Goal: Task Accomplishment & Management: Use online tool/utility

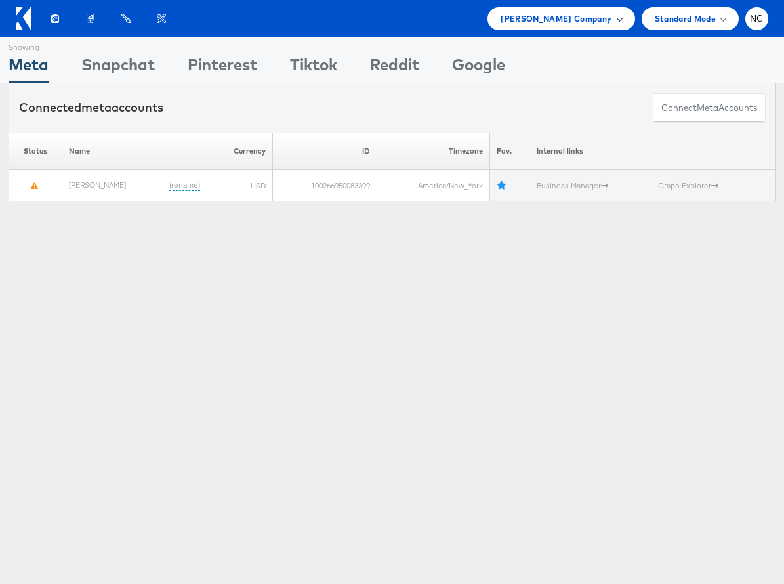
click at [581, 19] on span "[PERSON_NAME] Company" at bounding box center [556, 19] width 111 height 14
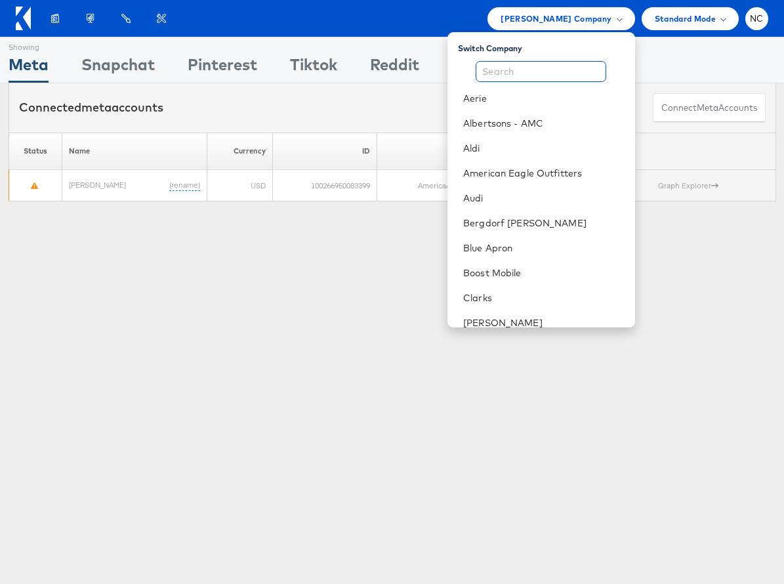
click at [524, 77] on input "text" at bounding box center [541, 71] width 131 height 21
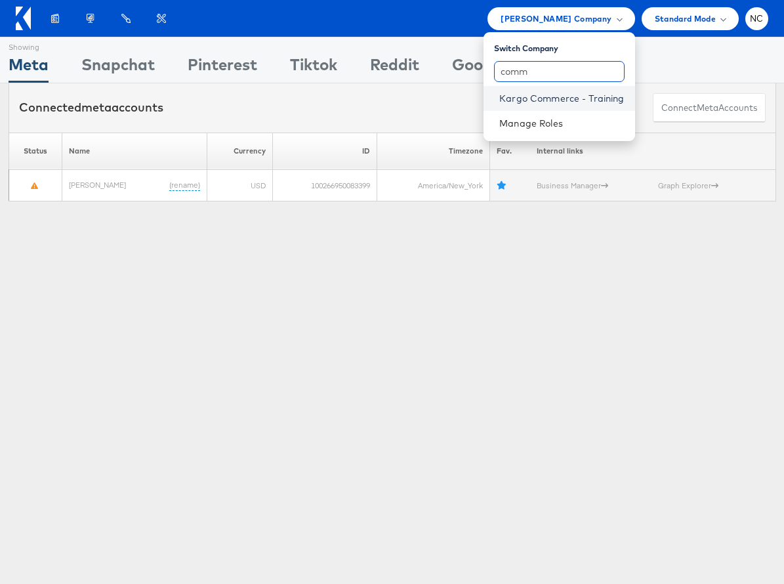
type input "comm"
click at [538, 96] on link "Kargo Commerce - Training" at bounding box center [561, 98] width 125 height 13
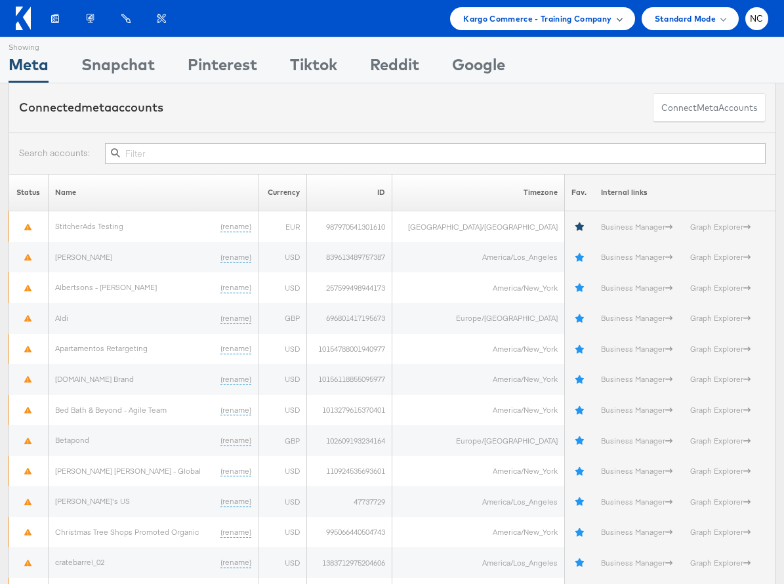
click at [517, 24] on span "Kargo Commerce - Training Company" at bounding box center [537, 19] width 148 height 14
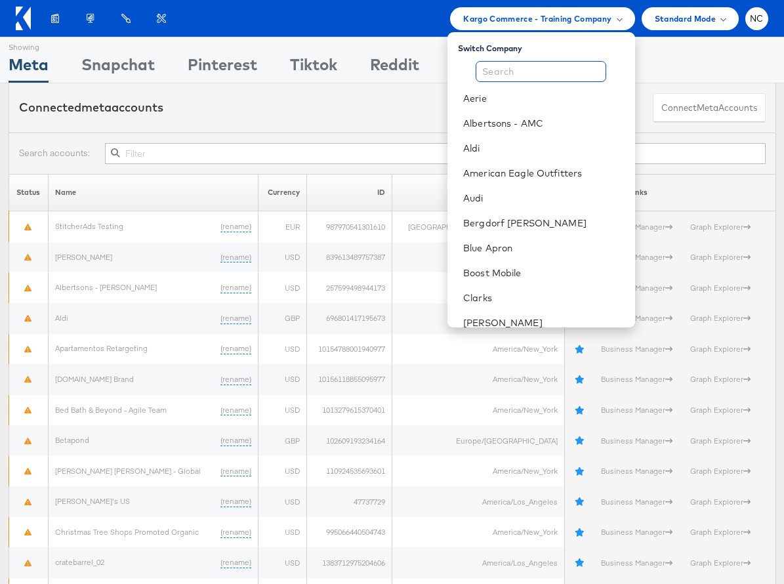
click at [526, 78] on input "text" at bounding box center [541, 71] width 131 height 21
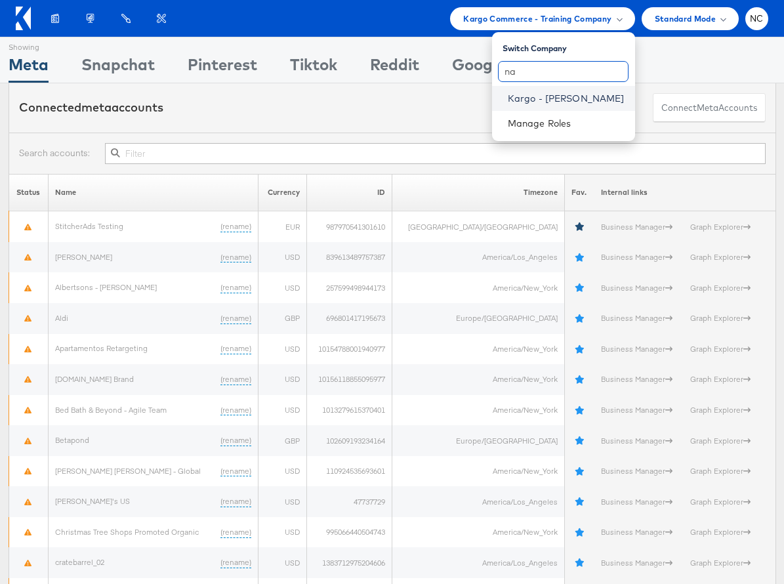
type input "na"
click at [539, 104] on link "Kargo - [PERSON_NAME]" at bounding box center [566, 98] width 117 height 13
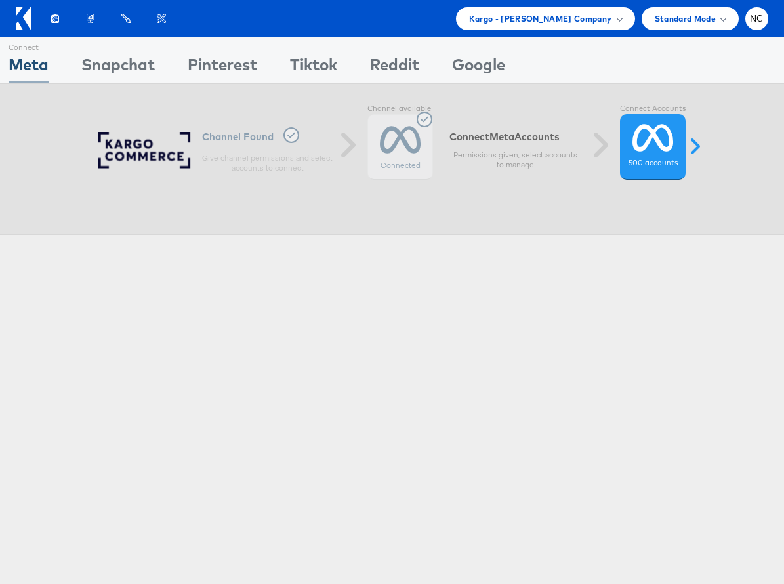
click at [34, 66] on div "Meta" at bounding box center [29, 68] width 40 height 30
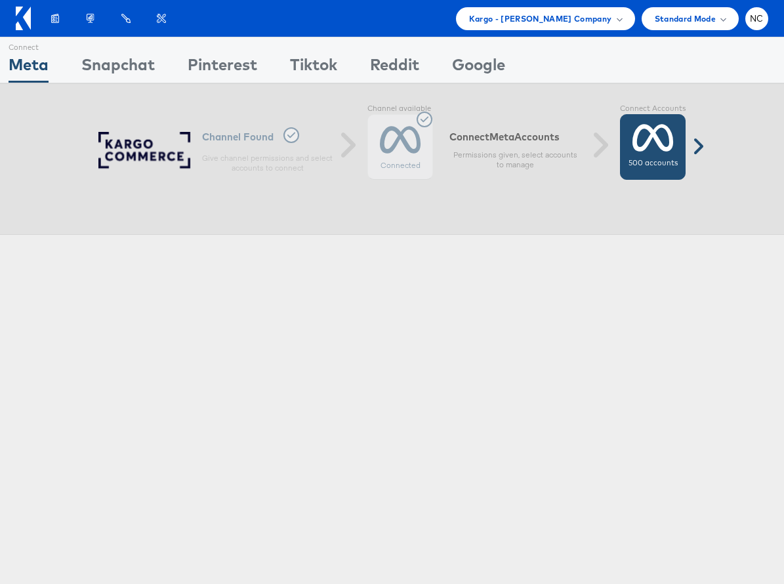
click at [648, 144] on icon at bounding box center [653, 137] width 41 height 33
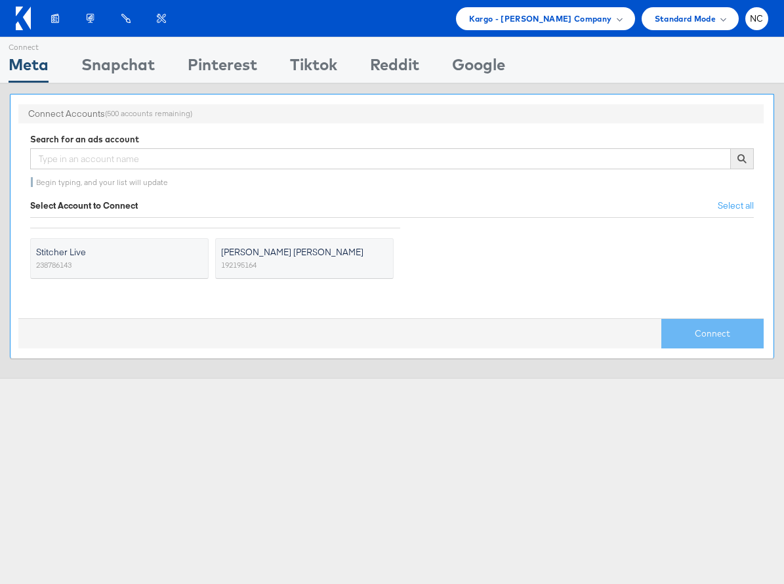
click at [117, 258] on span "Stitcher Live" at bounding box center [111, 251] width 150 height 13
click at [0, 0] on input "Stitcher Live 238786143" at bounding box center [0, 0] width 0 height 0
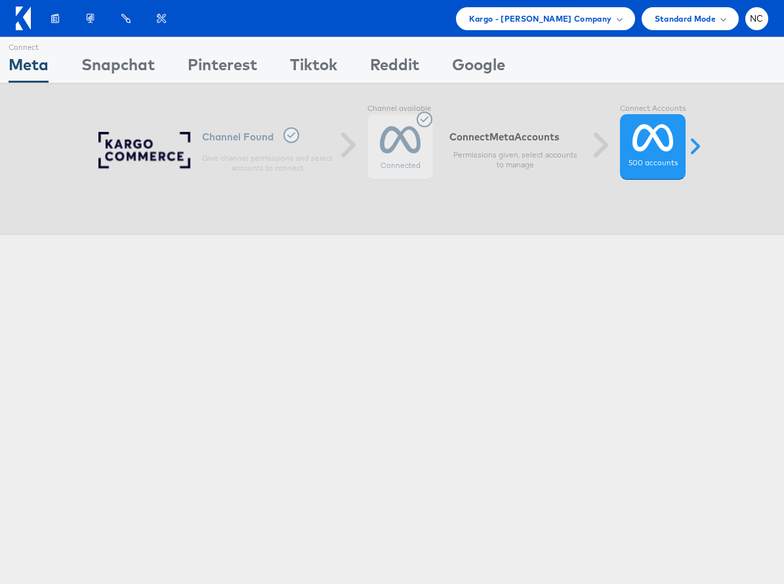
click at [584, 362] on div "Connect Meta Connect [GEOGRAPHIC_DATA] Connect Pinterest Connect Tiktok Connect…" at bounding box center [392, 365] width 784 height 656
click at [658, 146] on icon at bounding box center [653, 137] width 41 height 33
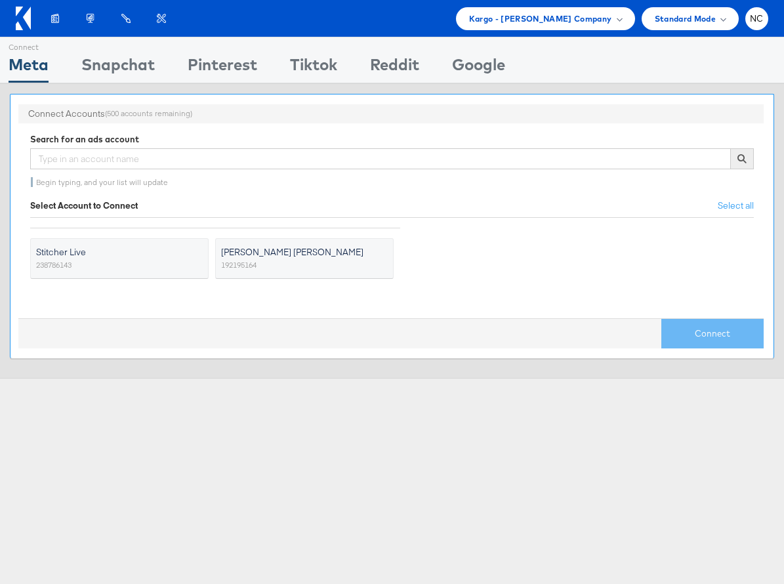
click at [68, 257] on span "Stitcher Live" at bounding box center [111, 251] width 150 height 13
click at [0, 0] on input "Stitcher Live 238786143" at bounding box center [0, 0] width 0 height 0
click at [688, 339] on button "Connect" at bounding box center [713, 334] width 102 height 30
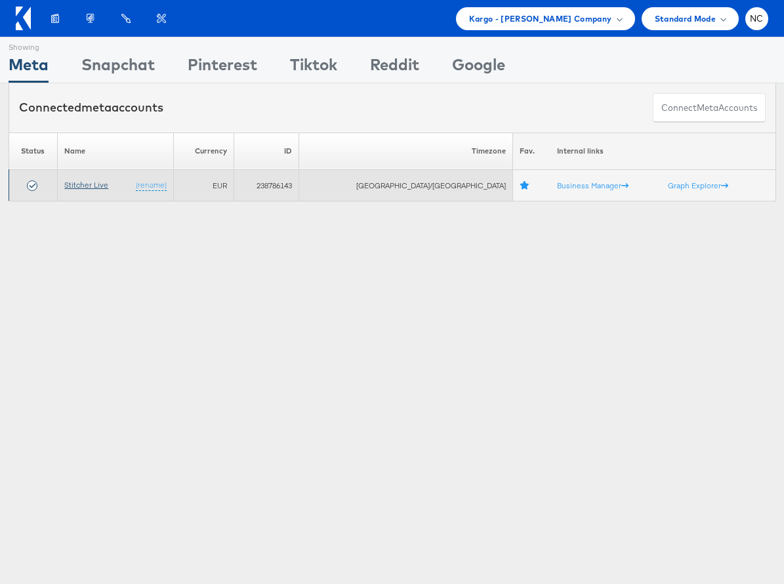
click at [100, 186] on link "Stitcher Live" at bounding box center [86, 185] width 44 height 10
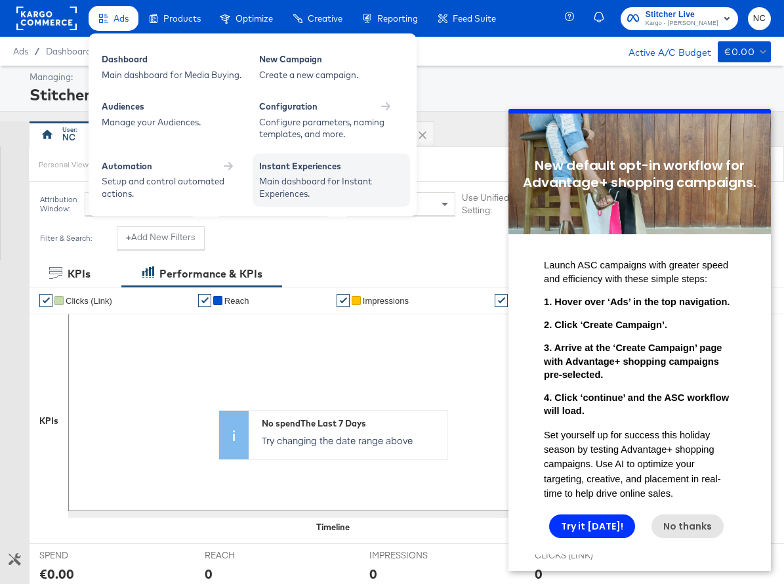
click at [326, 169] on div "Instant Experiences" at bounding box center [331, 168] width 144 height 16
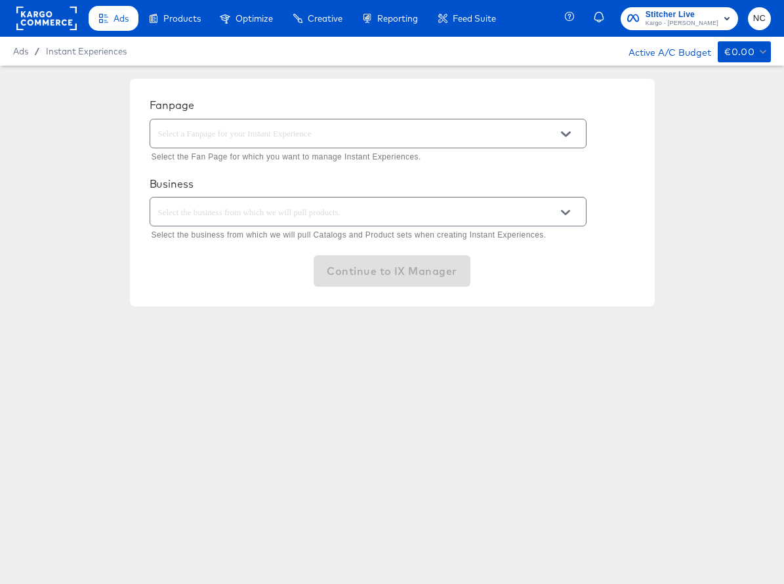
click at [292, 137] on input "text" at bounding box center [358, 134] width 405 height 15
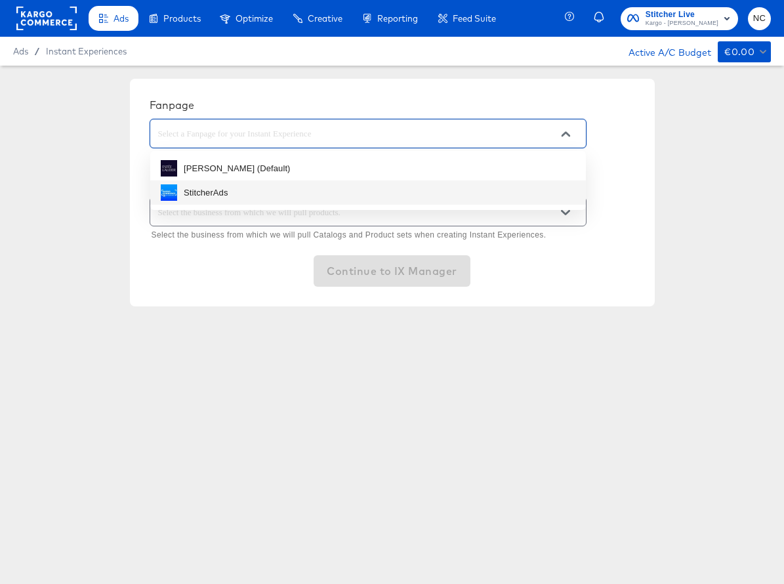
click at [248, 190] on li "StitcherAds" at bounding box center [368, 193] width 436 height 24
type input "StitcherAds"
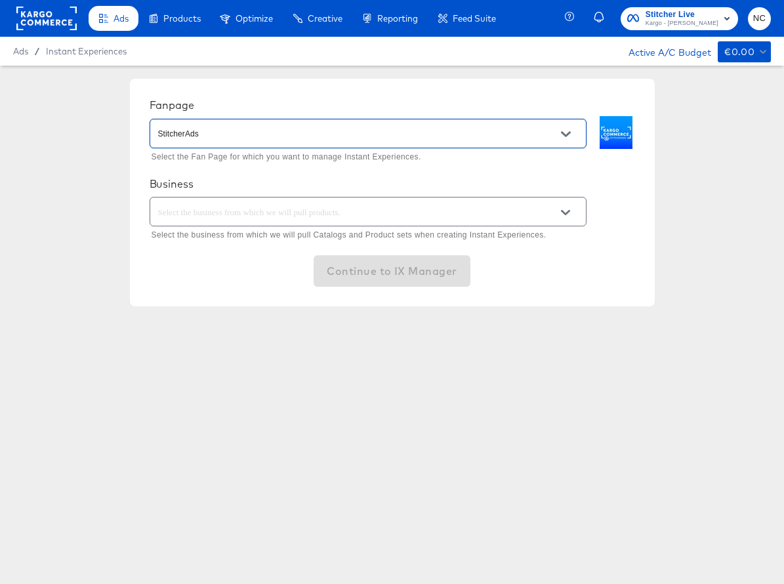
click at [261, 217] on input "text" at bounding box center [358, 212] width 405 height 15
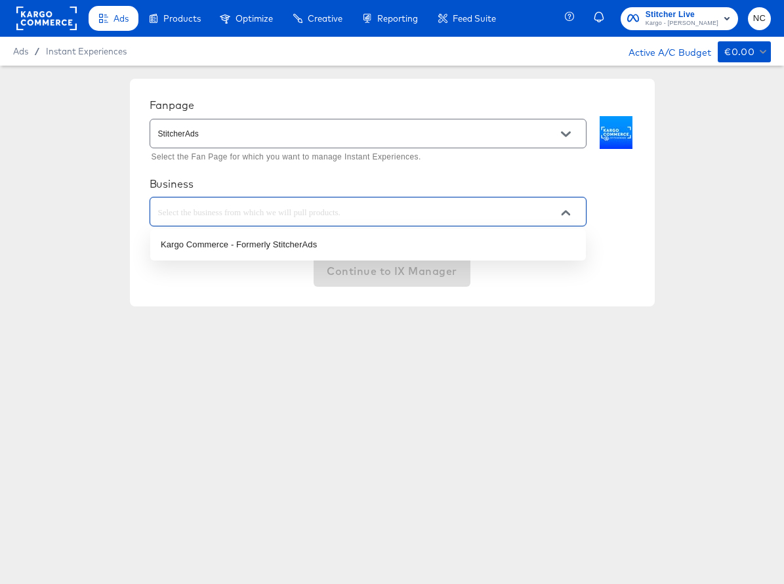
click at [259, 233] on ul "Kargo Commerce - Formerly StitcherAds" at bounding box center [368, 245] width 436 height 32
click at [257, 238] on li "Kargo Commerce - Formerly StitcherAds" at bounding box center [368, 244] width 436 height 21
type input "Kargo Commerce - Formerly StitcherAds"
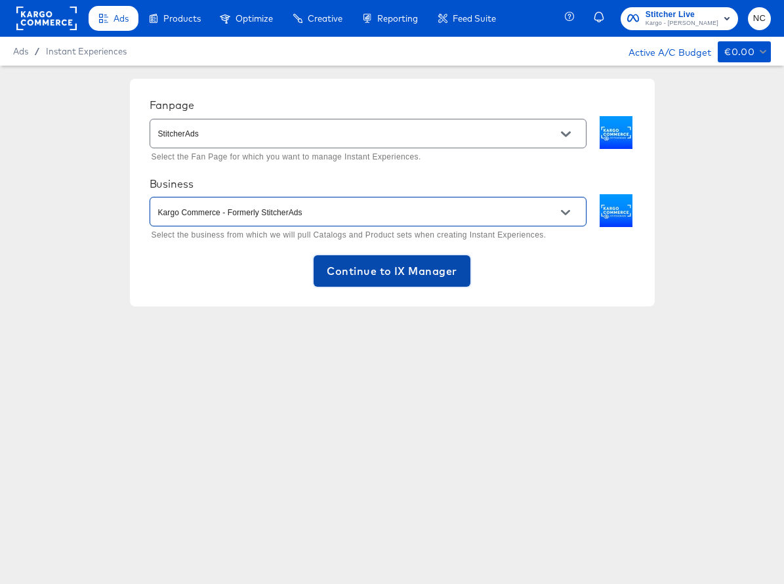
click at [398, 274] on span "Continue to IX Manager" at bounding box center [392, 271] width 130 height 18
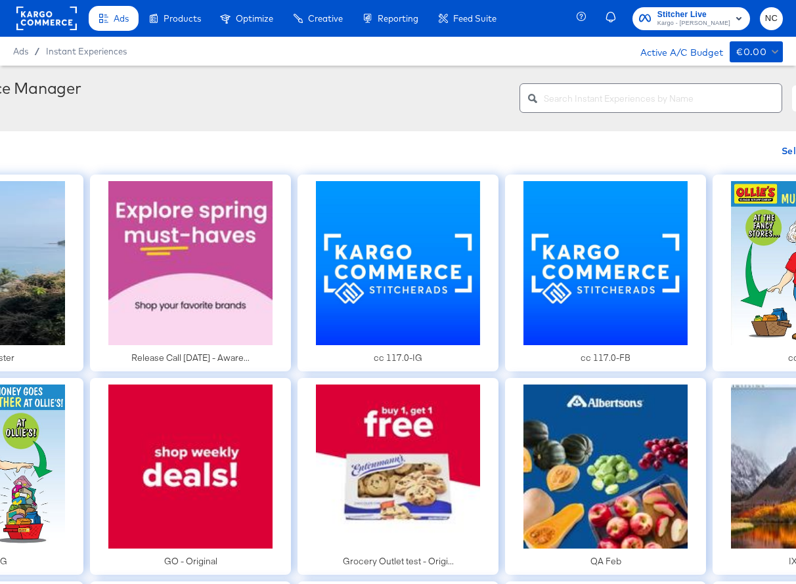
click at [650, 109] on div at bounding box center [650, 98] width 263 height 30
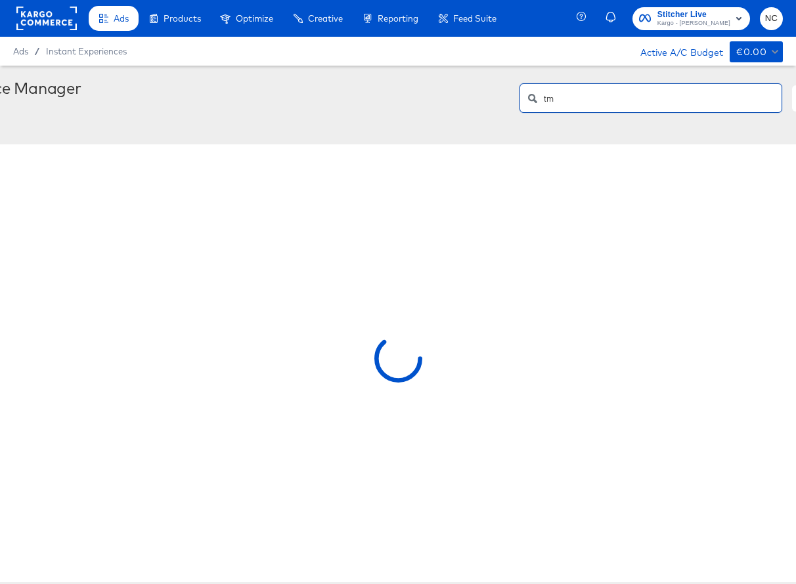
type input "t"
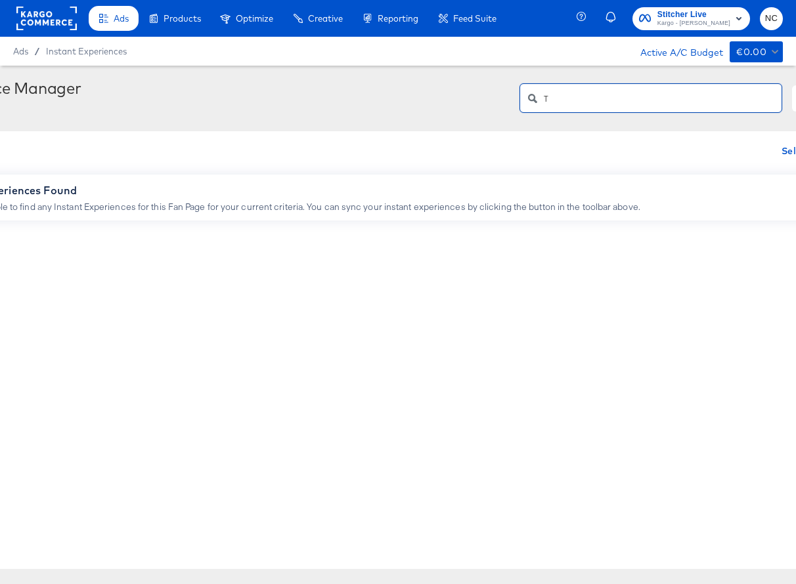
type input "T"
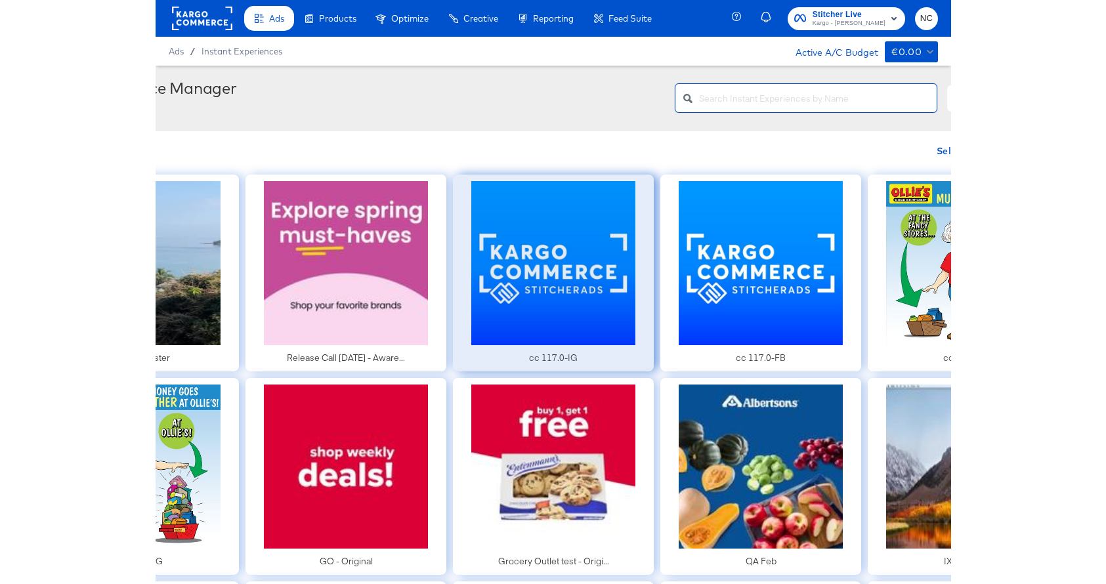
scroll to position [2, 0]
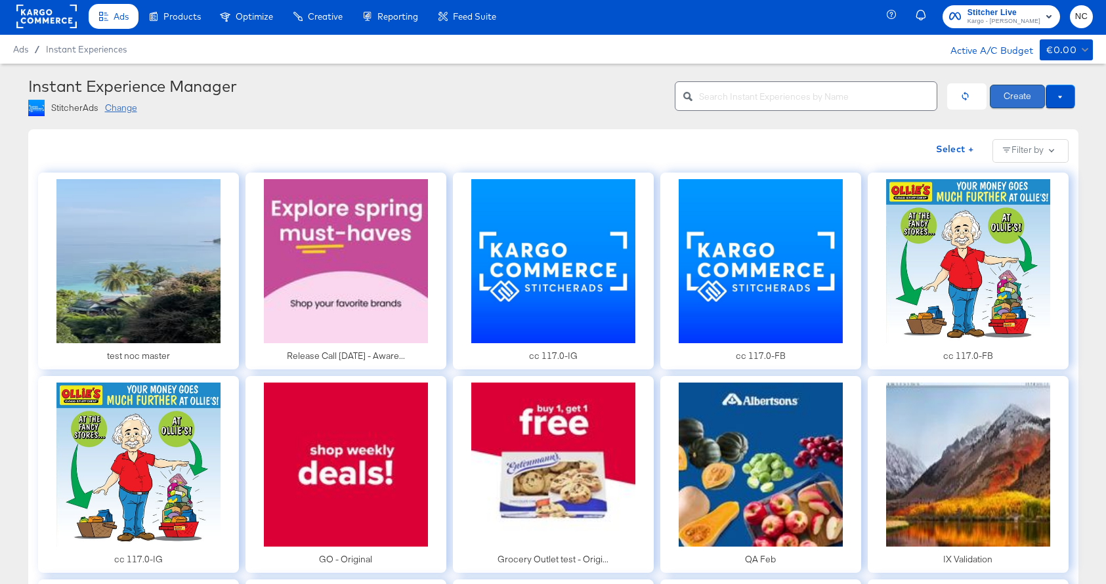
click at [784, 96] on button "Create" at bounding box center [1017, 97] width 55 height 24
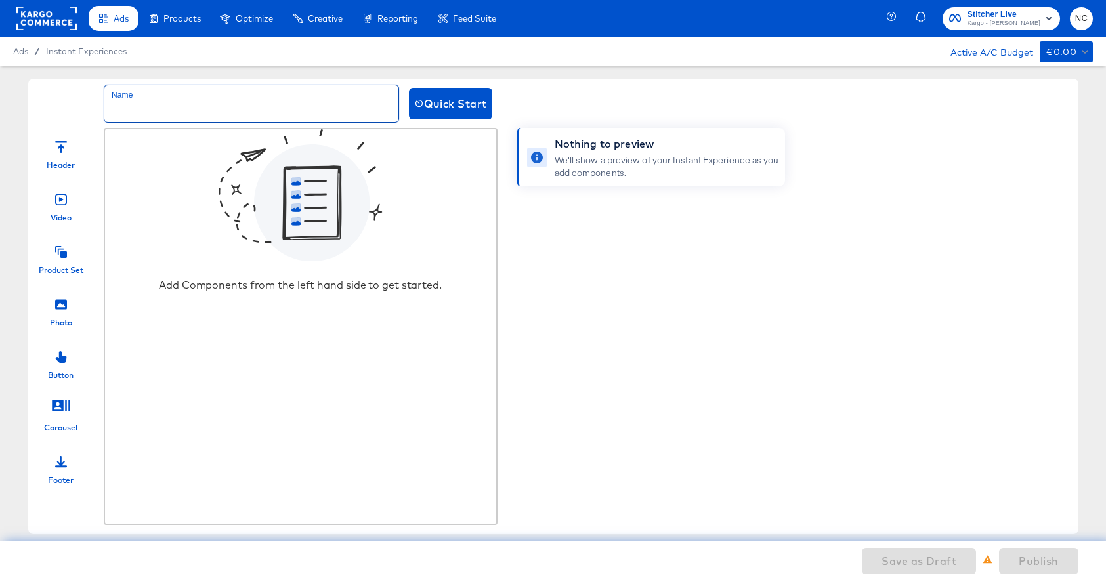
click at [219, 108] on input "text" at bounding box center [251, 103] width 294 height 37
type input "E"
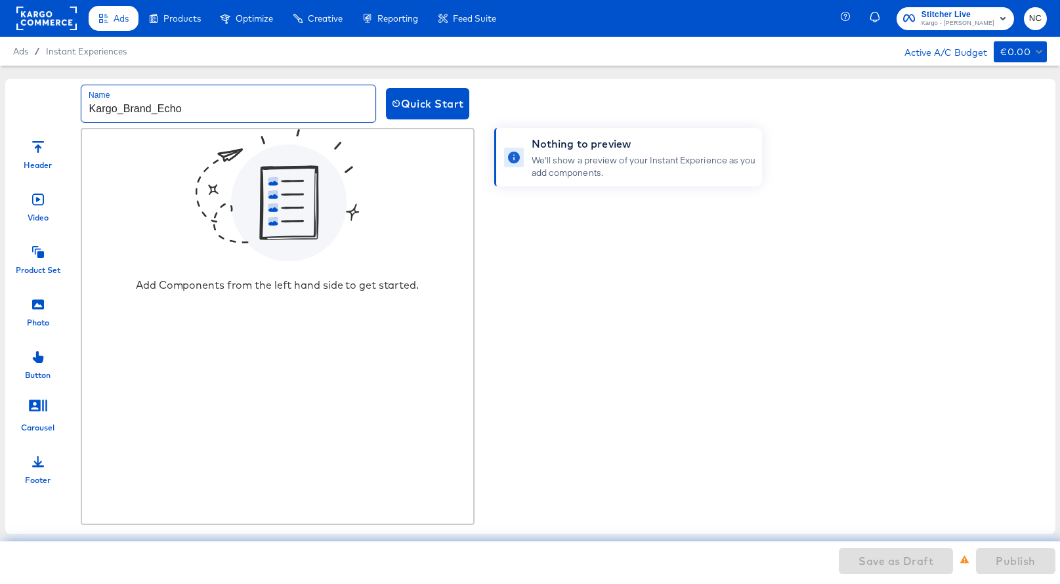
type input "Kargo_Brand_Echo"
click at [40, 257] on icon at bounding box center [38, 252] width 12 height 12
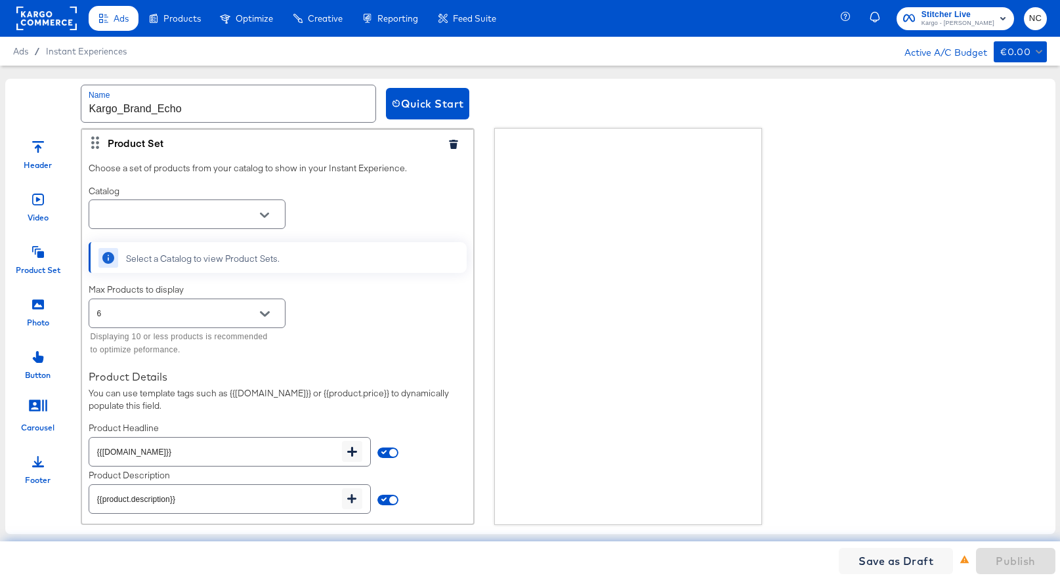
click at [158, 202] on div at bounding box center [187, 215] width 197 height 30
type input "T mobile"
click at [209, 217] on input "text" at bounding box center [177, 214] width 165 height 15
type input "T"
paste input "T Mobile Demo #stitcherads #product-catalog #keep"
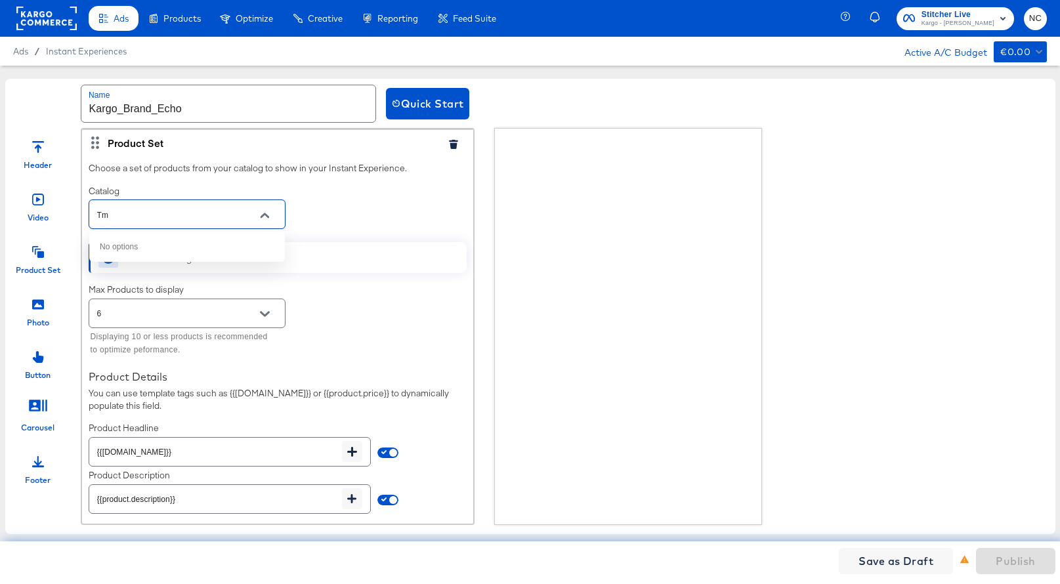
type input "T"
type input "t"
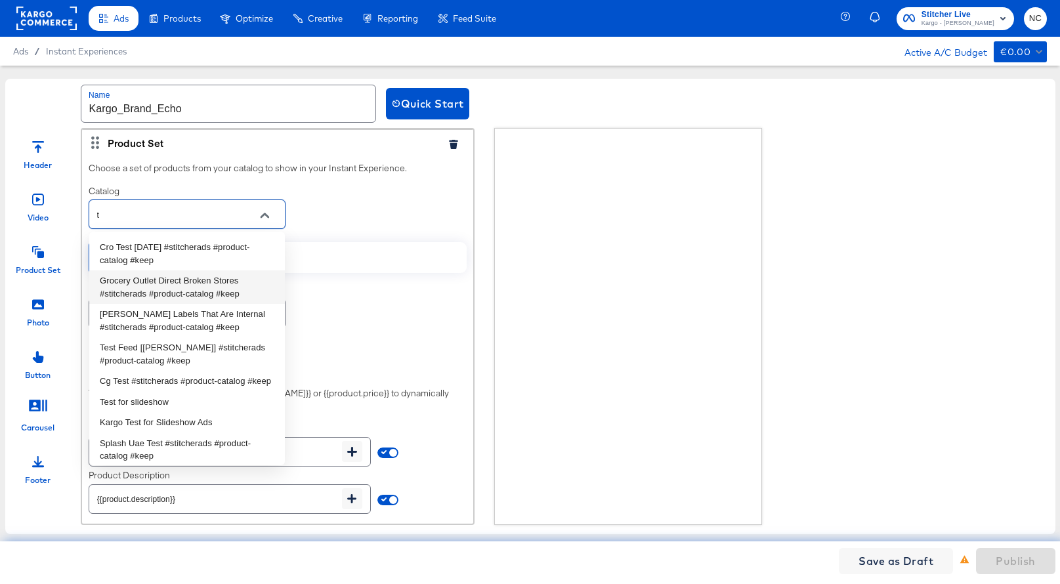
type input "t"
type input "T"
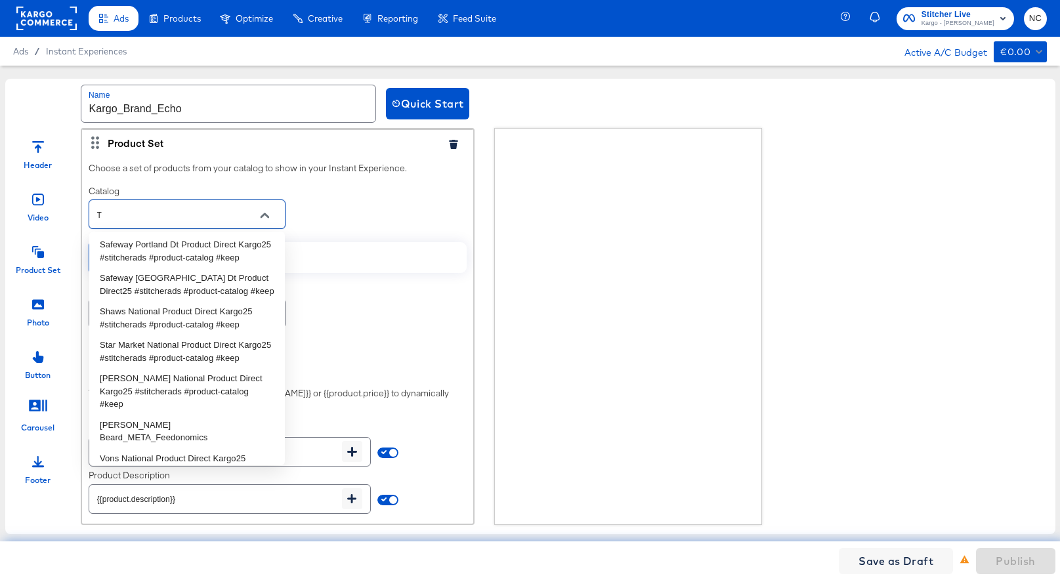
scroll to position [1420, 0]
click at [125, 212] on input "T" at bounding box center [177, 214] width 165 height 15
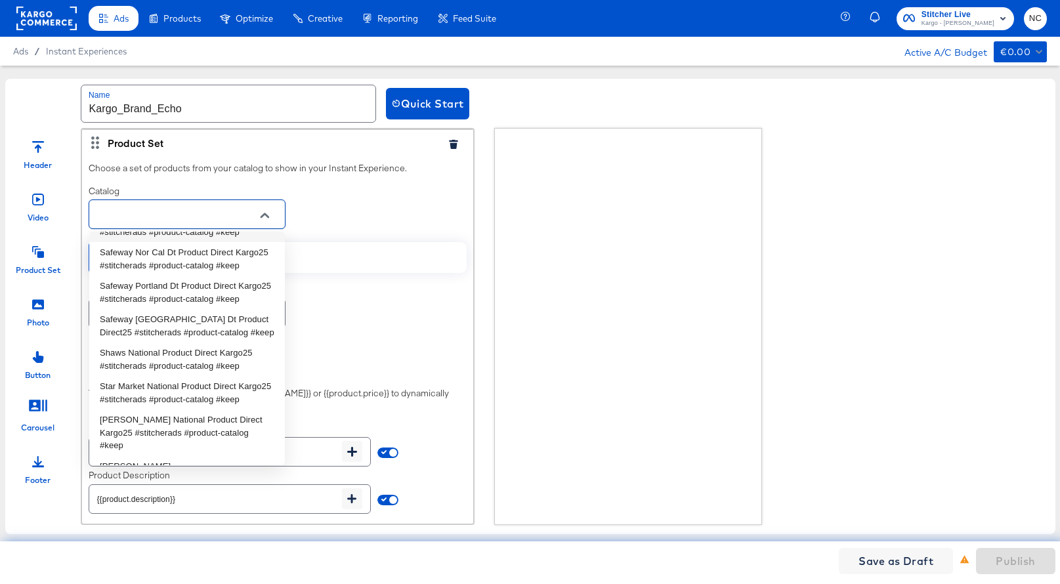
scroll to position [1461, 0]
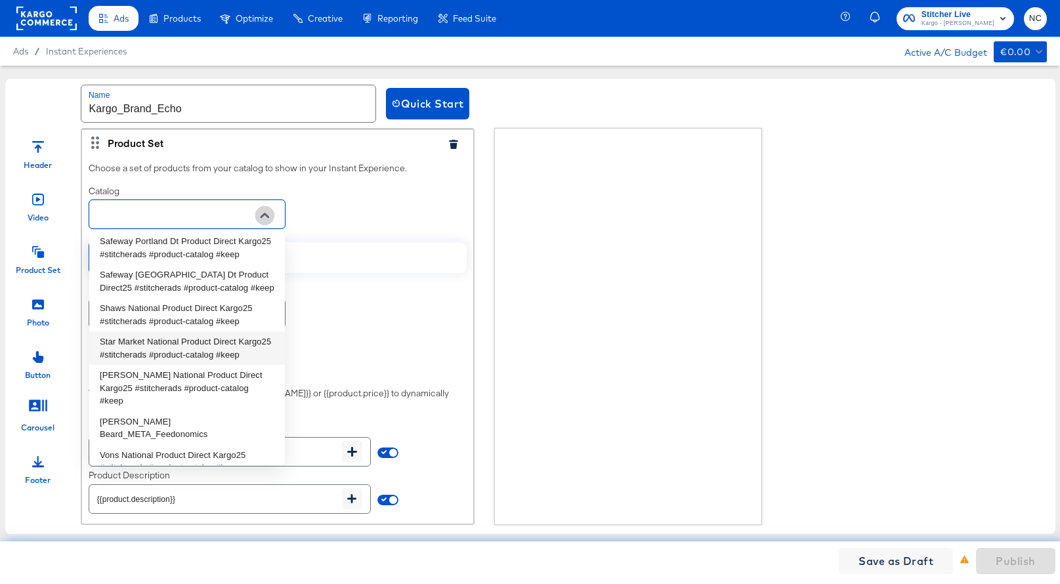
click at [269, 215] on icon "Close" at bounding box center [264, 215] width 9 height 9
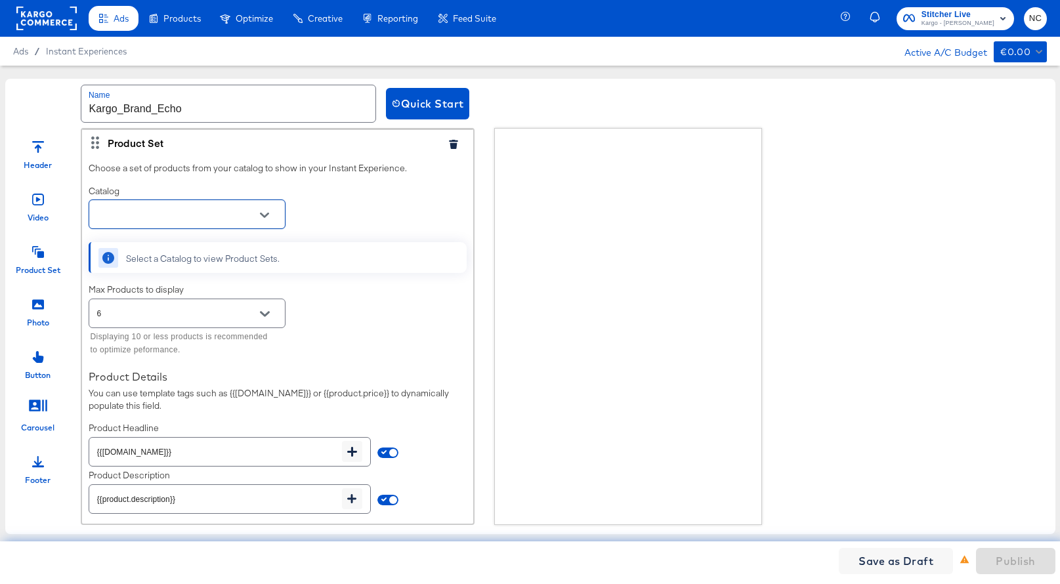
click at [108, 258] on icon at bounding box center [108, 258] width 12 height 12
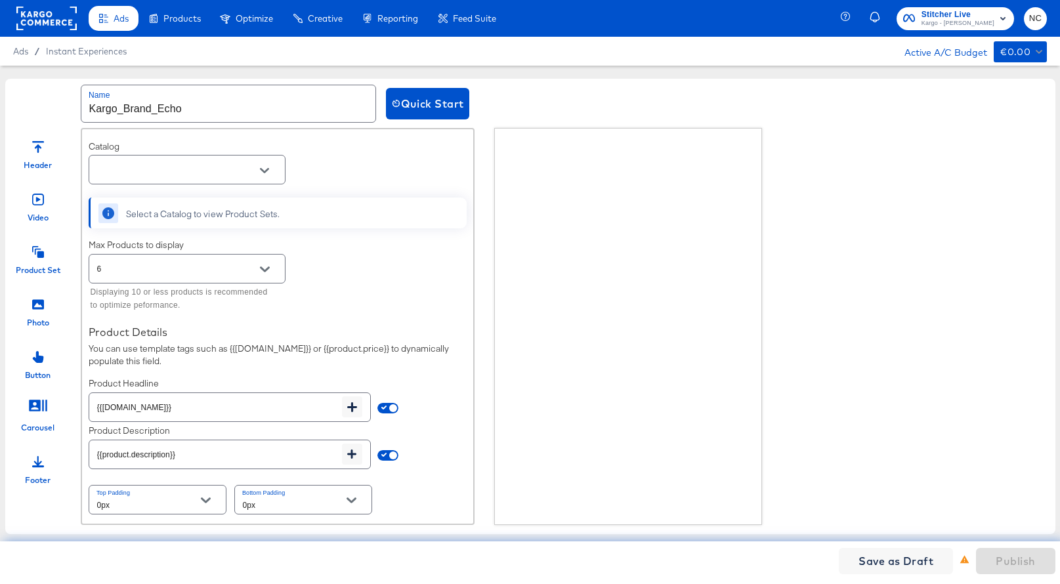
scroll to position [0, 0]
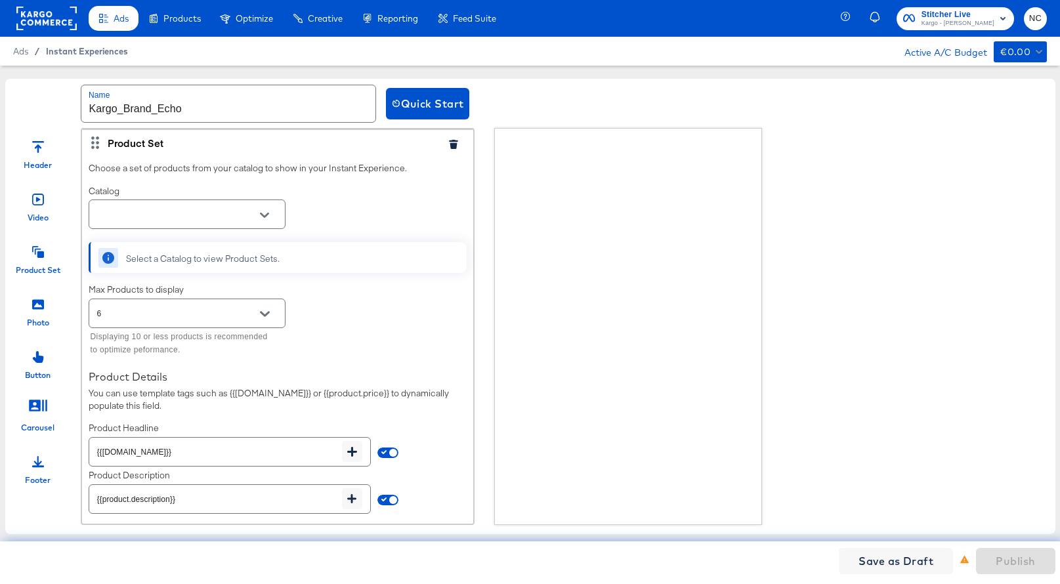
click at [75, 49] on span "Instant Experiences" at bounding box center [87, 51] width 82 height 11
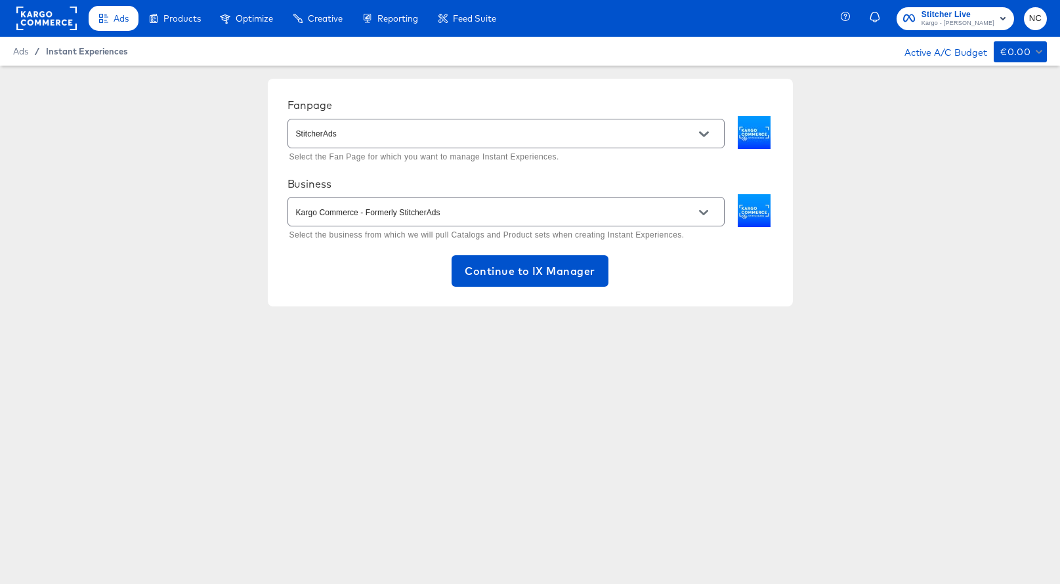
click at [108, 55] on span "Instant Experiences" at bounding box center [87, 51] width 82 height 11
click at [481, 263] on span "Continue to IX Manager" at bounding box center [530, 271] width 130 height 18
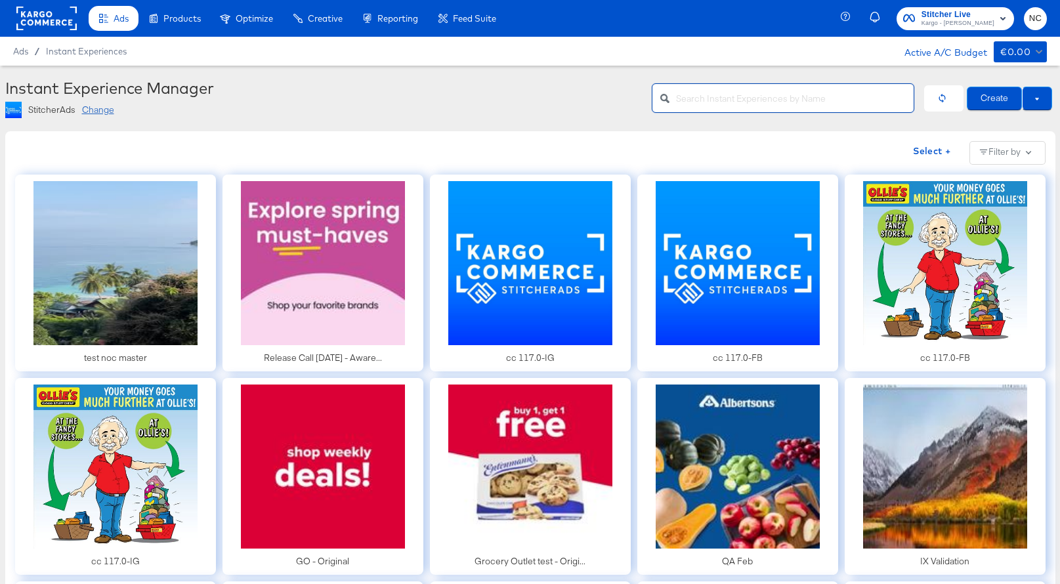
click at [744, 102] on input "text" at bounding box center [795, 93] width 238 height 28
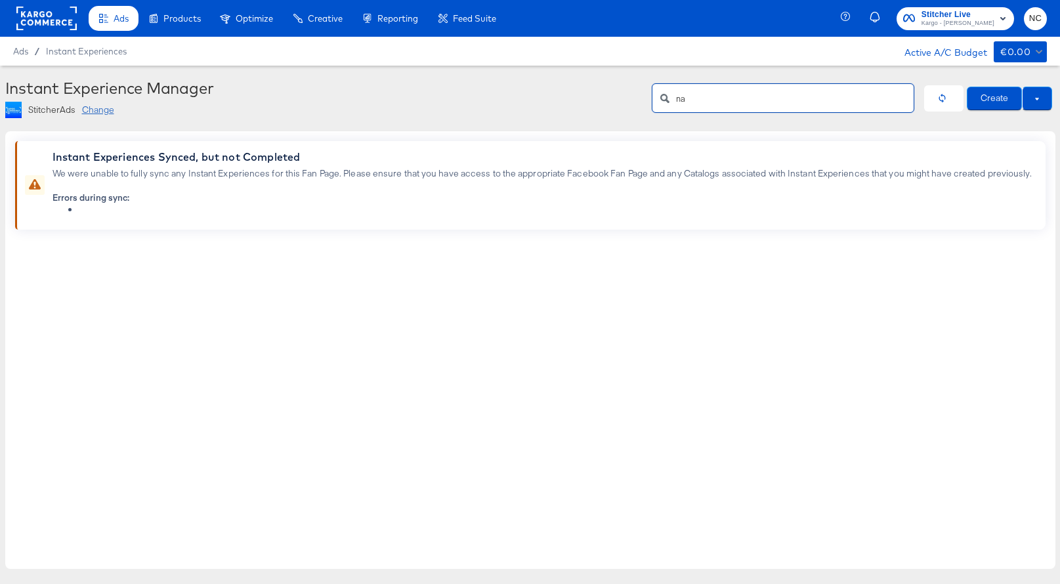
type input "n"
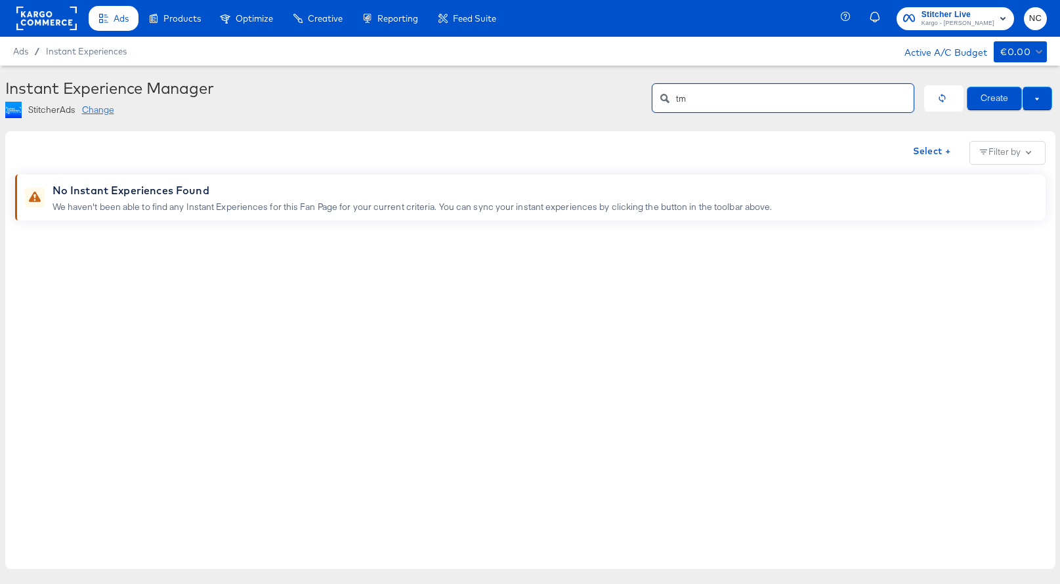
type input "t"
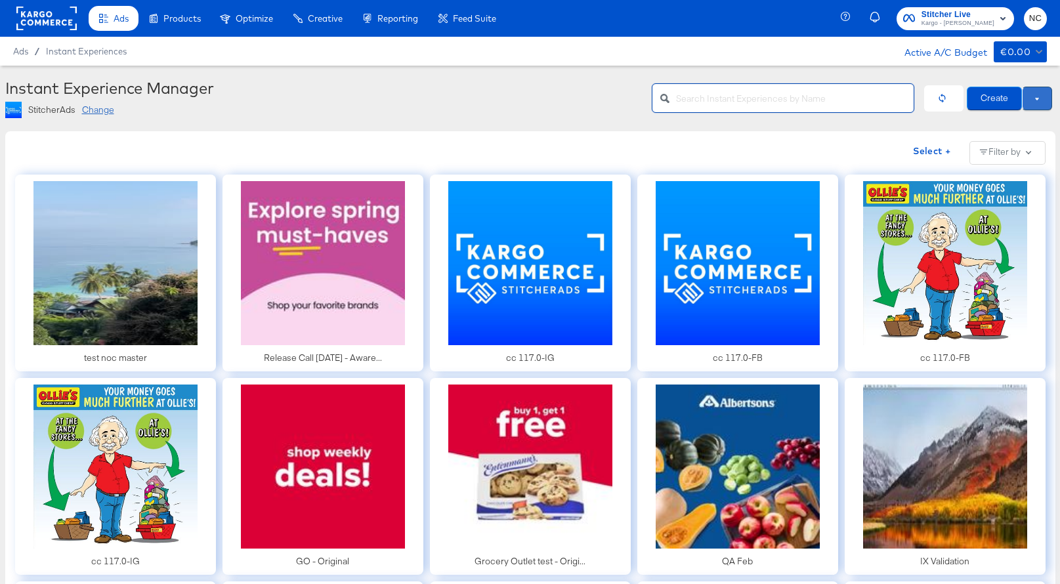
click at [784, 100] on button at bounding box center [1037, 99] width 30 height 24
click at [784, 124] on span "Use Draft" at bounding box center [1009, 122] width 81 height 16
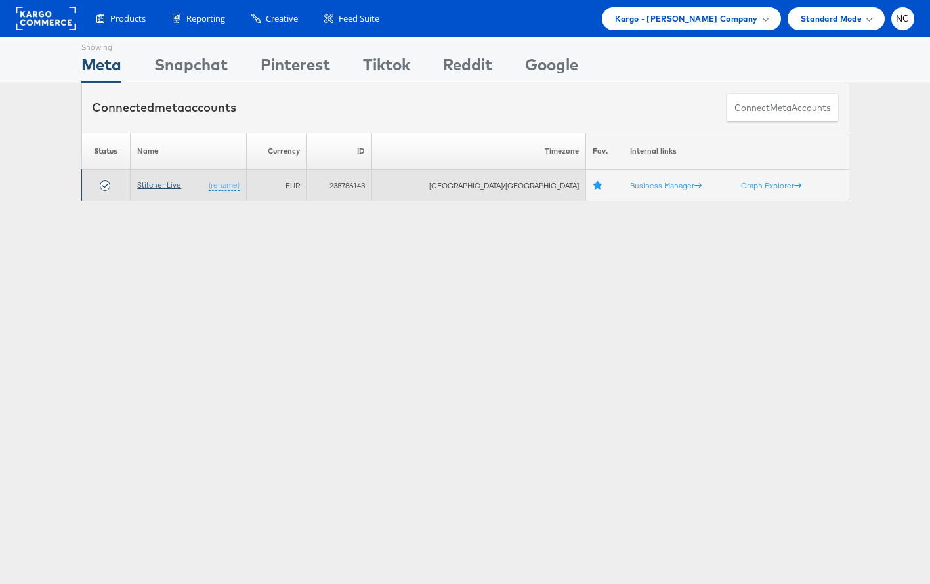
click at [164, 189] on link "Stitcher Live" at bounding box center [159, 185] width 44 height 10
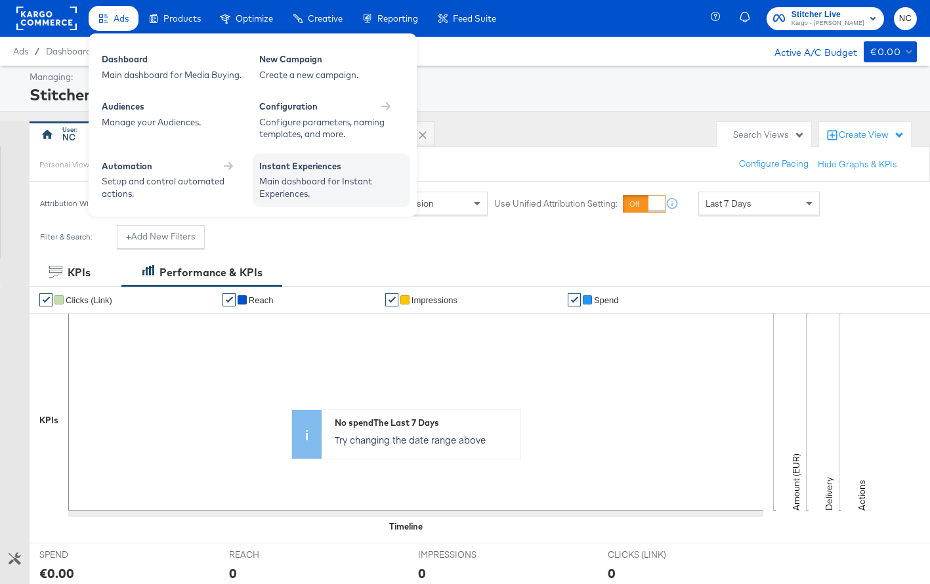
click at [303, 168] on div "Instant Experiences" at bounding box center [331, 168] width 144 height 16
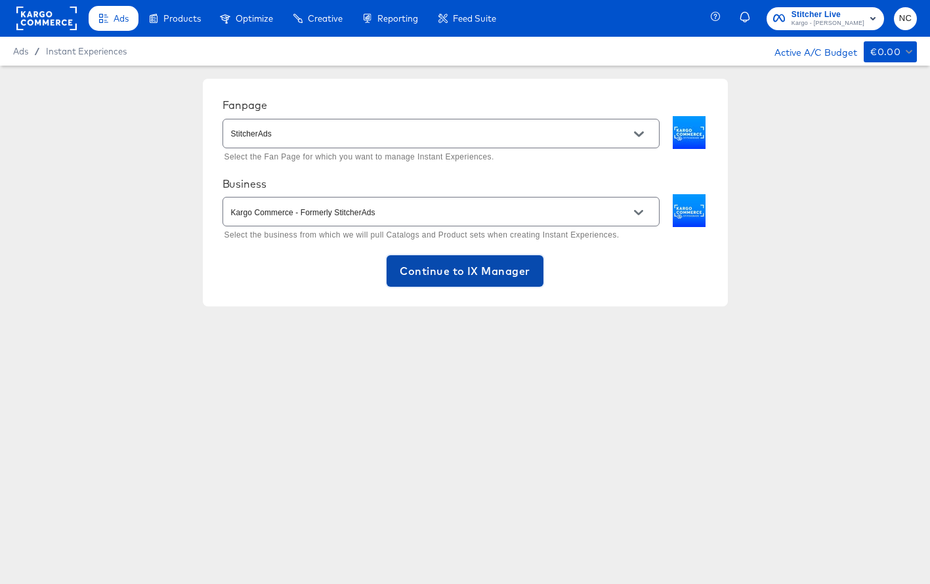
click at [488, 262] on span "Continue to IX Manager" at bounding box center [465, 271] width 130 height 18
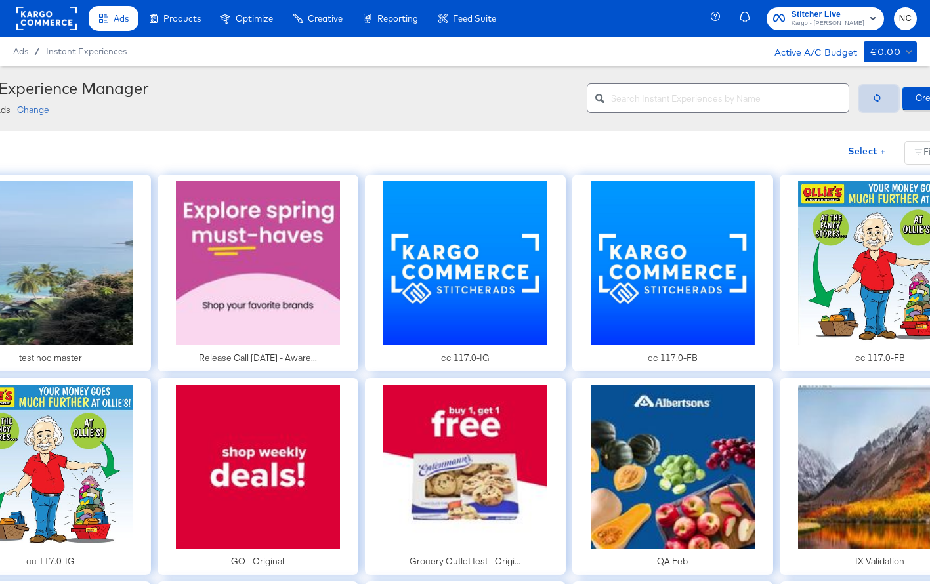
click at [880, 98] on icon "button" at bounding box center [877, 98] width 7 height 9
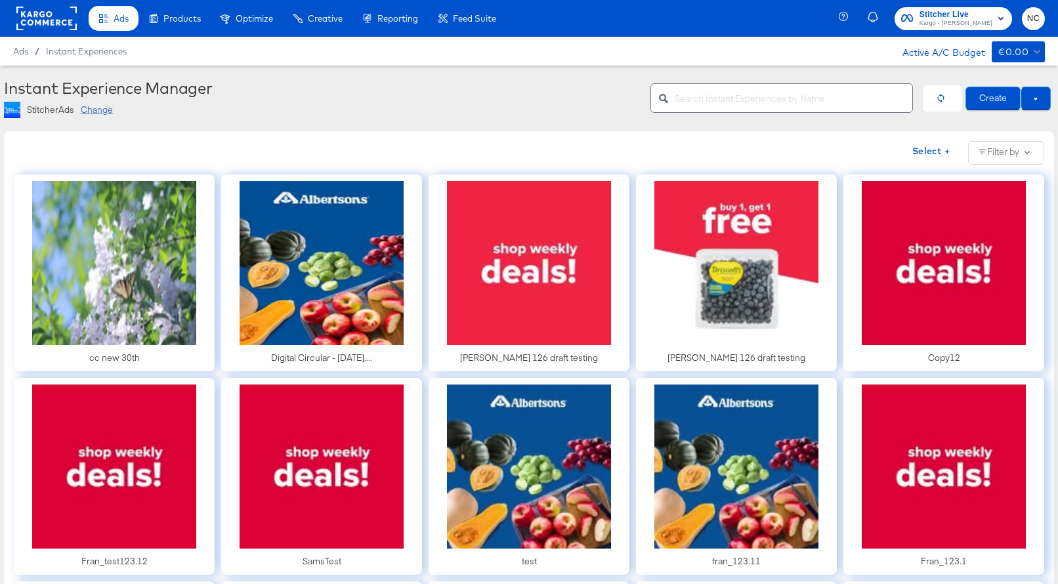
click at [700, 91] on input "text" at bounding box center [794, 93] width 238 height 28
type input "[PERSON_NAME]"
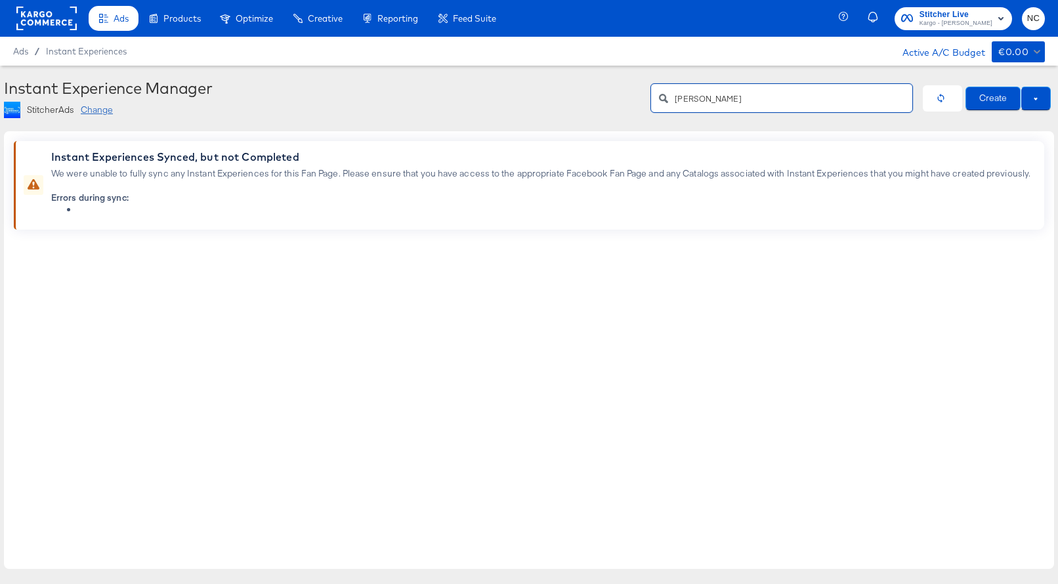
drag, startPoint x: 723, startPoint y: 104, endPoint x: 643, endPoint y: 104, distance: 79.4
click at [643, 104] on div "Instant Experience Manager StitcherAds Change natalie Create" at bounding box center [529, 98] width 1050 height 39
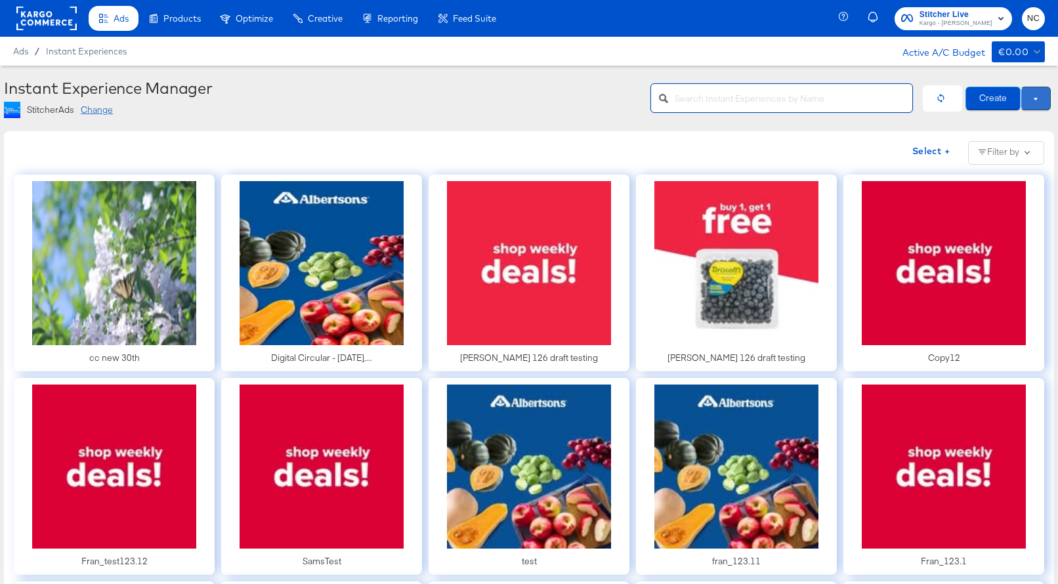
click at [929, 96] on button at bounding box center [1036, 99] width 30 height 24
click at [929, 123] on span "Use Draft" at bounding box center [1007, 122] width 81 height 16
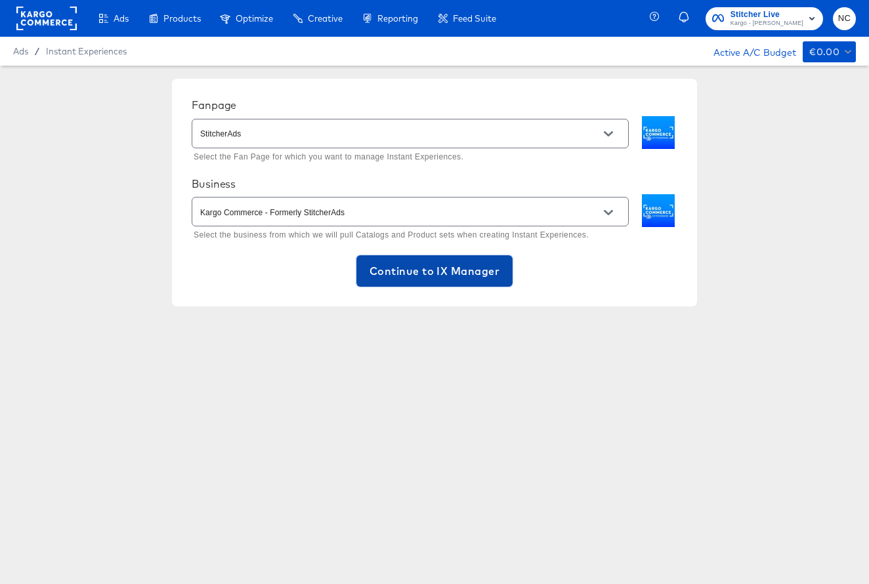
click at [377, 268] on span "Continue to IX Manager" at bounding box center [435, 271] width 130 height 18
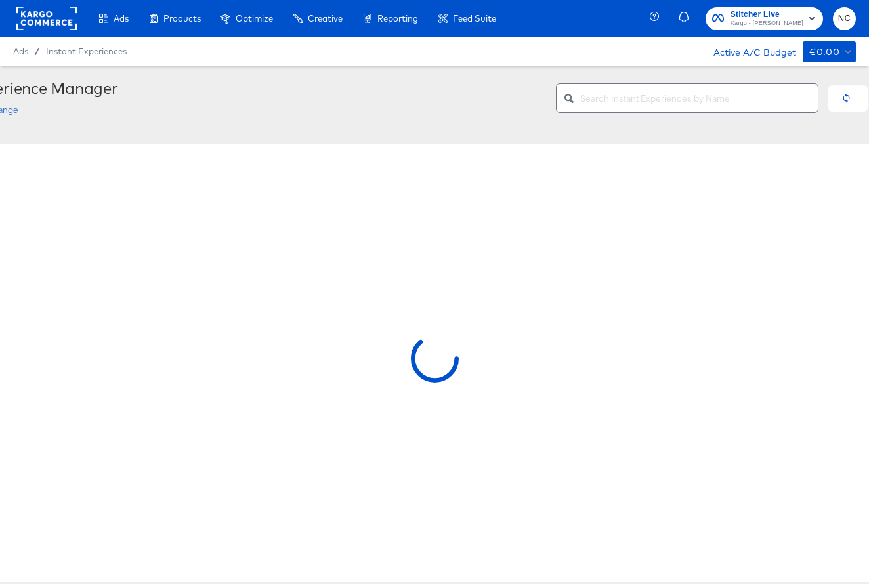
click at [656, 101] on input "text" at bounding box center [699, 93] width 238 height 28
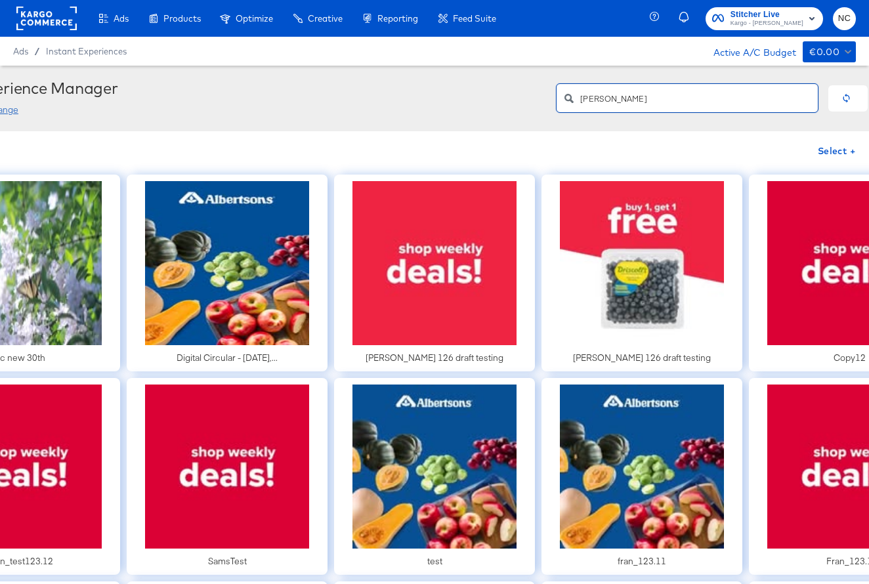
type input "[PERSON_NAME]"
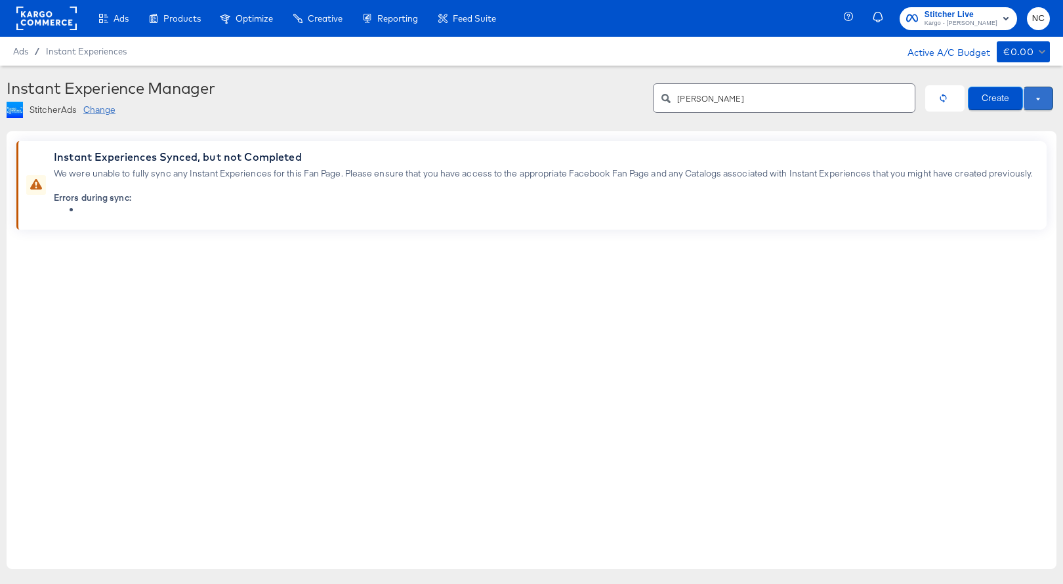
click at [868, 92] on button at bounding box center [1038, 99] width 30 height 24
click at [868, 14] on span "NC" at bounding box center [1038, 18] width 12 height 15
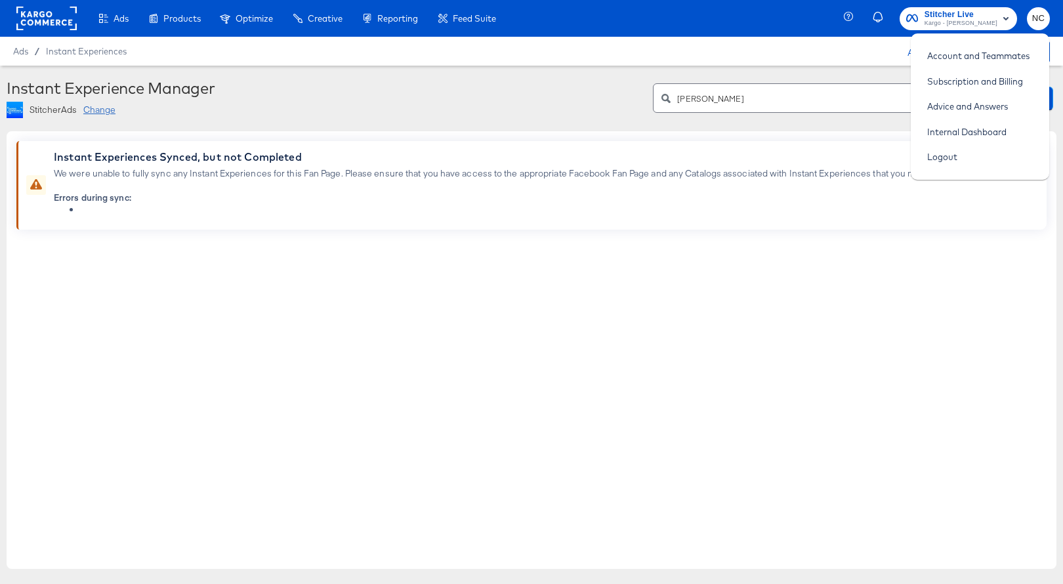
click at [868, 12] on button "NC" at bounding box center [1038, 18] width 23 height 23
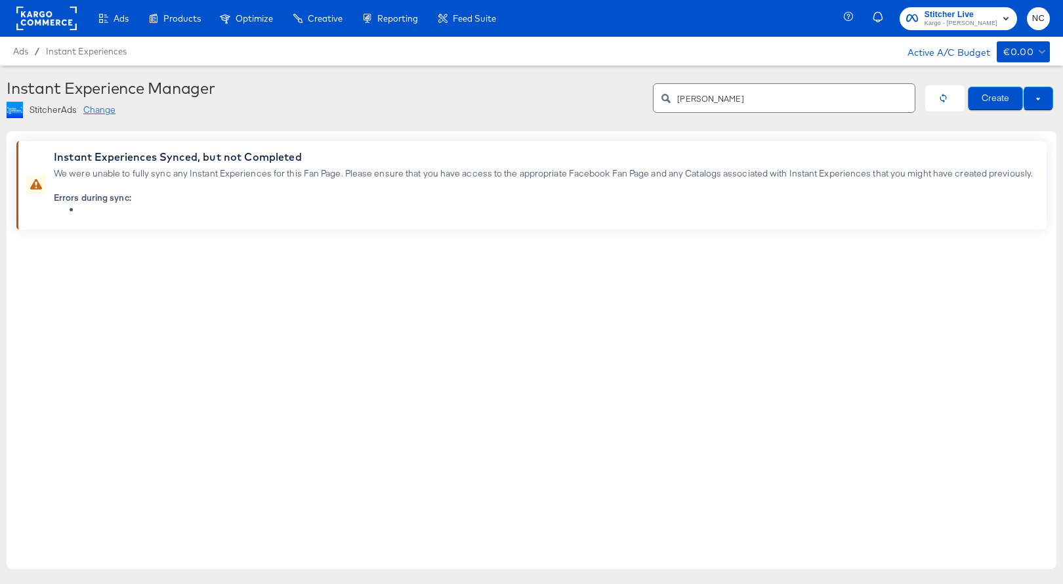
click at [868, 16] on span "Stitcher Live" at bounding box center [961, 15] width 73 height 14
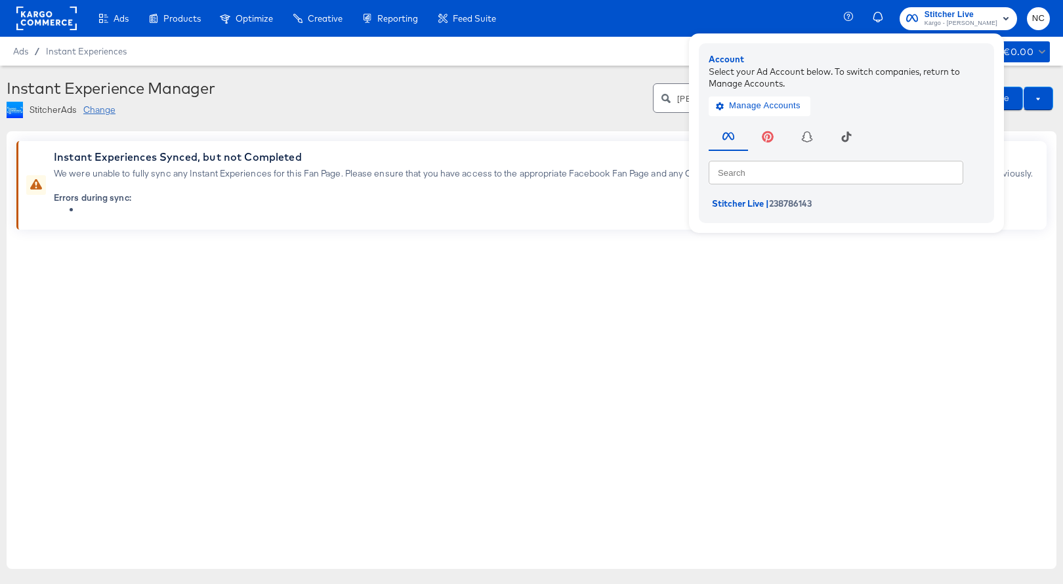
click at [593, 387] on div "Instant Experiences Synced, but not Completed We were unable to fully sync any …" at bounding box center [532, 350] width 1050 height 438
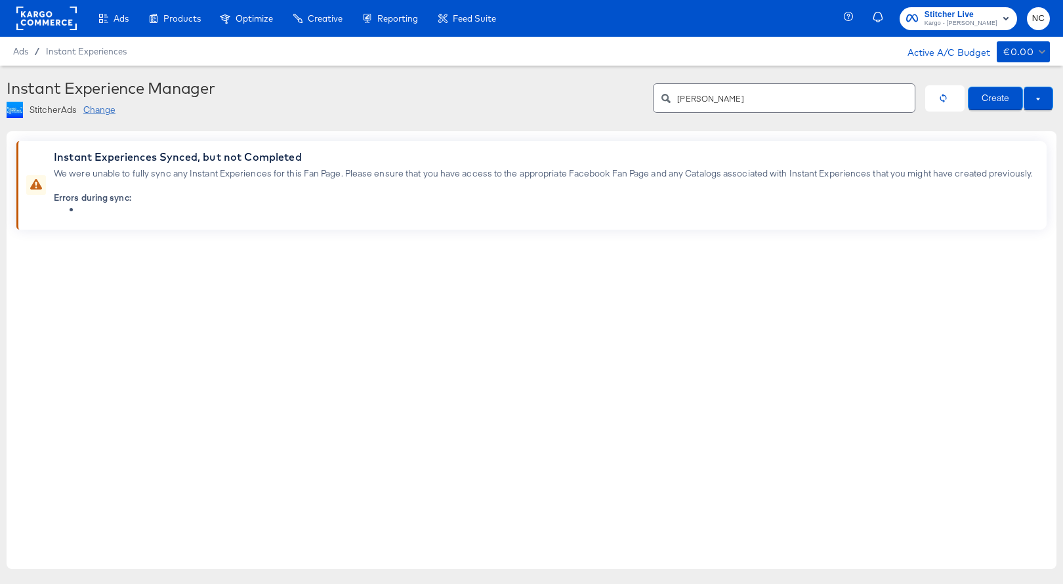
click at [47, 20] on rect at bounding box center [46, 19] width 60 height 24
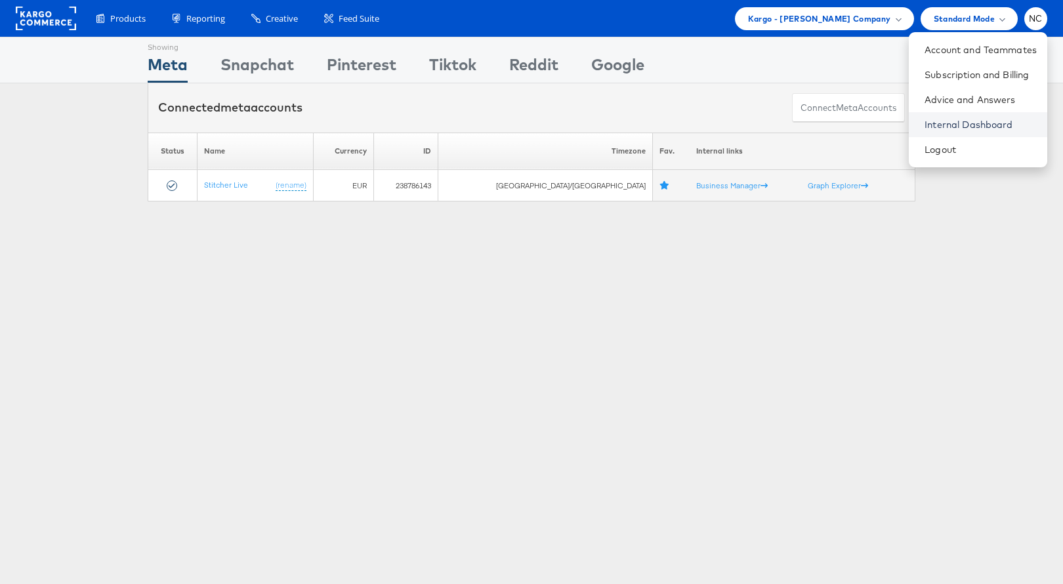
click at [963, 121] on link "Internal Dashboard" at bounding box center [981, 124] width 112 height 13
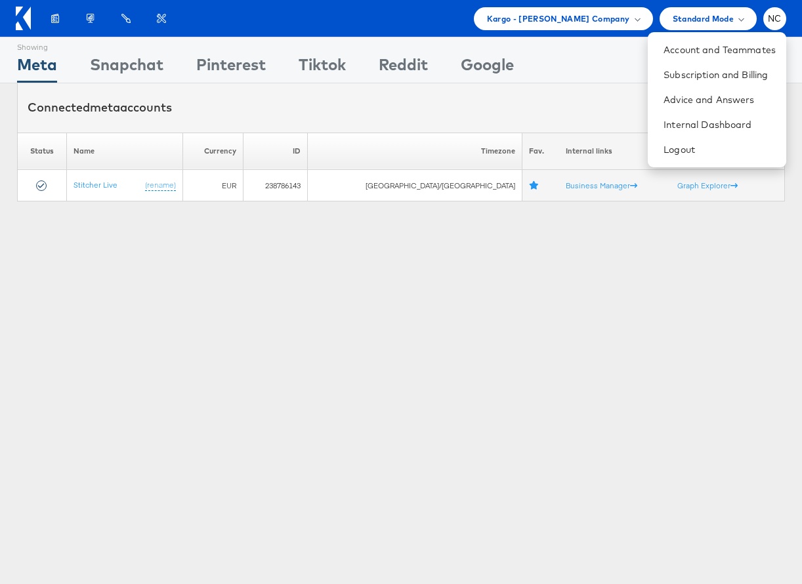
click at [559, 286] on div "Showing Meta Showing [GEOGRAPHIC_DATA] Showing Pinterest Showing Tiktok Showing…" at bounding box center [401, 365] width 802 height 656
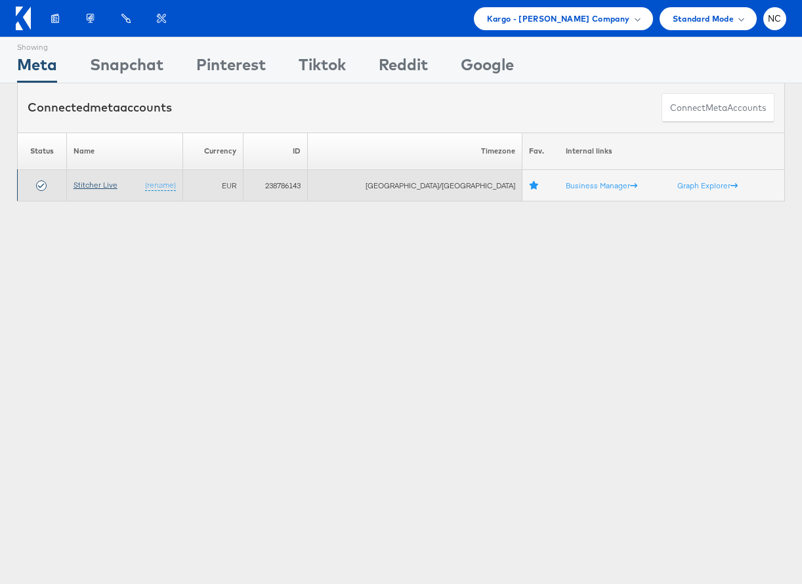
click at [104, 188] on link "Stitcher Live" at bounding box center [96, 185] width 44 height 10
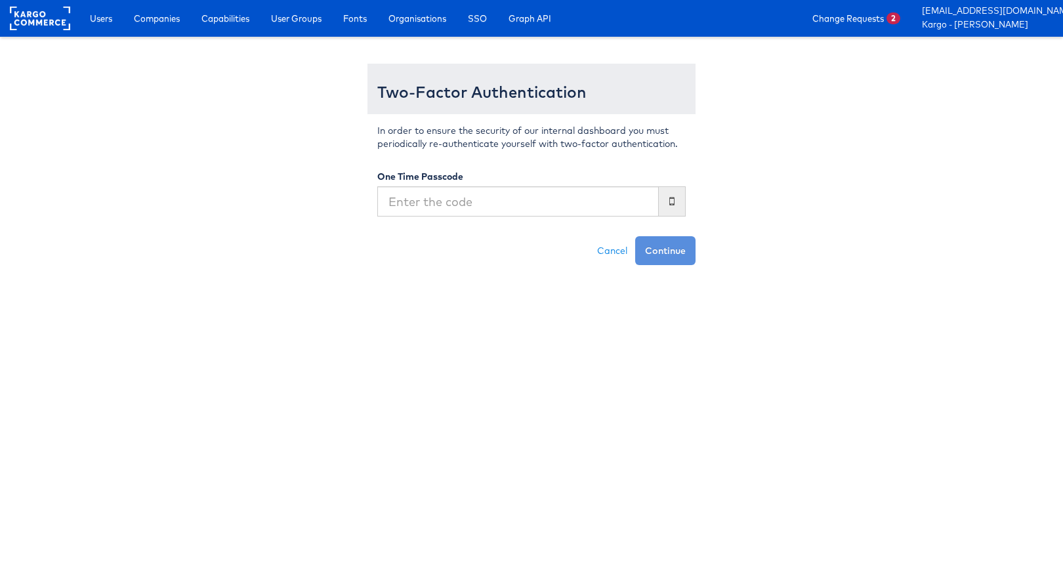
click at [522, 209] on input "text" at bounding box center [518, 201] width 282 height 30
type input "467025"
click at [635, 236] on button "Continue" at bounding box center [665, 250] width 60 height 29
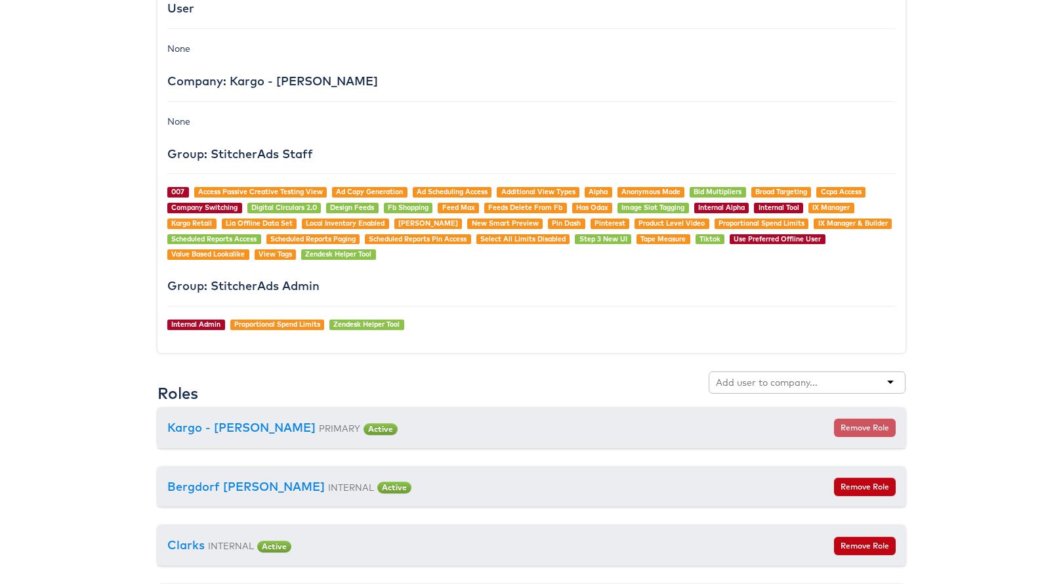
scroll to position [1126, 0]
click at [782, 380] on input "text" at bounding box center [768, 381] width 104 height 13
click at [786, 379] on div "tmobile" at bounding box center [807, 382] width 197 height 22
type input "t"
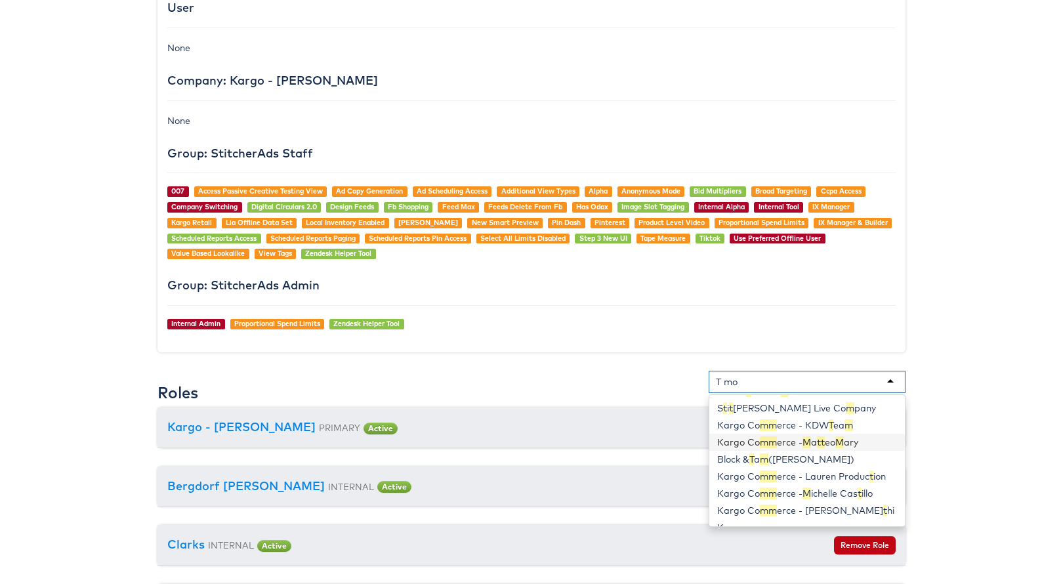
scroll to position [0, 0]
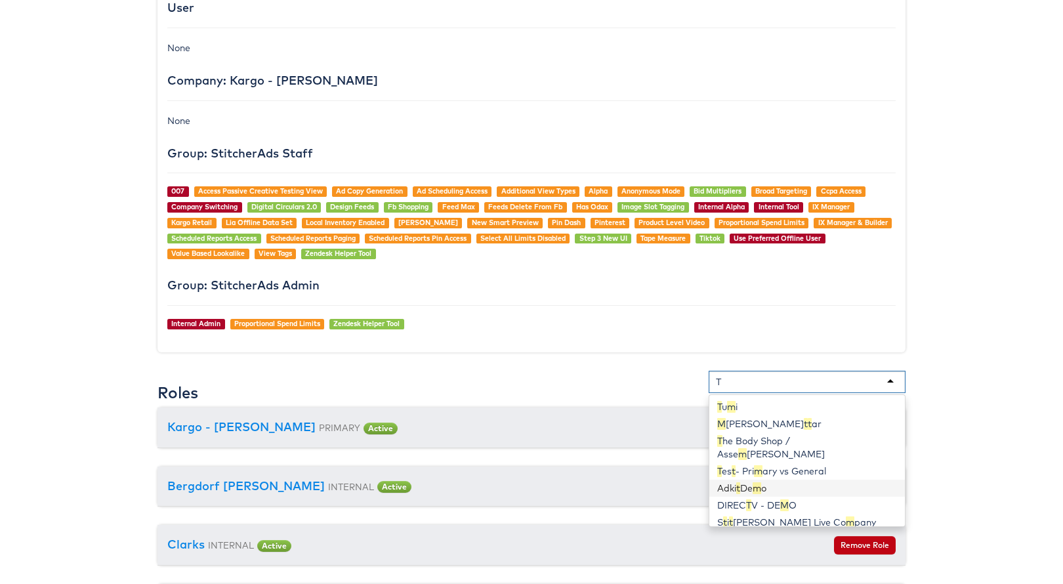
type input "T"
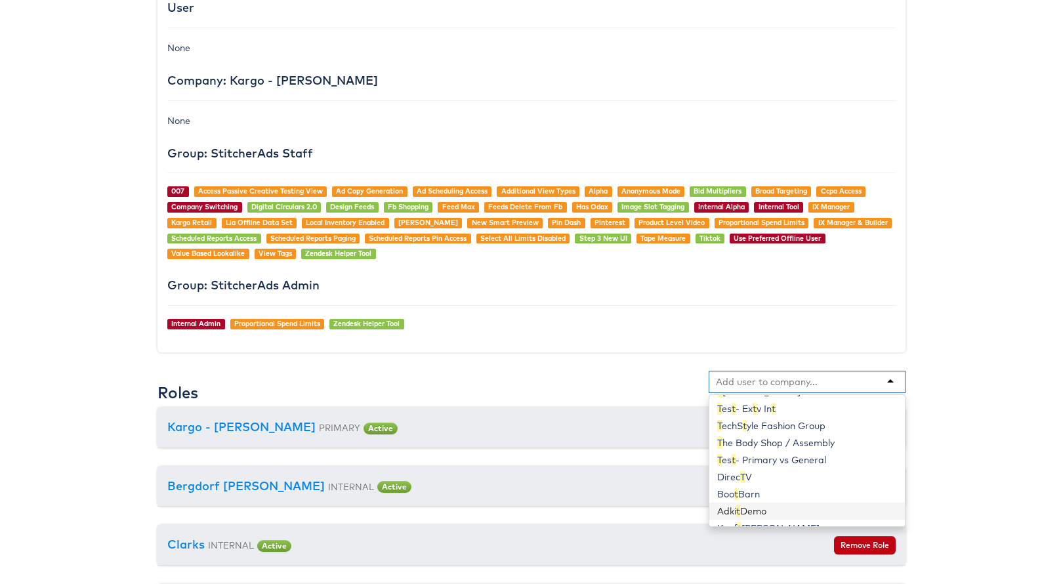
scroll to position [100, 0]
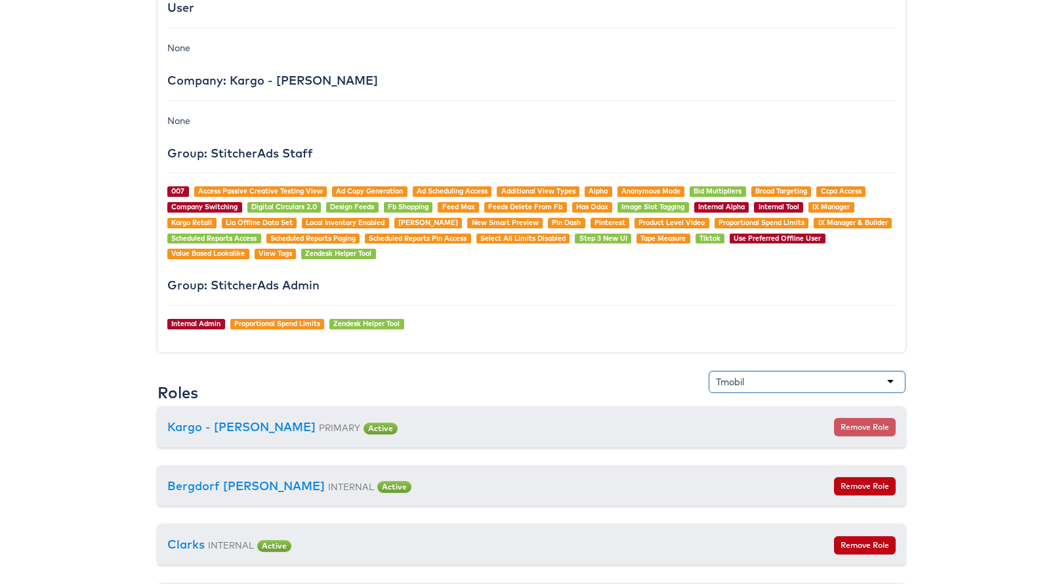
type input "Tmobil"
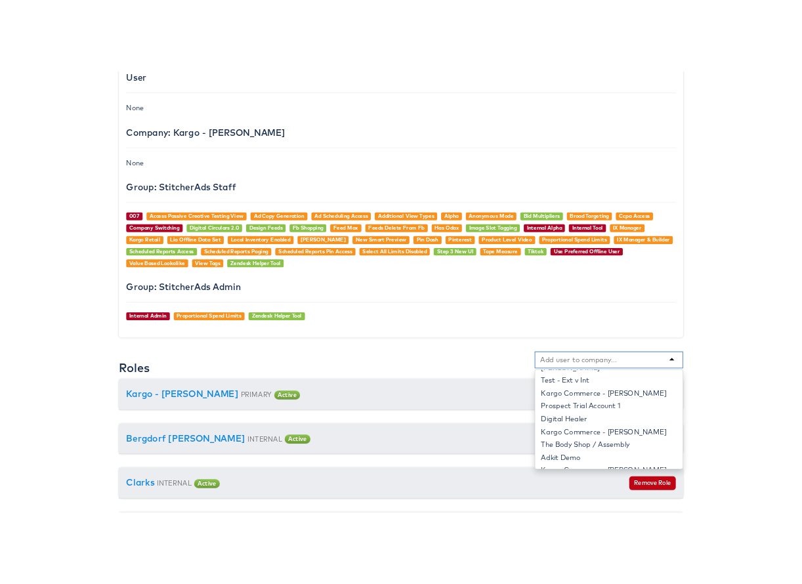
scroll to position [3, 0]
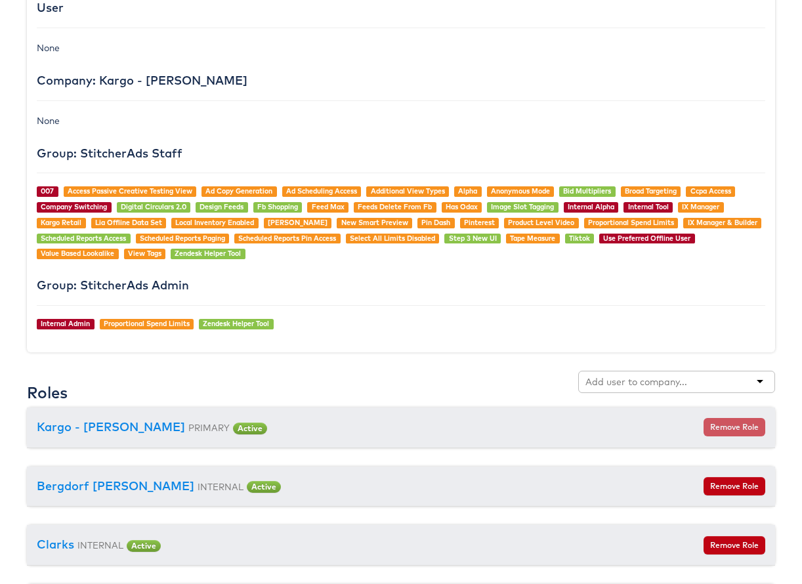
click at [300, 383] on div "Roles Kargo Commerce - Lauren Production Kargo Commerce - [PERSON_NAME] Kargo C…" at bounding box center [401, 389] width 748 height 37
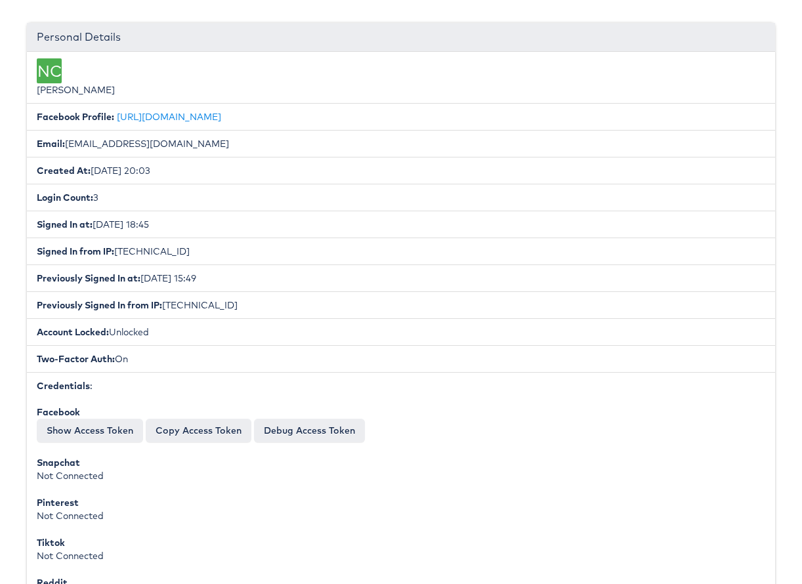
scroll to position [0, 0]
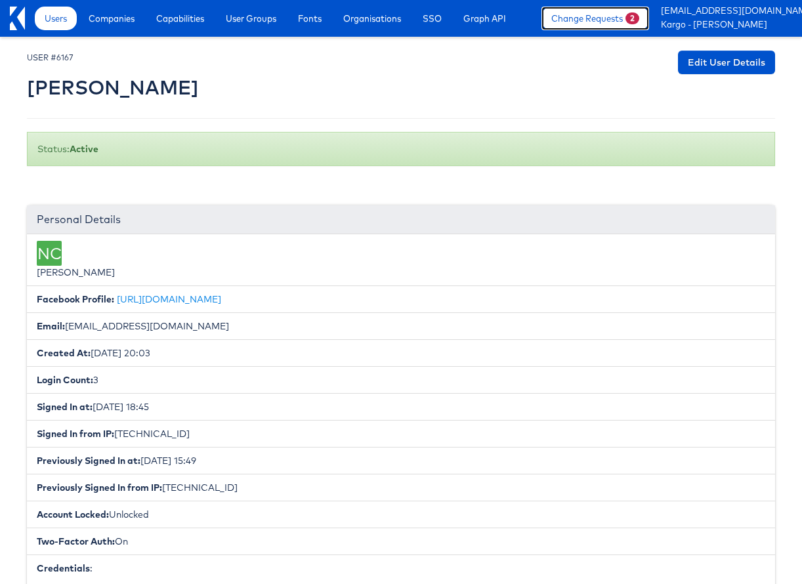
click at [649, 19] on link "Change Requests 2" at bounding box center [596, 19] width 108 height 24
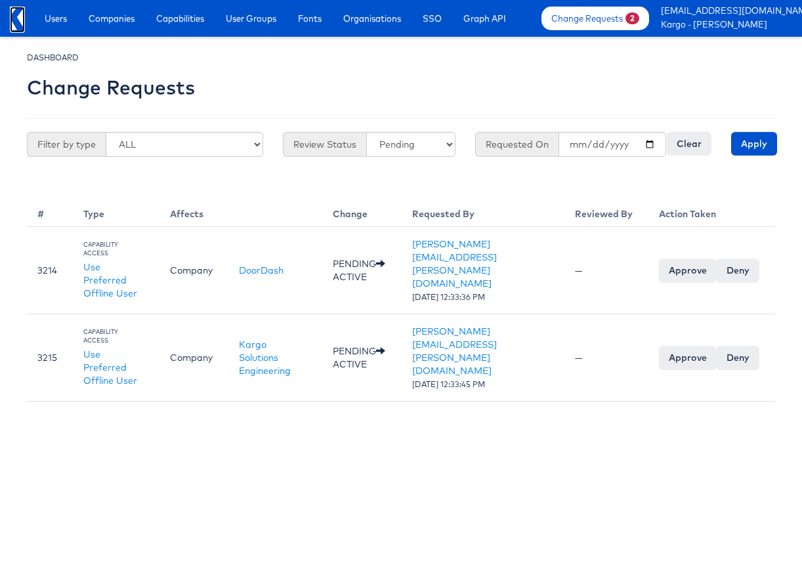
click at [11, 15] on icon at bounding box center [17, 19] width 15 height 24
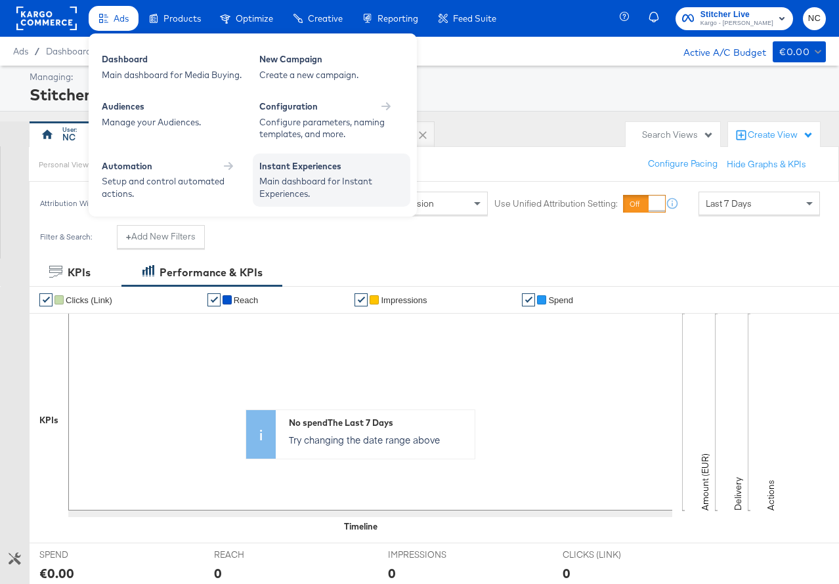
click at [299, 182] on div "Main dashboard for Instant Experiences." at bounding box center [331, 187] width 144 height 24
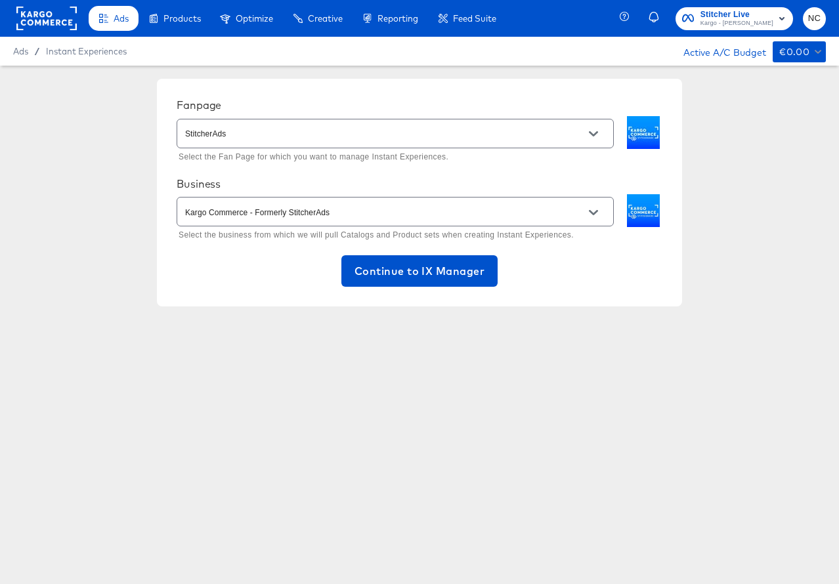
click at [481, 208] on input "Kargo Commerce - Formerly StitcherAds" at bounding box center [384, 212] width 405 height 15
click at [437, 280] on span "Continue to IX Manager" at bounding box center [419, 271] width 130 height 18
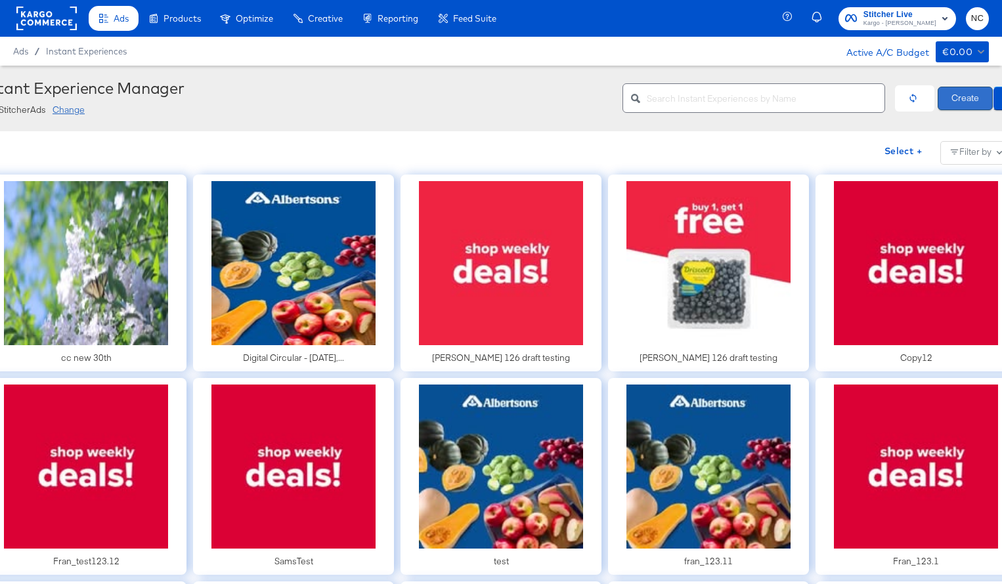
click at [801, 98] on button "Create" at bounding box center [964, 99] width 55 height 24
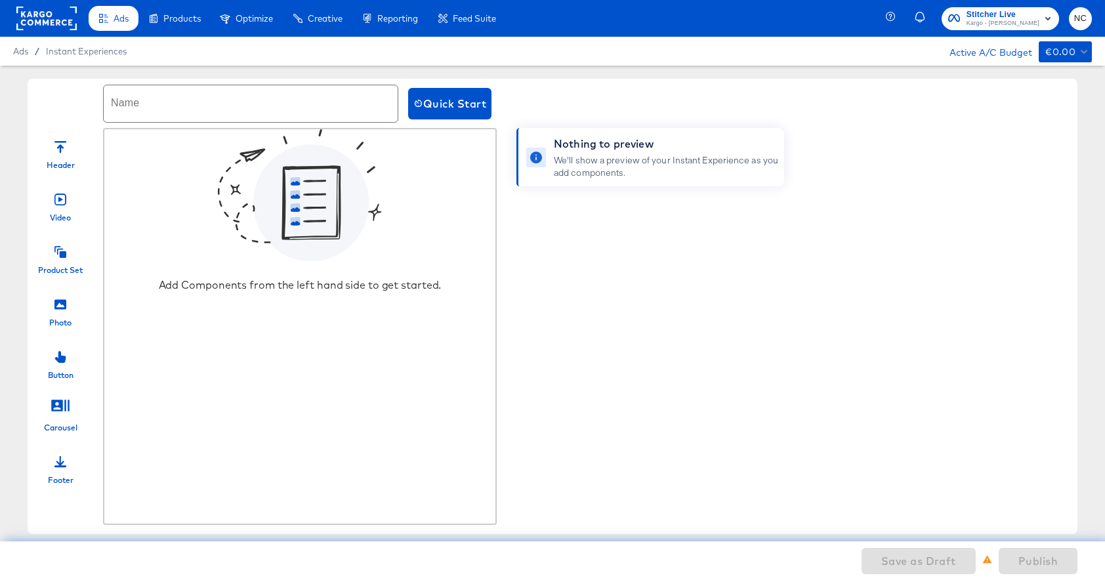
click at [59, 254] on icon at bounding box center [60, 252] width 12 height 12
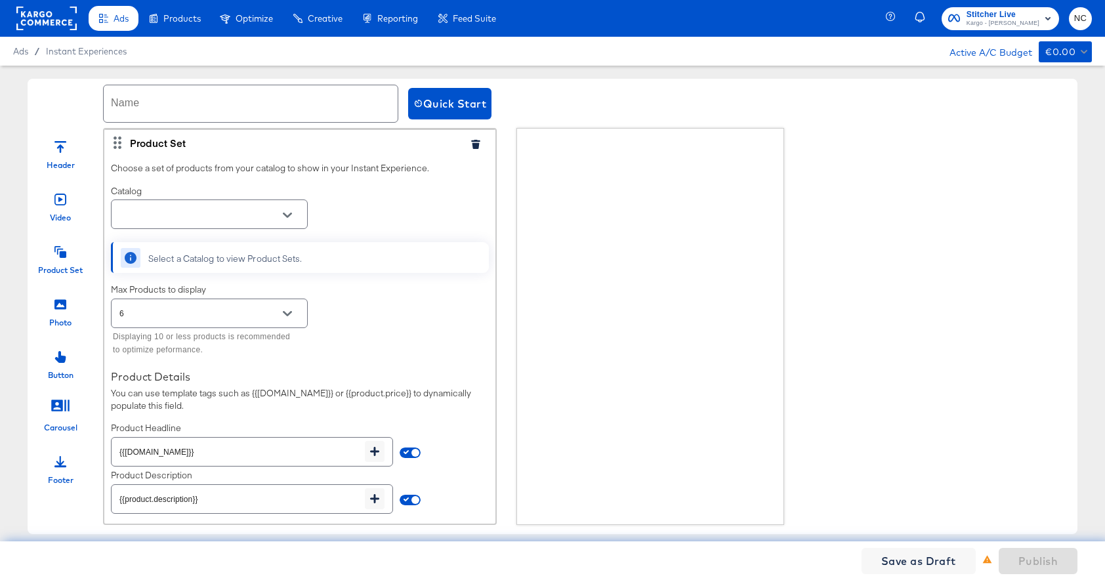
click at [175, 209] on input "text" at bounding box center [199, 214] width 165 height 15
type input "t"
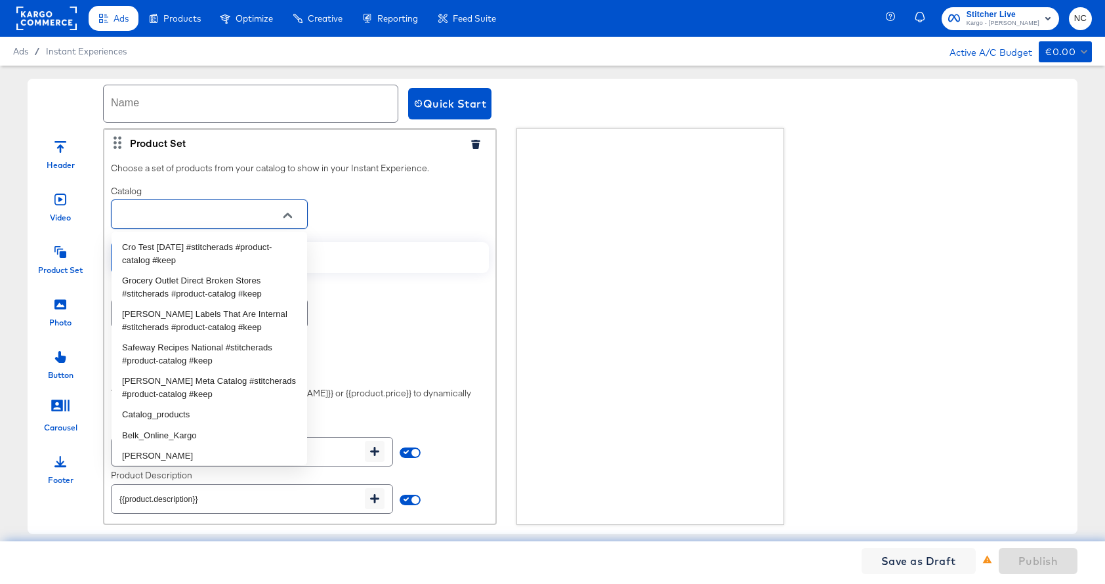
click at [172, 215] on input "text" at bounding box center [199, 214] width 165 height 15
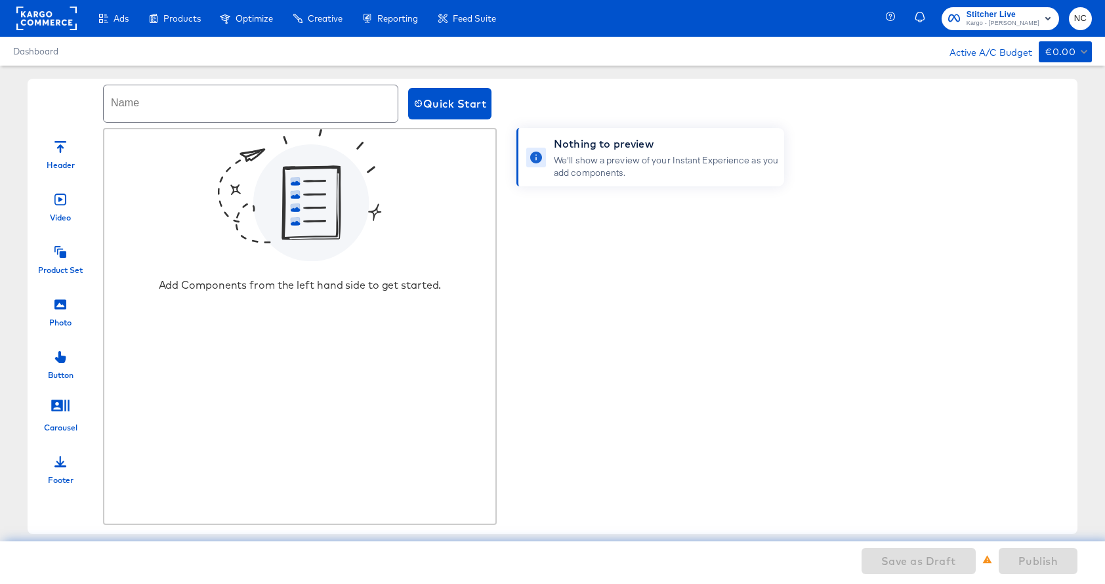
click at [56, 263] on div at bounding box center [60, 250] width 12 height 28
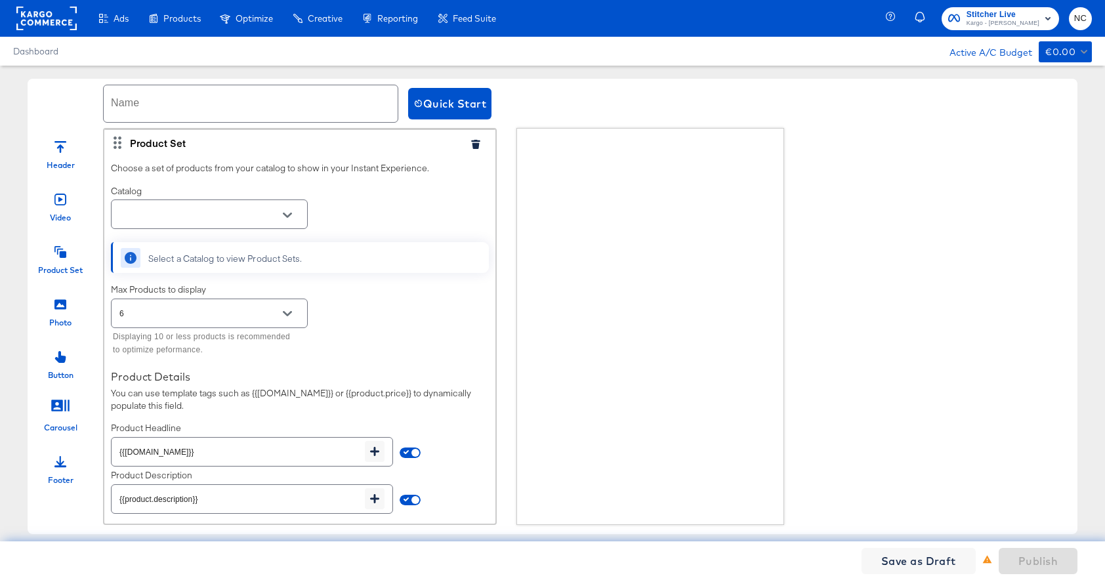
click at [213, 217] on input "text" at bounding box center [199, 214] width 165 height 15
type input "T"
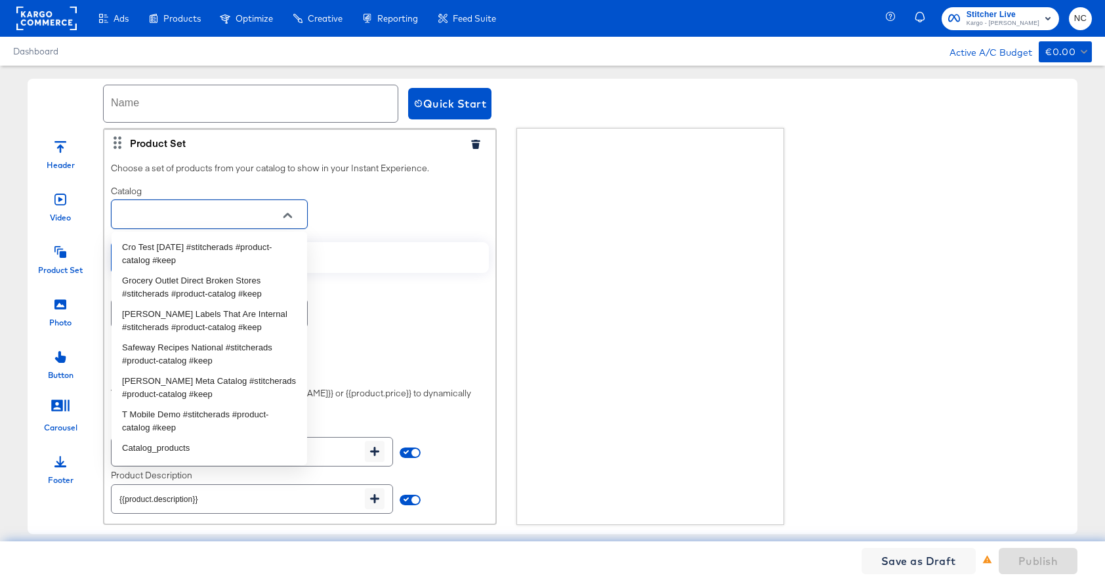
click at [38, 18] on rect at bounding box center [46, 19] width 60 height 24
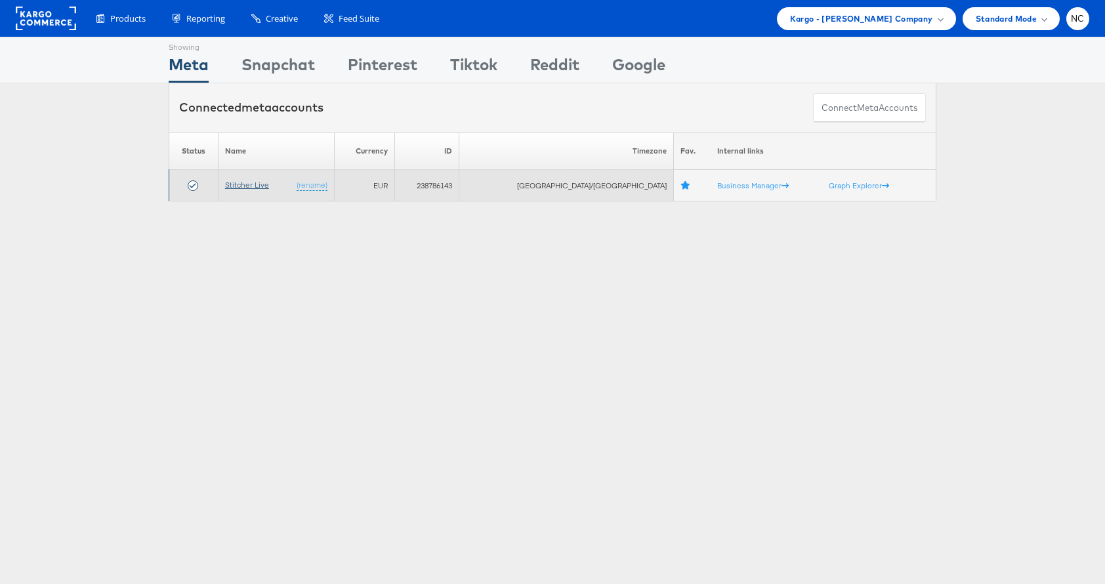
click at [262, 184] on link "Stitcher Live" at bounding box center [247, 185] width 44 height 10
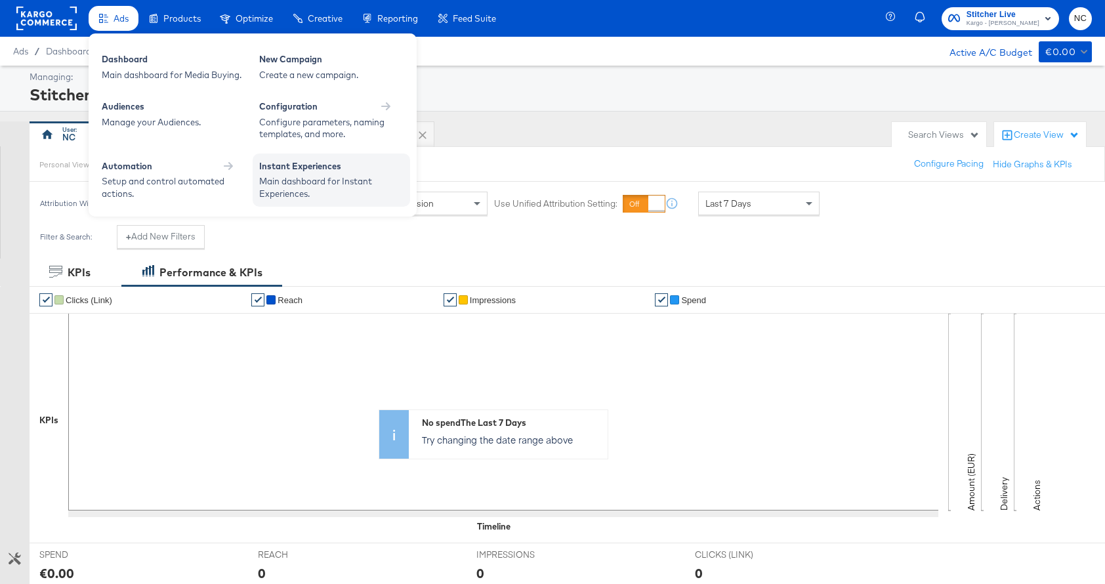
click at [301, 169] on div "Instant Experiences" at bounding box center [331, 168] width 144 height 16
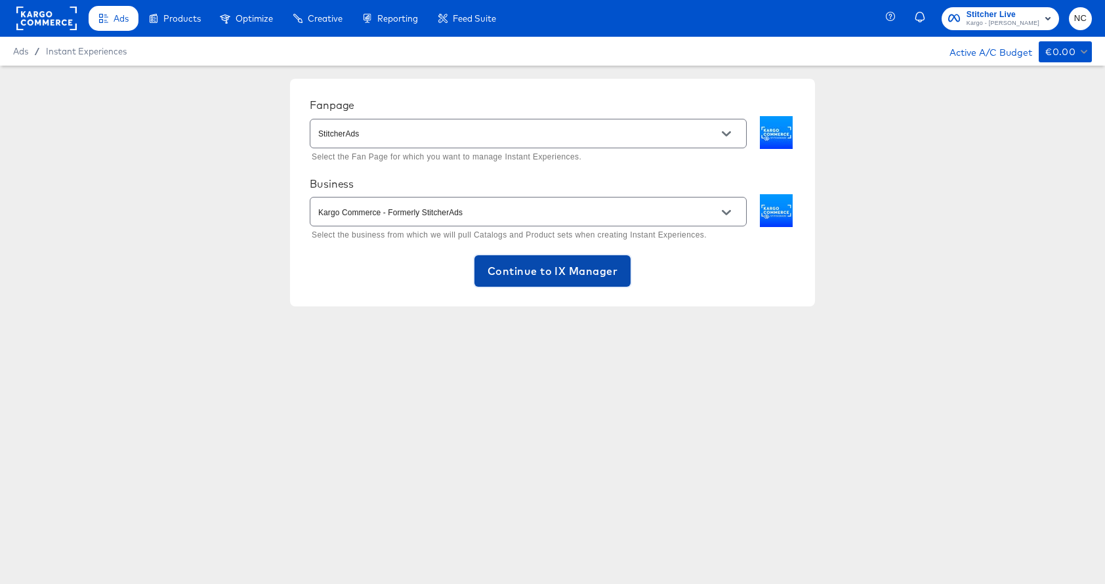
click at [574, 268] on span "Continue to IX Manager" at bounding box center [553, 271] width 130 height 18
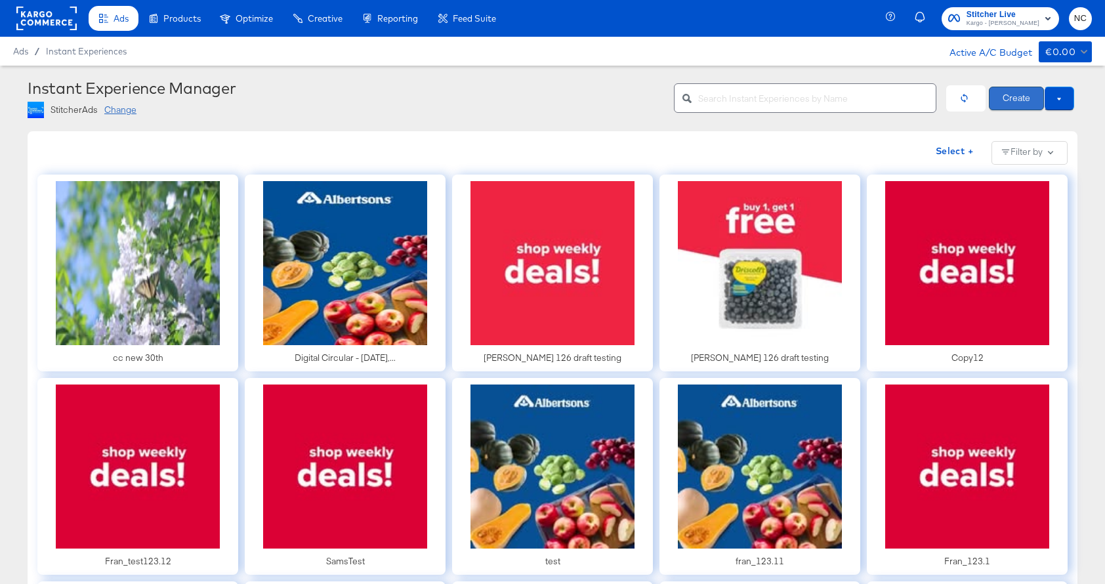
click at [1021, 97] on button "Create" at bounding box center [1016, 99] width 55 height 24
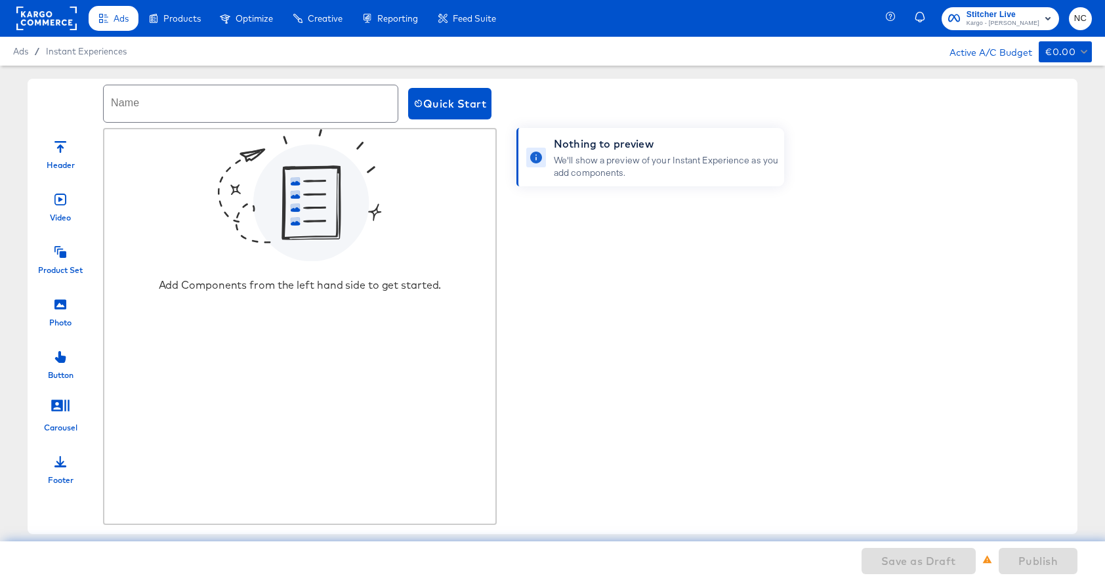
click at [62, 255] on icon at bounding box center [60, 252] width 12 height 12
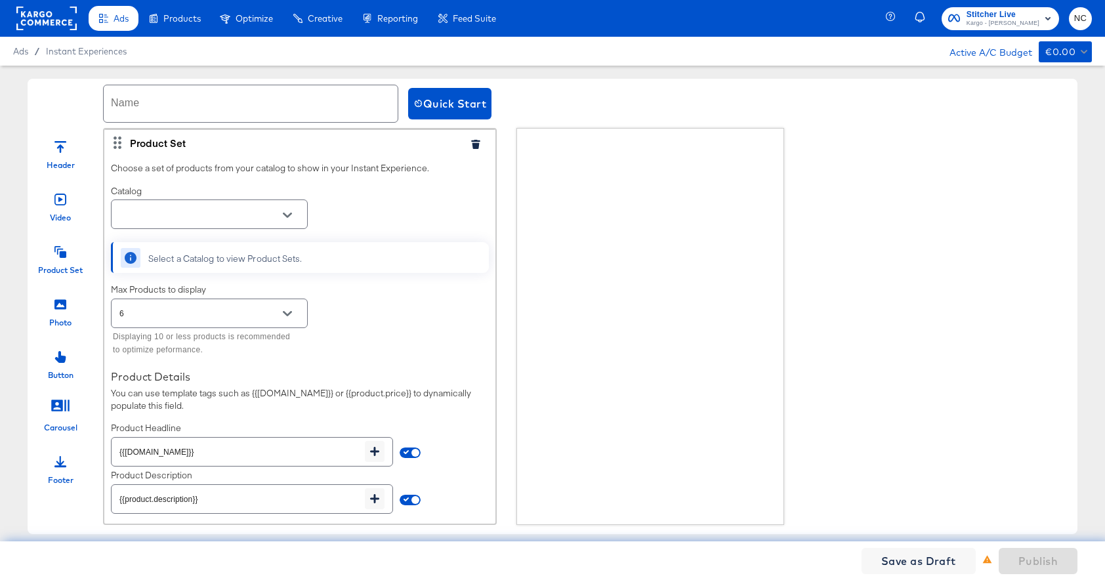
click at [180, 227] on div at bounding box center [209, 215] width 197 height 30
type input "t"
click at [210, 262] on li "T Mobile Demo #stitcherads #product-catalog #keep" at bounding box center [210, 253] width 196 height 33
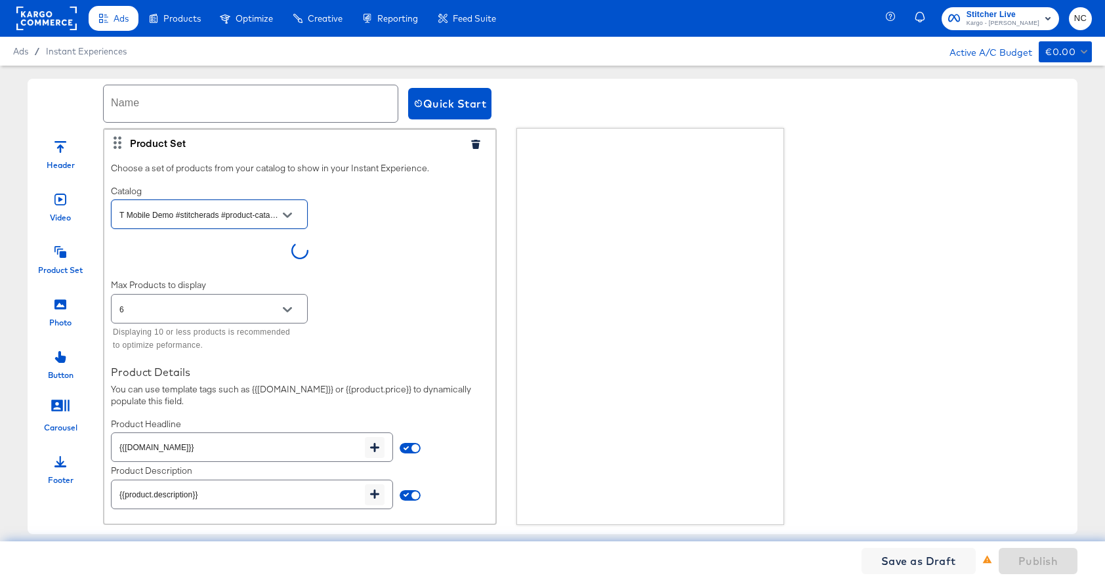
type input "T Mobile Demo #stitcherads #product-catalog #keep"
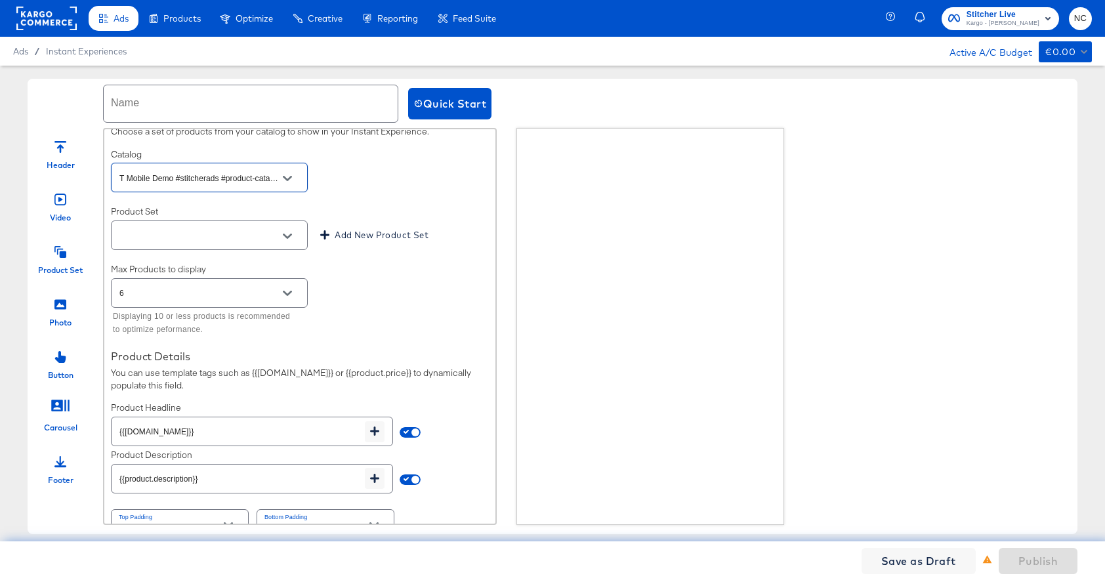
scroll to position [19, 0]
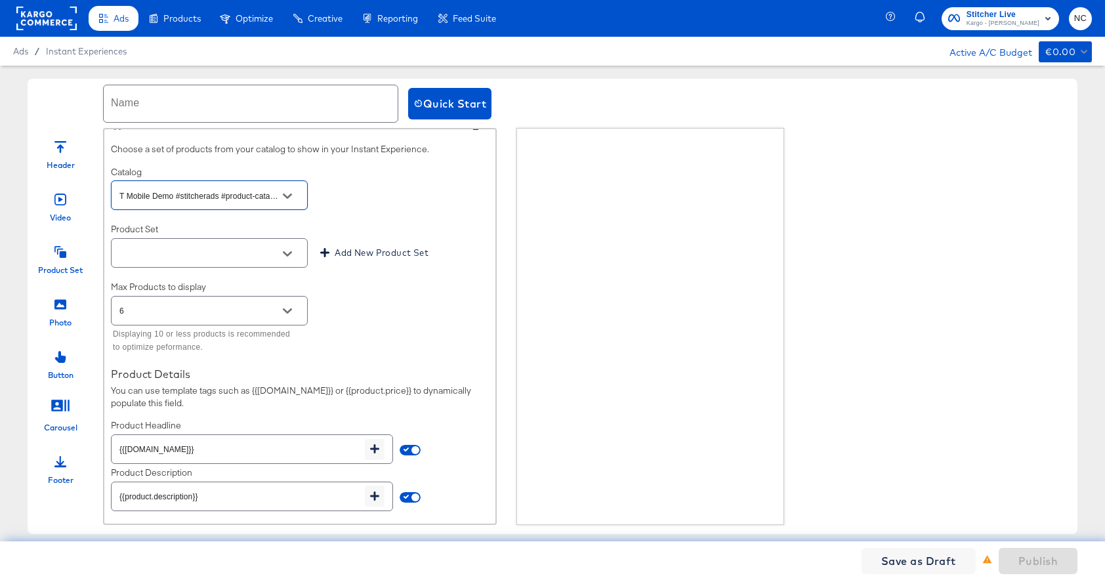
click at [275, 307] on div at bounding box center [288, 311] width 28 height 20
click at [287, 312] on icon "Open" at bounding box center [287, 310] width 9 height 5
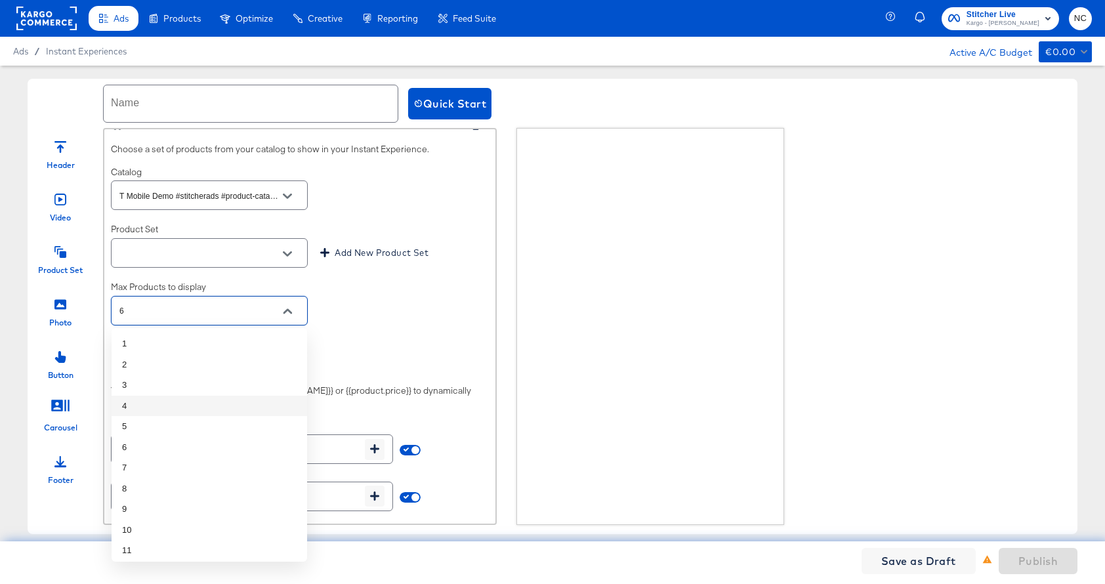
click at [232, 398] on li "4" at bounding box center [210, 406] width 196 height 21
type input "4"
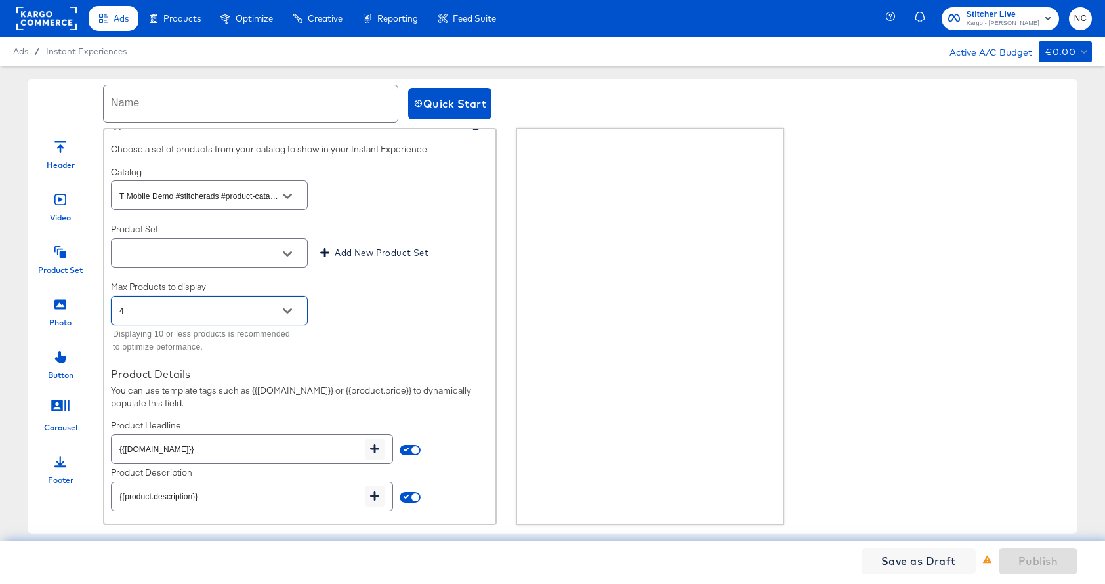
click at [296, 255] on button "Open" at bounding box center [288, 254] width 20 height 20
click at [260, 305] on li "T-Mobile Internet" at bounding box center [210, 307] width 196 height 21
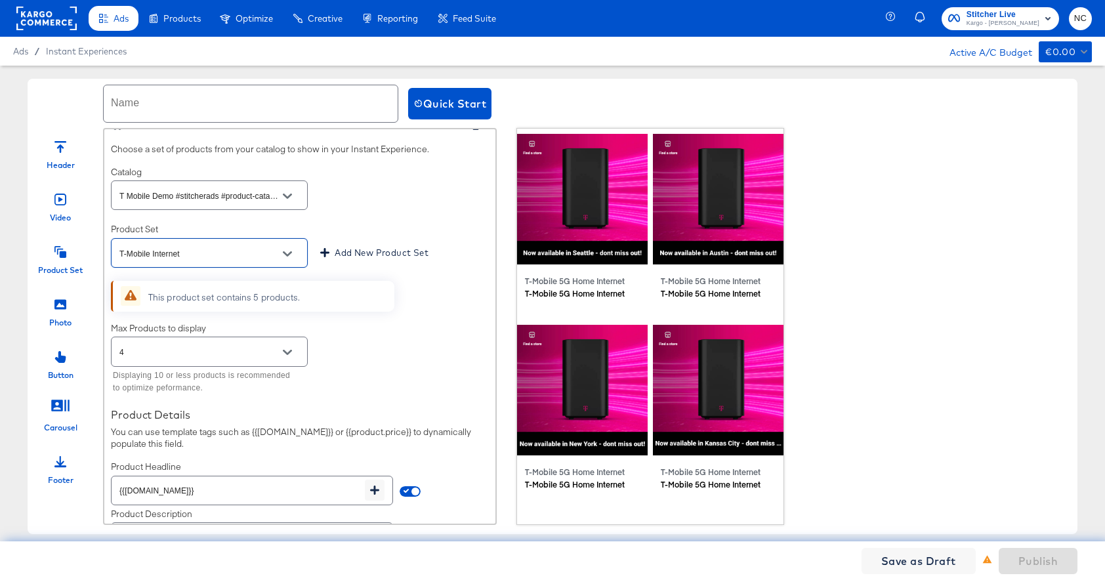
click at [274, 255] on div at bounding box center [288, 254] width 28 height 20
click at [287, 253] on icon "Open" at bounding box center [287, 253] width 9 height 9
click at [244, 277] on li "All Products" at bounding box center [210, 286] width 196 height 21
type input "All Products"
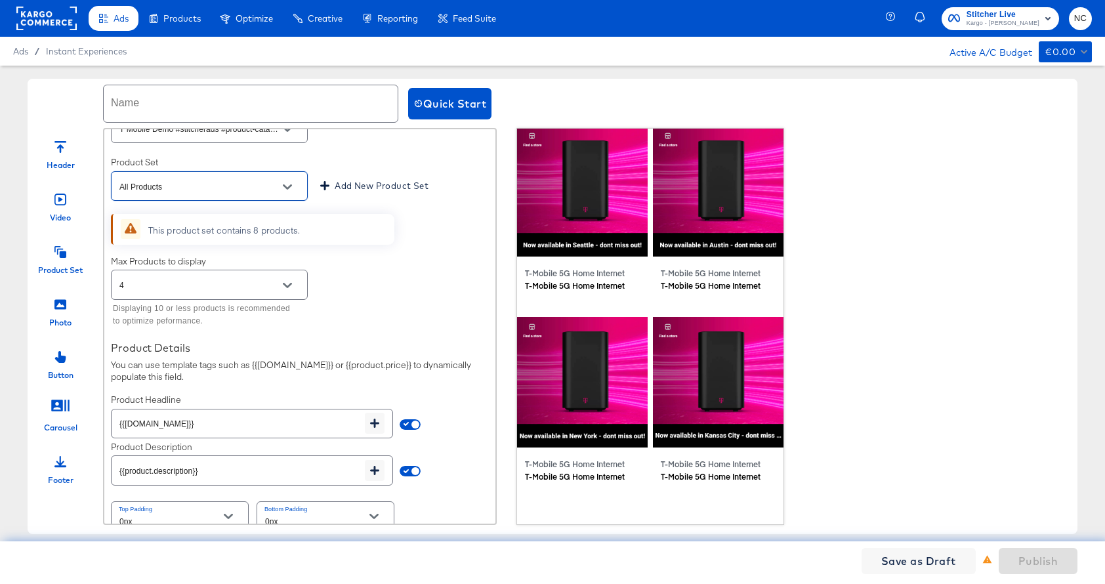
scroll to position [95, 0]
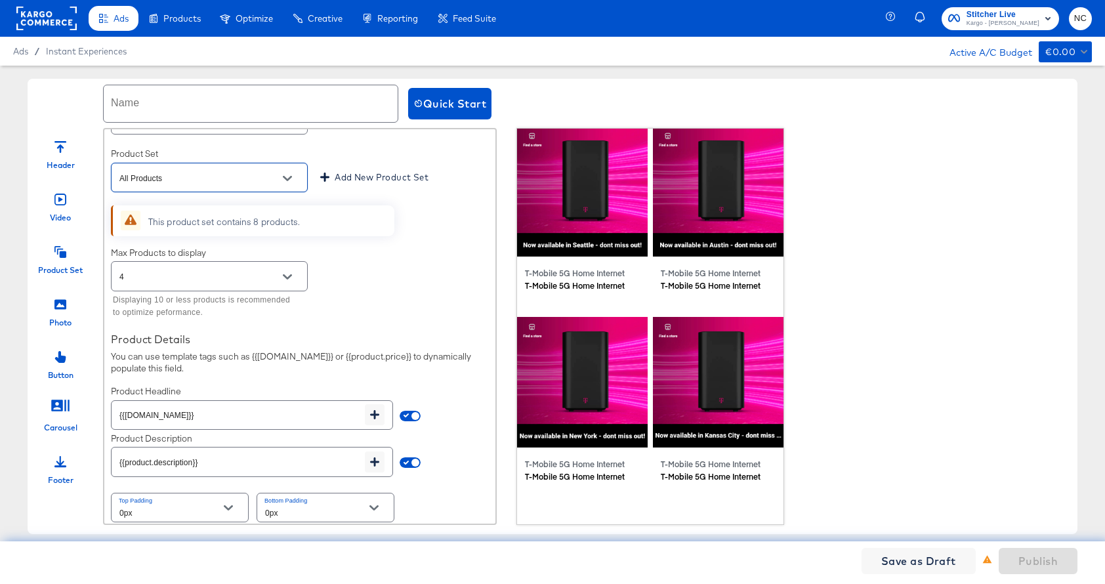
click at [287, 270] on button "Open" at bounding box center [288, 277] width 20 height 20
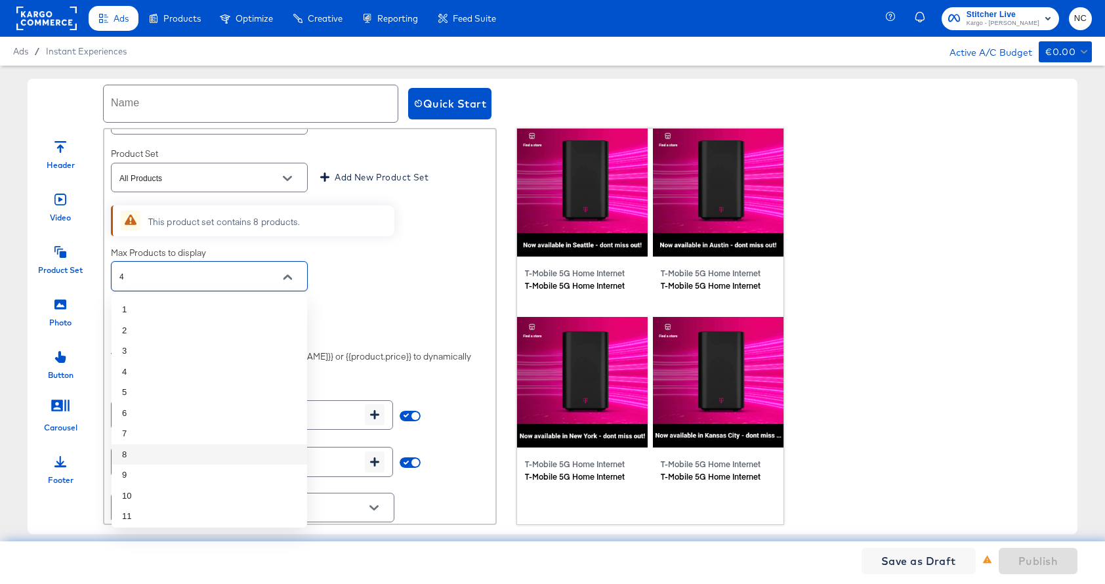
click at [217, 450] on li "8" at bounding box center [210, 454] width 196 height 21
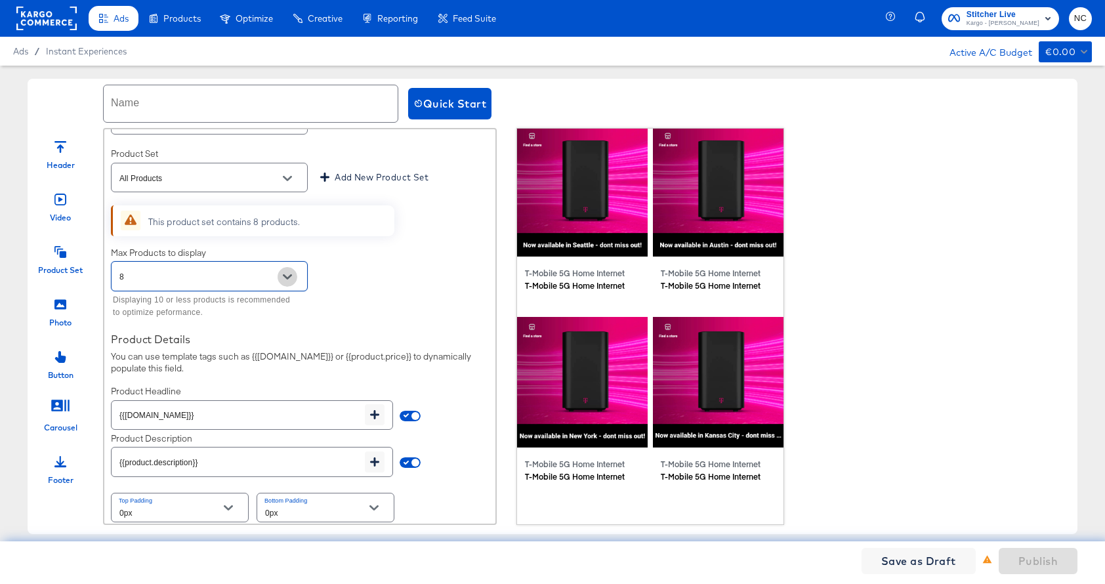
click at [284, 280] on icon "Open" at bounding box center [287, 276] width 9 height 9
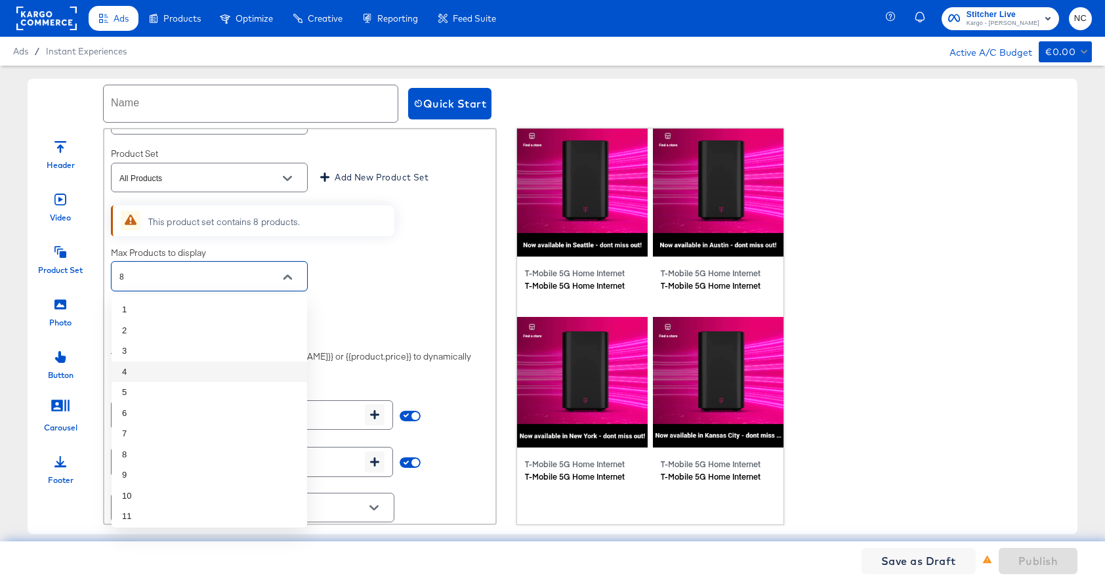
click at [219, 372] on li "4" at bounding box center [210, 372] width 196 height 21
type input "4"
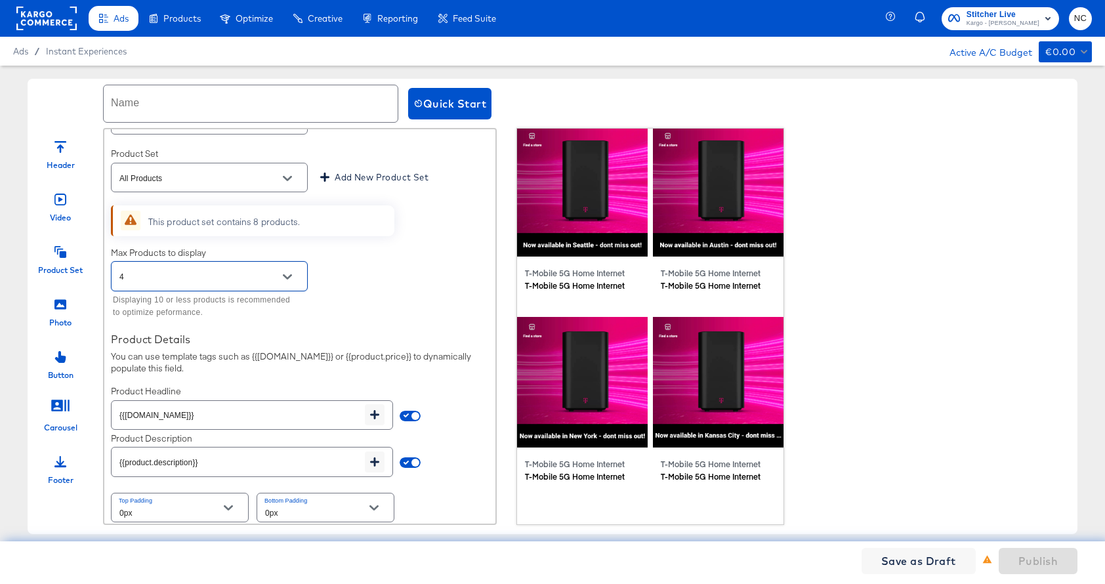
scroll to position [102, 0]
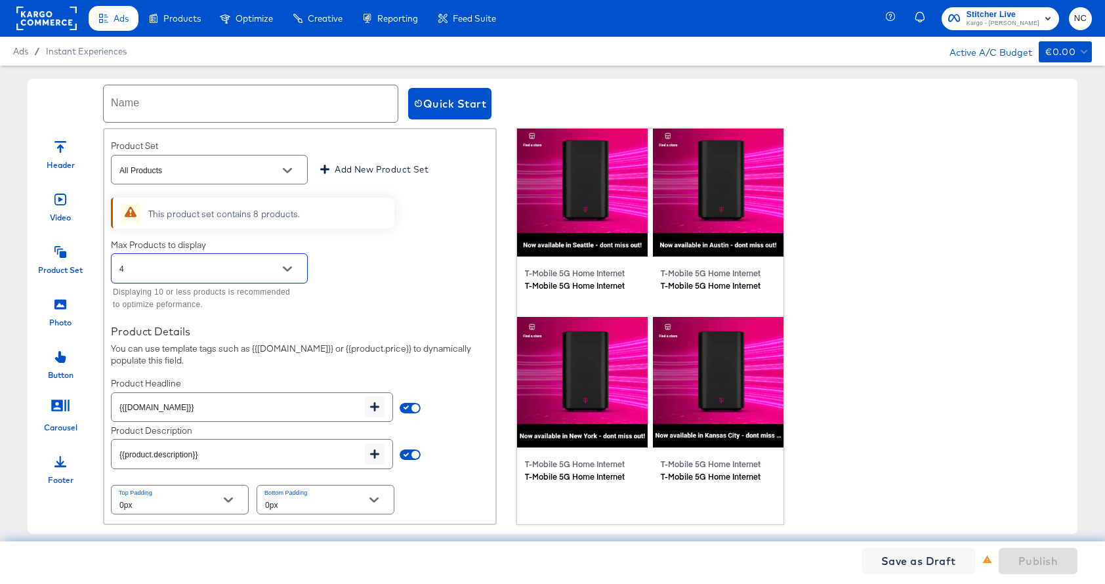
click at [325, 454] on input "{{product.description}}" at bounding box center [238, 449] width 253 height 28
click at [377, 456] on icon "button" at bounding box center [374, 454] width 9 height 9
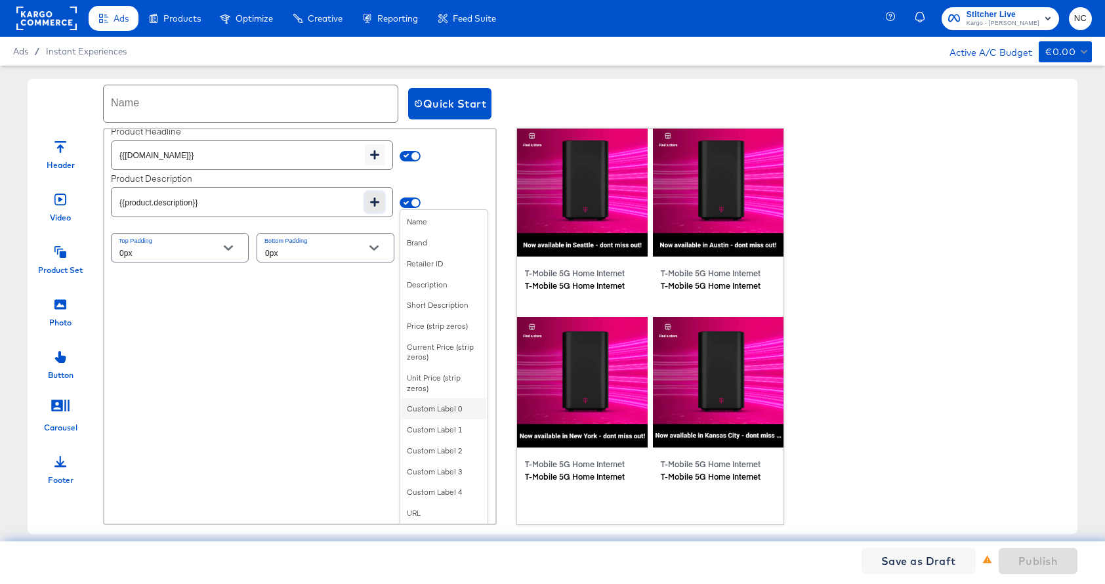
scroll to position [356, 0]
click at [453, 328] on div "Price (strip zeros)" at bounding box center [444, 324] width 85 height 21
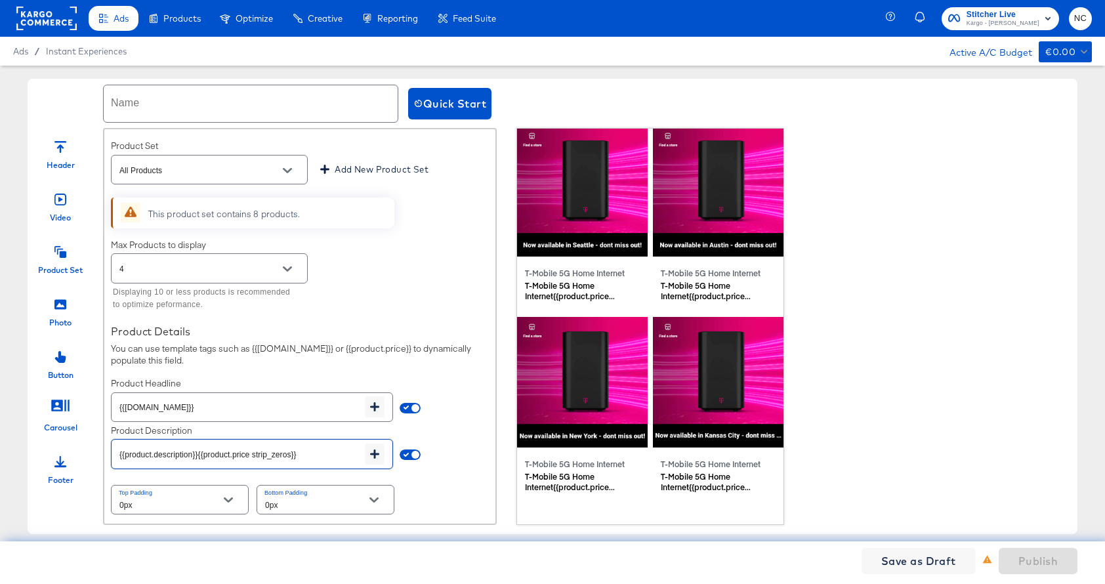
drag, startPoint x: 326, startPoint y: 452, endPoint x: 200, endPoint y: 452, distance: 126.0
click at [200, 452] on input "{{product.description}}{{product.price strip_zeros}}" at bounding box center [238, 449] width 253 height 28
type input "{{product.description}}"
click at [448, 427] on div "Choose a set of products from your catalog to show in your Instant Experience. …" at bounding box center [299, 288] width 391 height 471
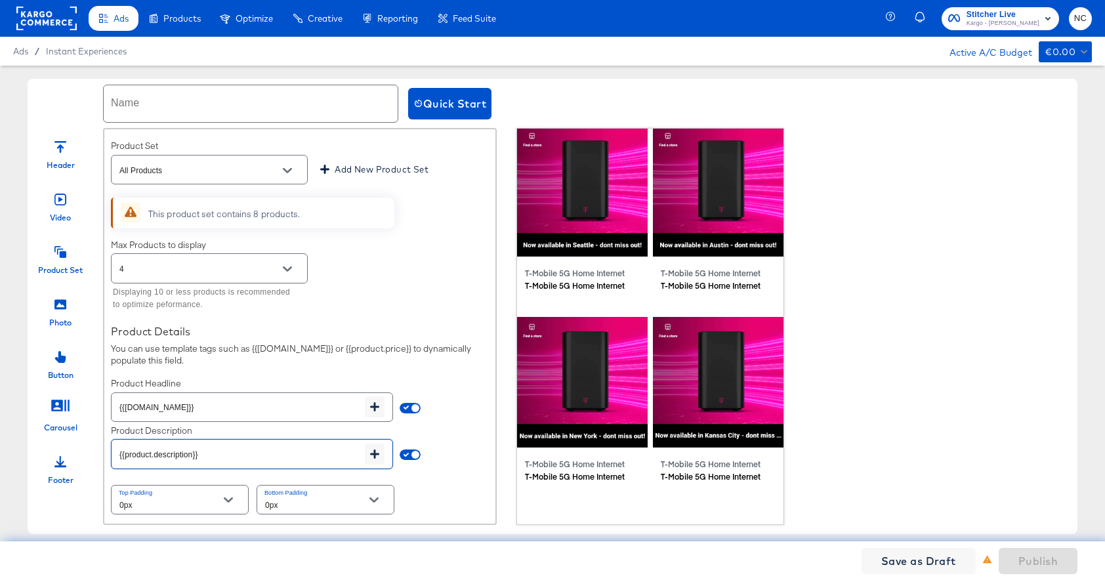
drag, startPoint x: 232, startPoint y: 454, endPoint x: 75, endPoint y: 453, distance: 156.9
click at [75, 453] on div "Header Video Product Set Photo Button Carousel Footer Product Set Choose a set …" at bounding box center [553, 326] width 1050 height 397
click at [377, 457] on icon "button" at bounding box center [374, 454] width 9 height 9
click at [457, 427] on div "Choose a set of products from your catalog to show in your Instant Experience. …" at bounding box center [299, 288] width 391 height 471
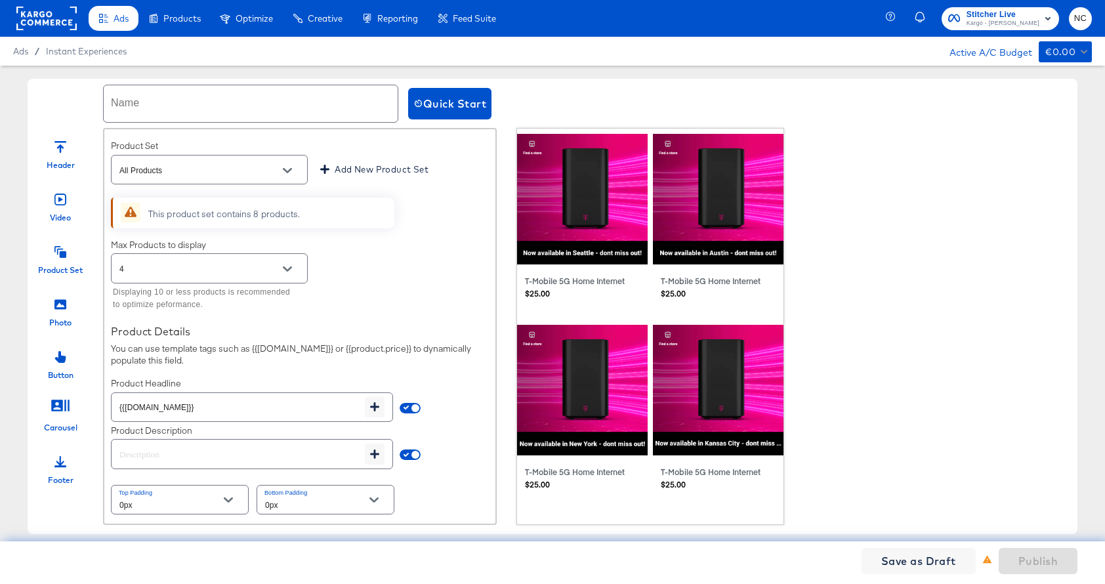
scroll to position [8, 0]
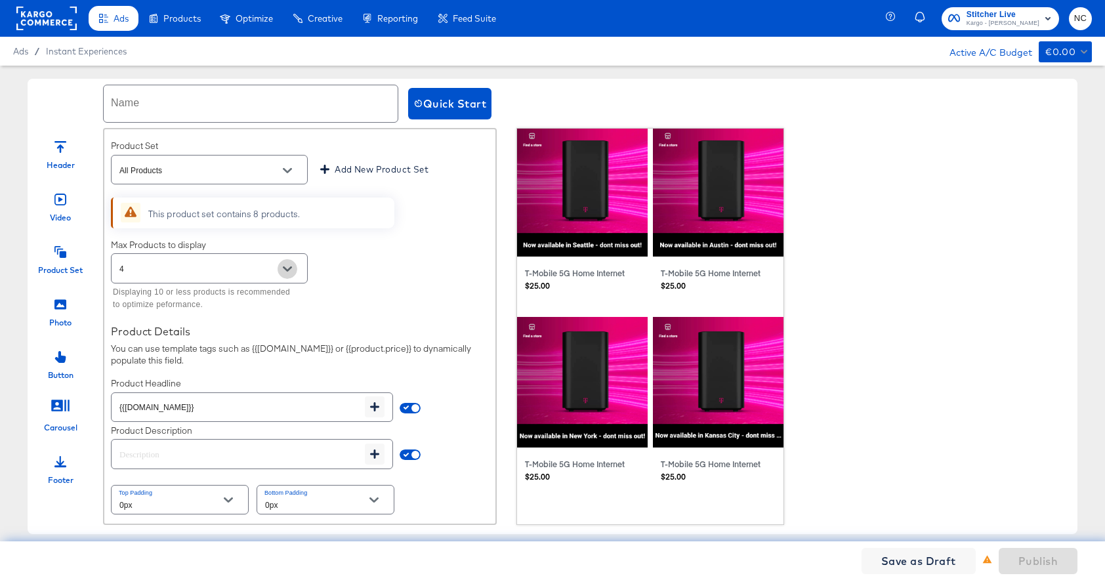
click at [284, 270] on icon "Open" at bounding box center [287, 269] width 9 height 9
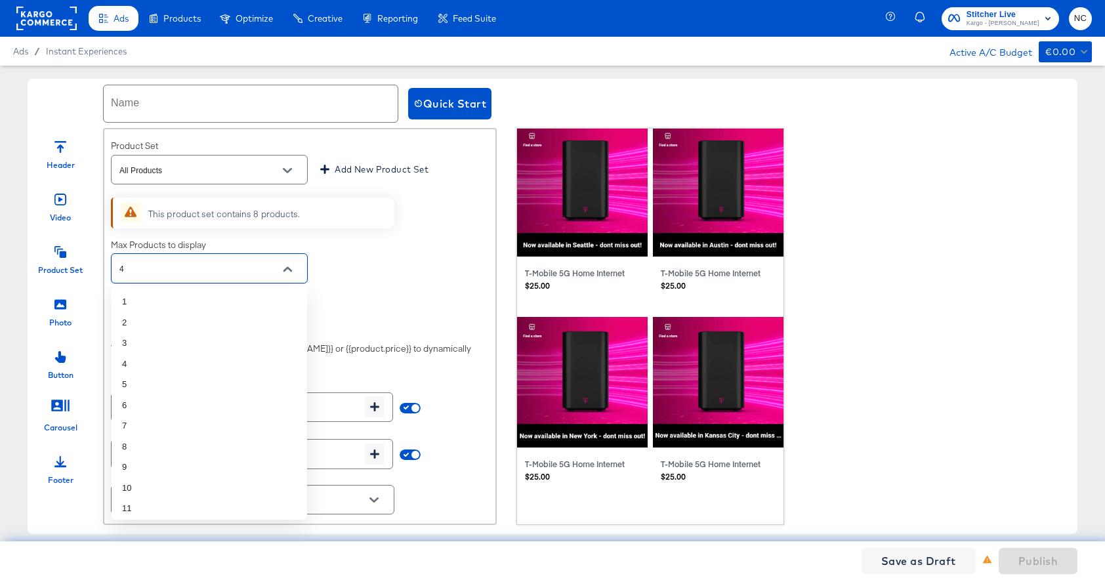
click at [404, 277] on div "Max Products to display 4 Displaying 10 or less products is recommended to opti…" at bounding box center [300, 277] width 378 height 76
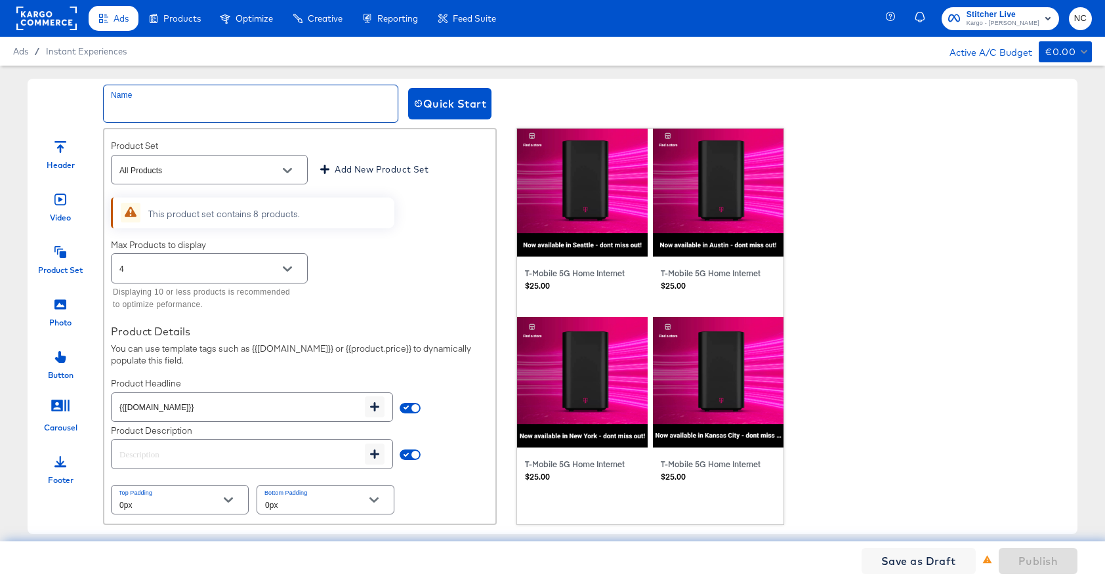
click at [294, 109] on input "text" at bounding box center [251, 103] width 294 height 37
type input "Kargo_Demo_Echo"
click at [64, 151] on icon at bounding box center [60, 147] width 12 height 12
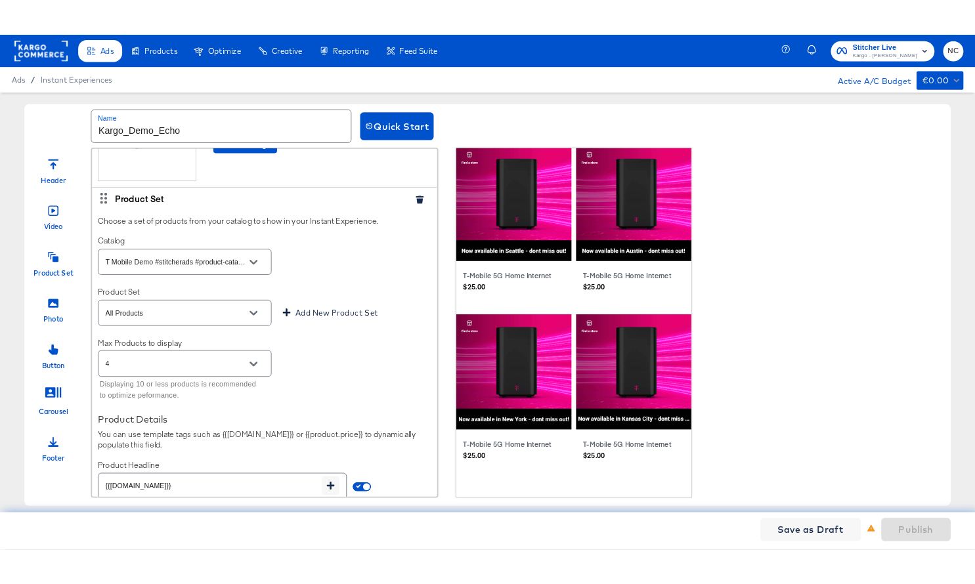
scroll to position [0, 0]
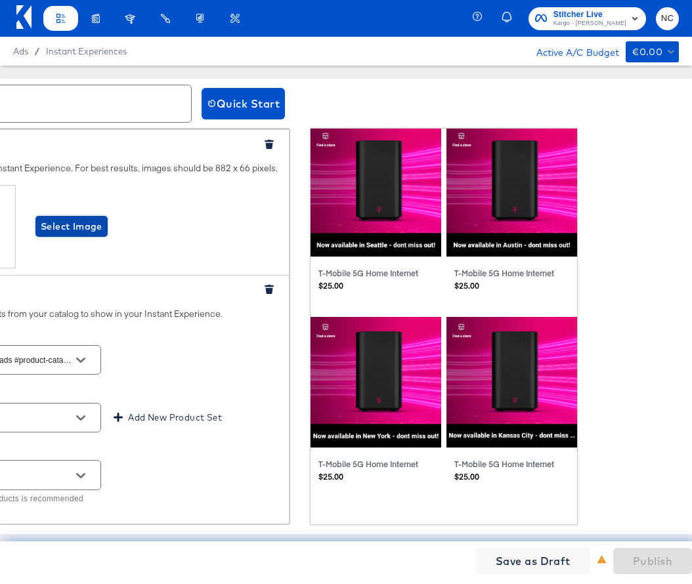
click at [66, 230] on span "Select Image" at bounding box center [72, 227] width 62 height 16
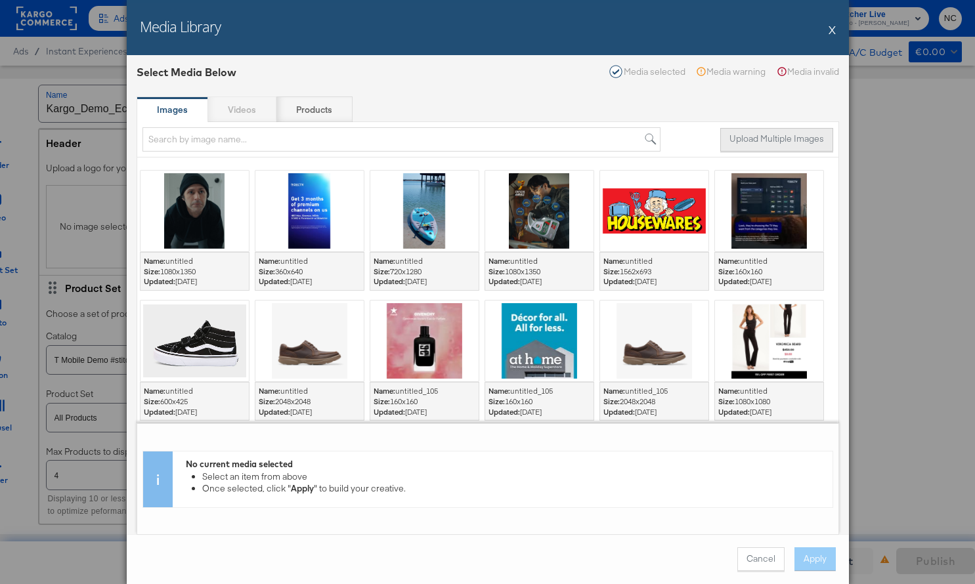
click at [797, 143] on button "Upload Multiple Images" at bounding box center [776, 140] width 113 height 24
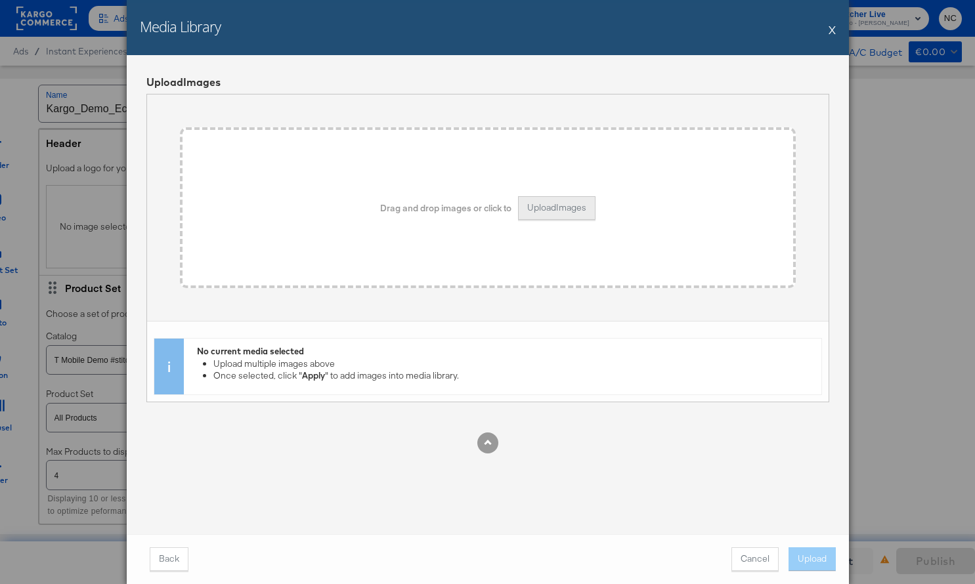
click at [570, 209] on button "Upload Images" at bounding box center [556, 208] width 77 height 24
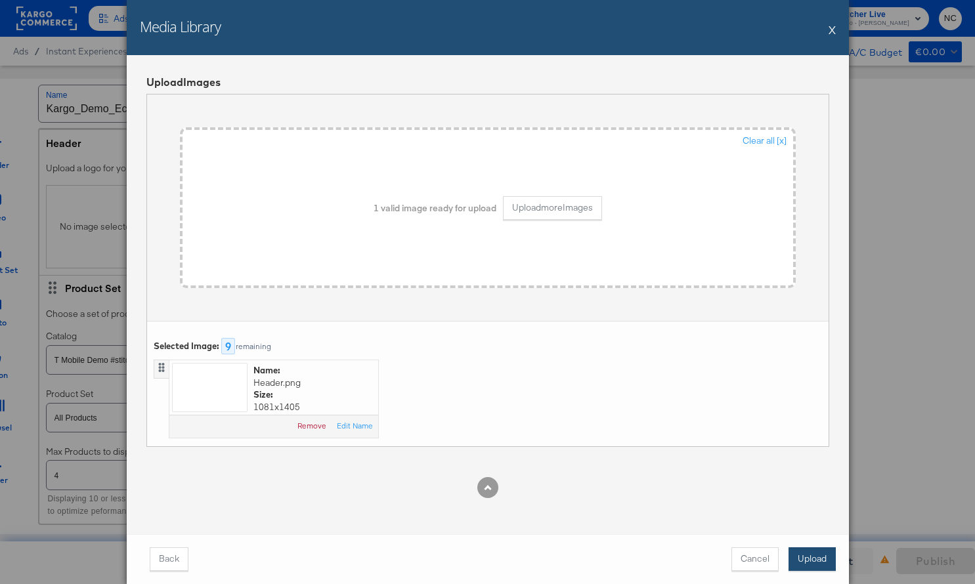
click at [815, 551] on button "Upload" at bounding box center [811, 559] width 47 height 24
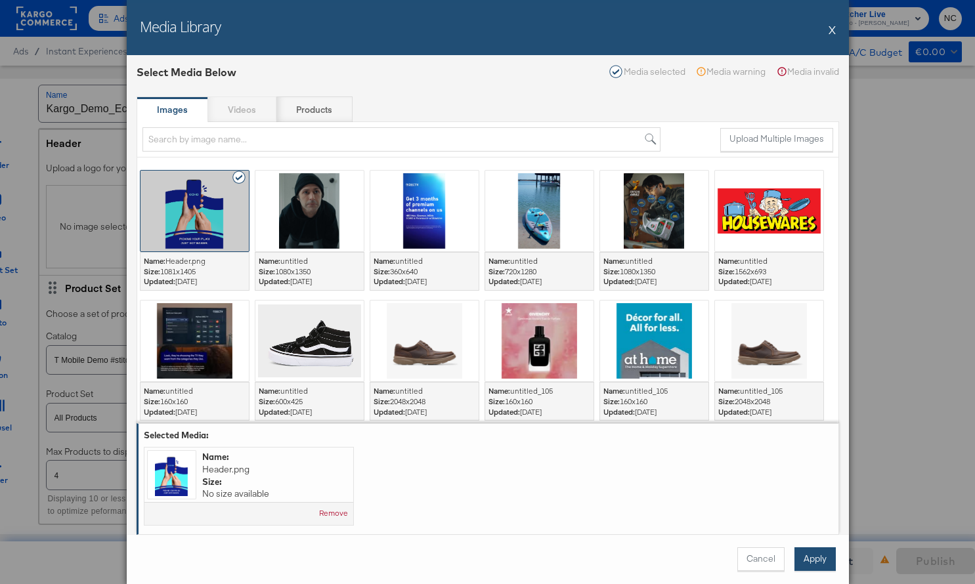
click at [817, 563] on button "Apply" at bounding box center [814, 559] width 41 height 24
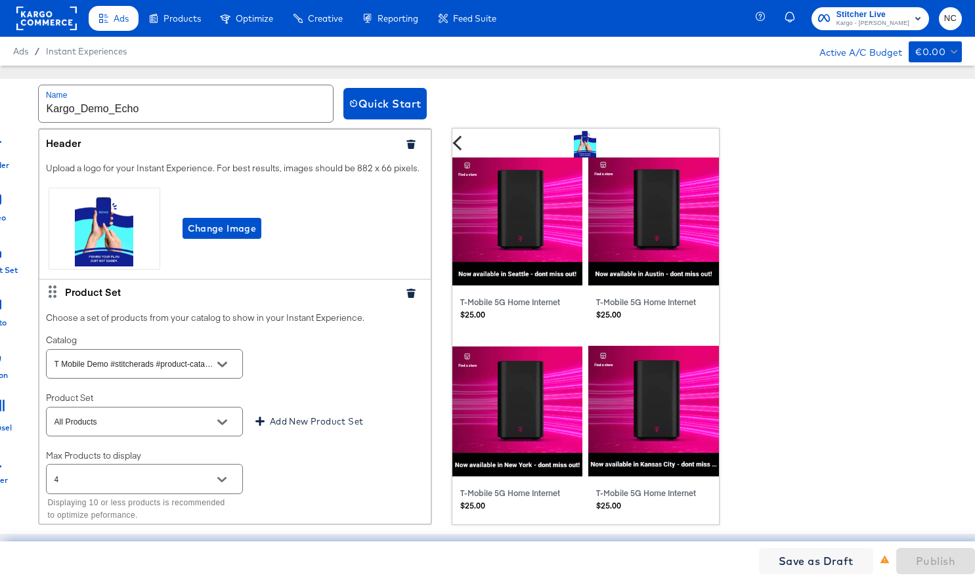
click at [584, 137] on div at bounding box center [585, 143] width 221 height 29
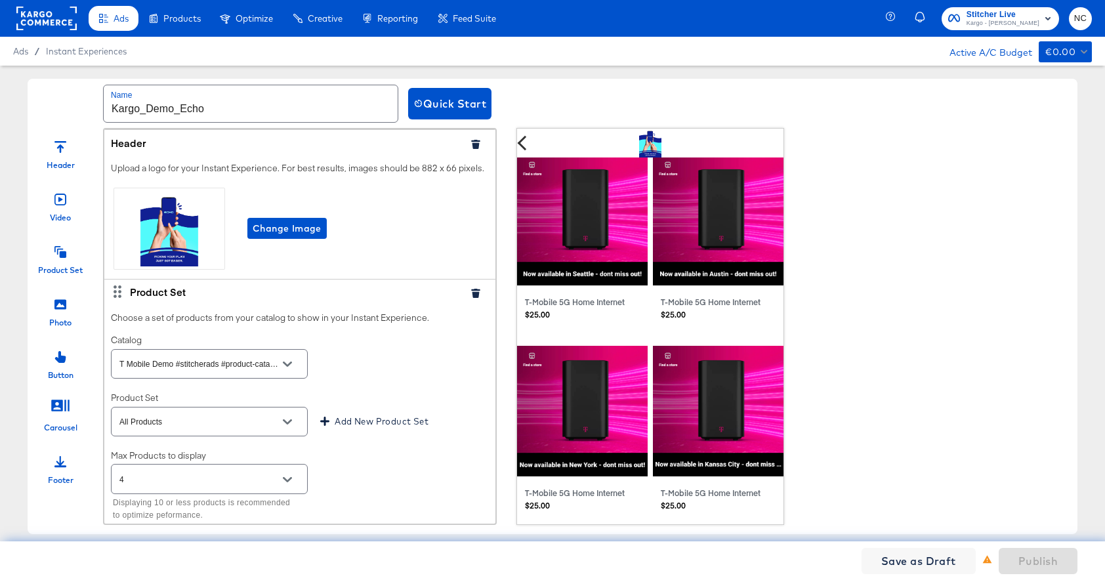
click at [477, 143] on icon "button" at bounding box center [475, 144] width 9 height 9
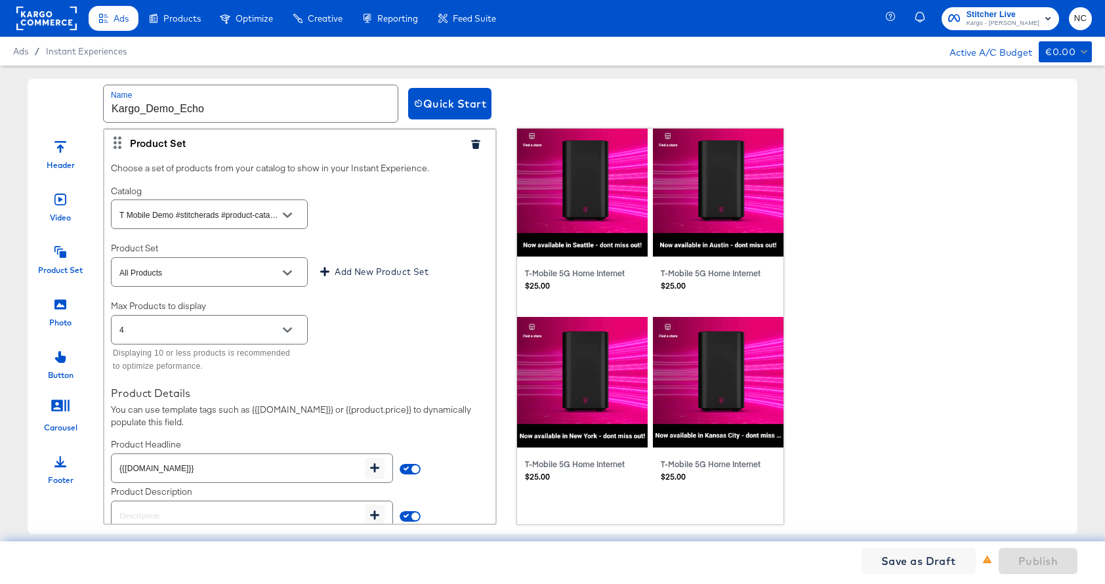
click at [61, 311] on div at bounding box center [60, 303] width 12 height 28
click at [59, 306] on icon at bounding box center [60, 305] width 12 height 12
click at [60, 303] on icon at bounding box center [60, 304] width 12 height 10
drag, startPoint x: 60, startPoint y: 305, endPoint x: 169, endPoint y: 138, distance: 198.8
click at [169, 138] on div "Header Video Product Set Photo Button Carousel Footer Product Set Choose a set …" at bounding box center [553, 326] width 1050 height 397
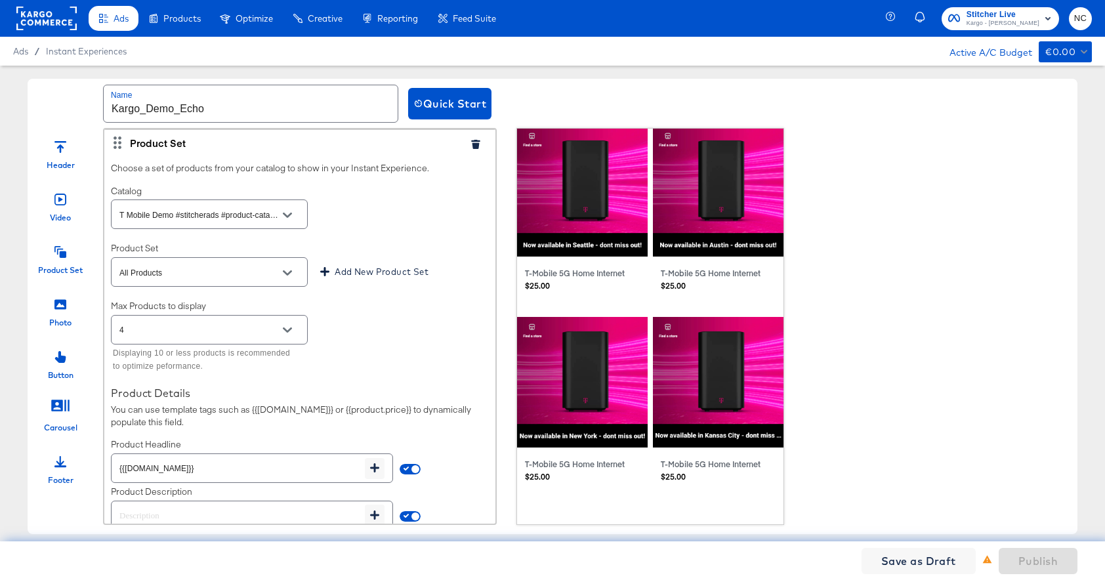
click at [58, 305] on icon at bounding box center [60, 304] width 12 height 10
click at [65, 308] on icon at bounding box center [60, 304] width 12 height 10
click at [61, 406] on icon at bounding box center [60, 406] width 18 height 12
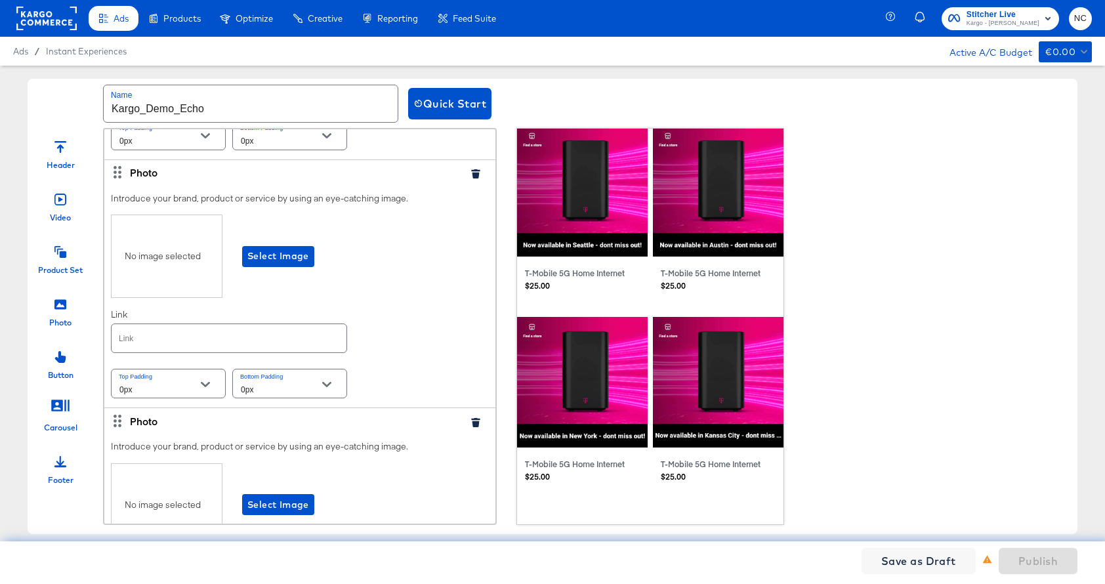
scroll to position [928, 0]
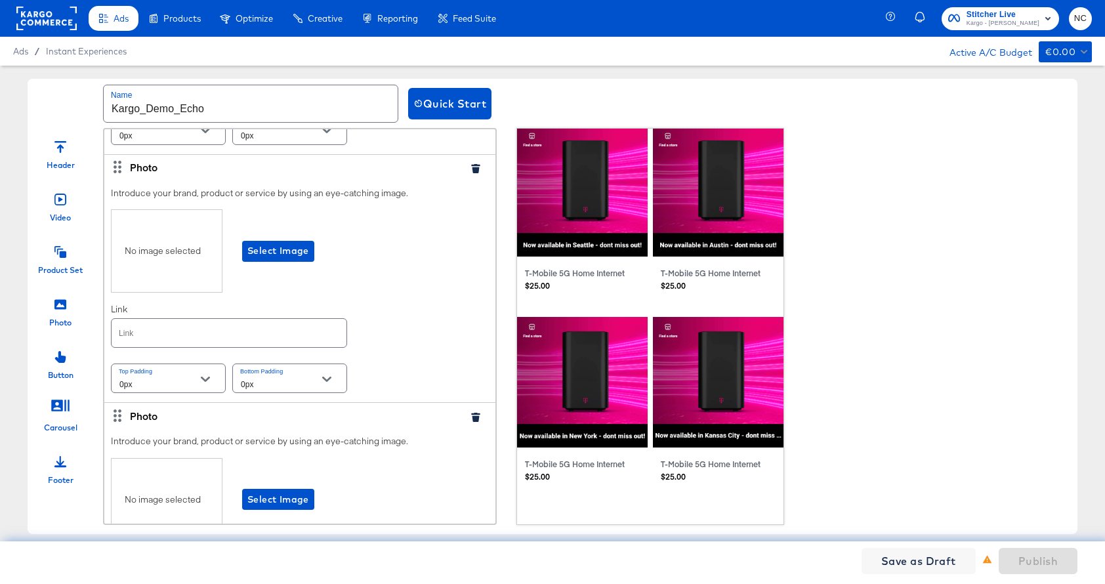
click at [477, 174] on div at bounding box center [481, 167] width 30 height 14
click at [477, 169] on icon "button" at bounding box center [475, 168] width 9 height 9
click at [474, 166] on icon "button" at bounding box center [475, 168] width 9 height 9
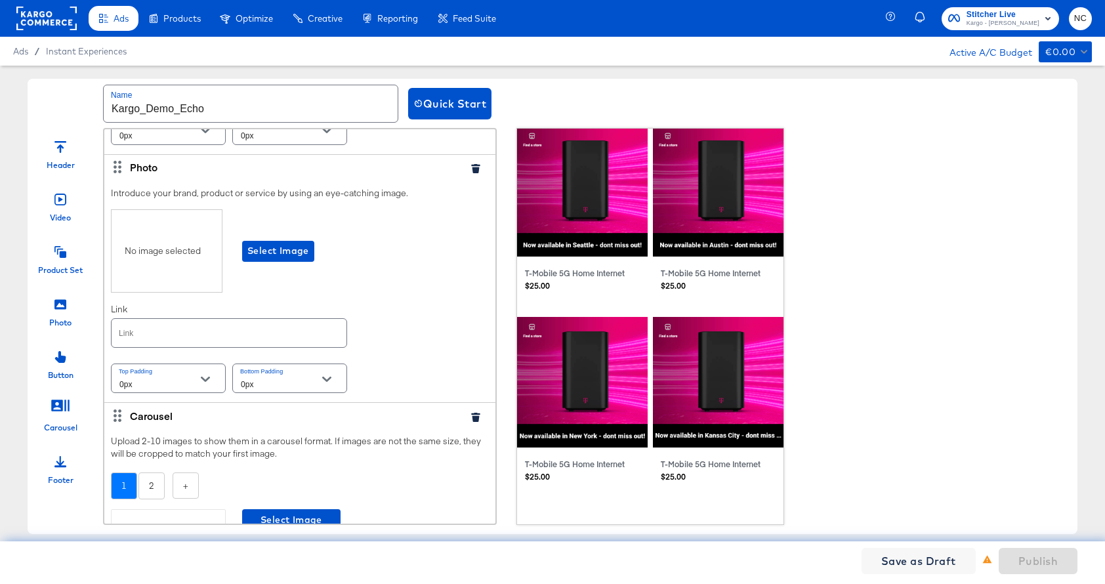
click at [475, 167] on icon "button" at bounding box center [475, 168] width 9 height 9
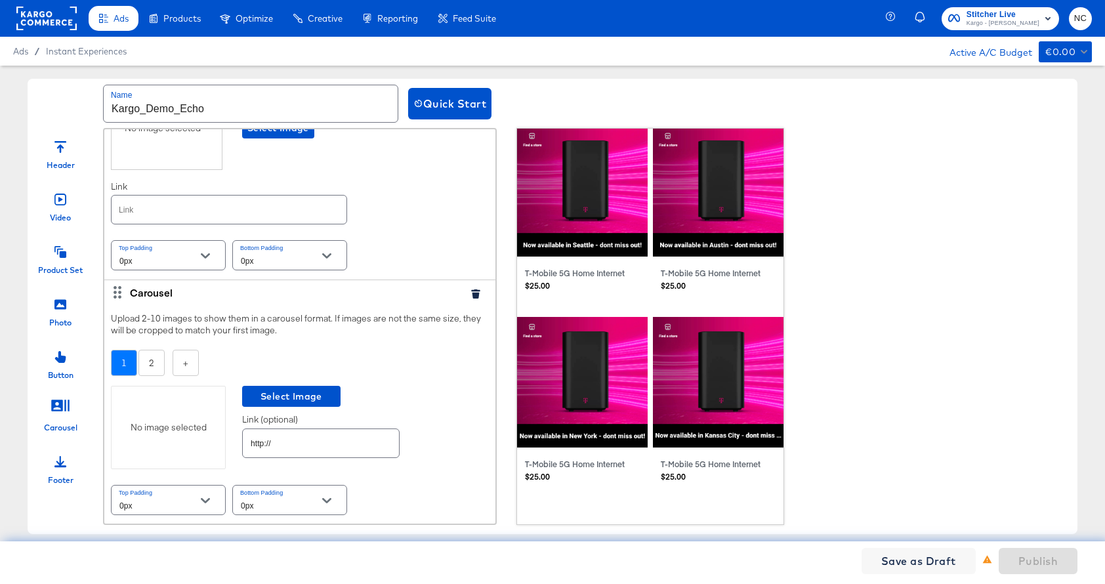
click at [475, 293] on icon "button" at bounding box center [475, 293] width 9 height 9
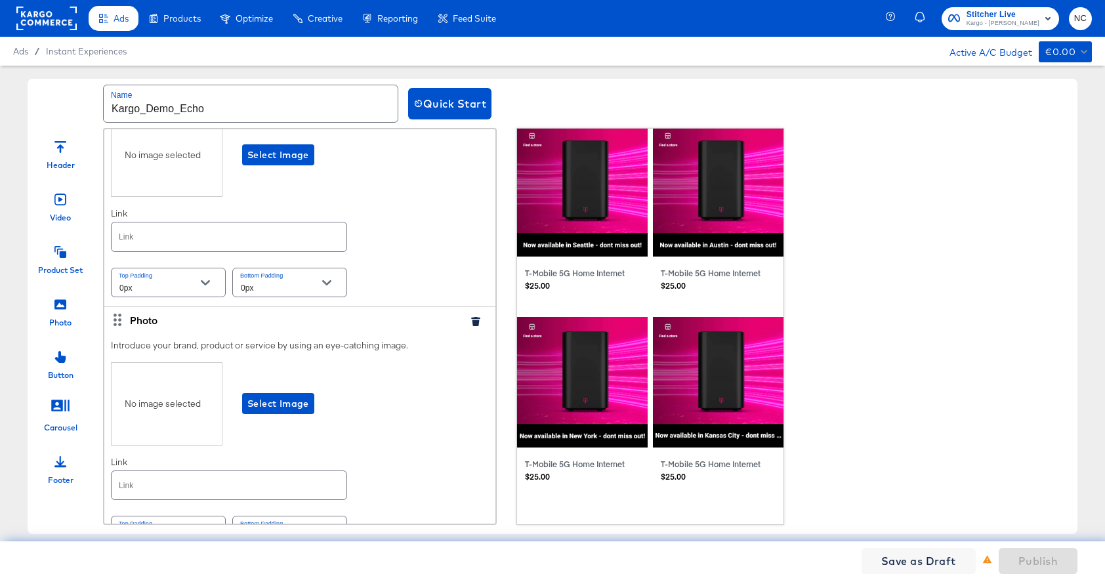
scroll to position [558, 0]
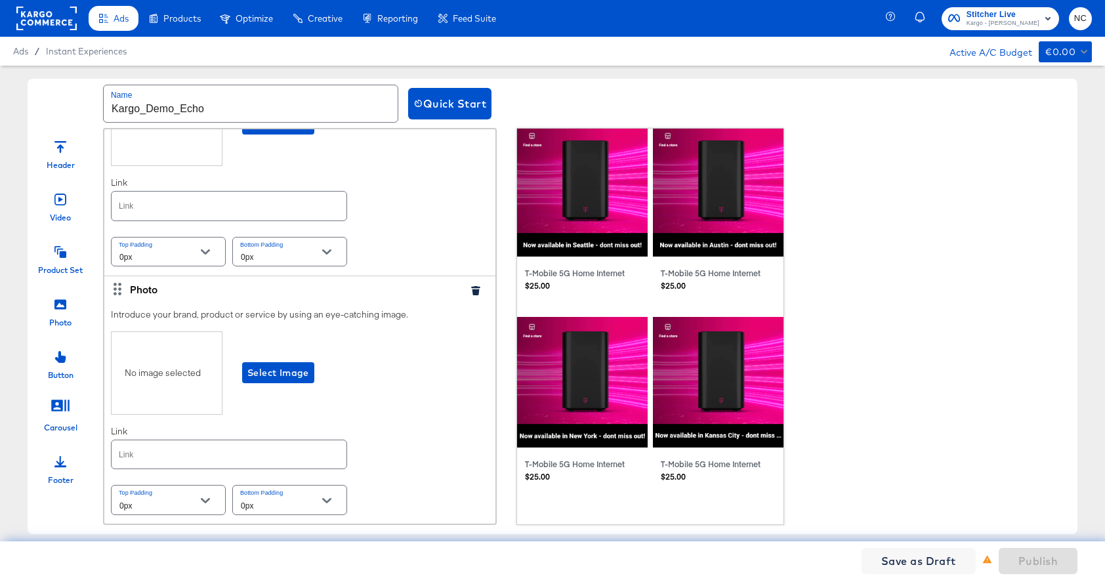
click at [475, 291] on icon "button" at bounding box center [475, 290] width 9 height 9
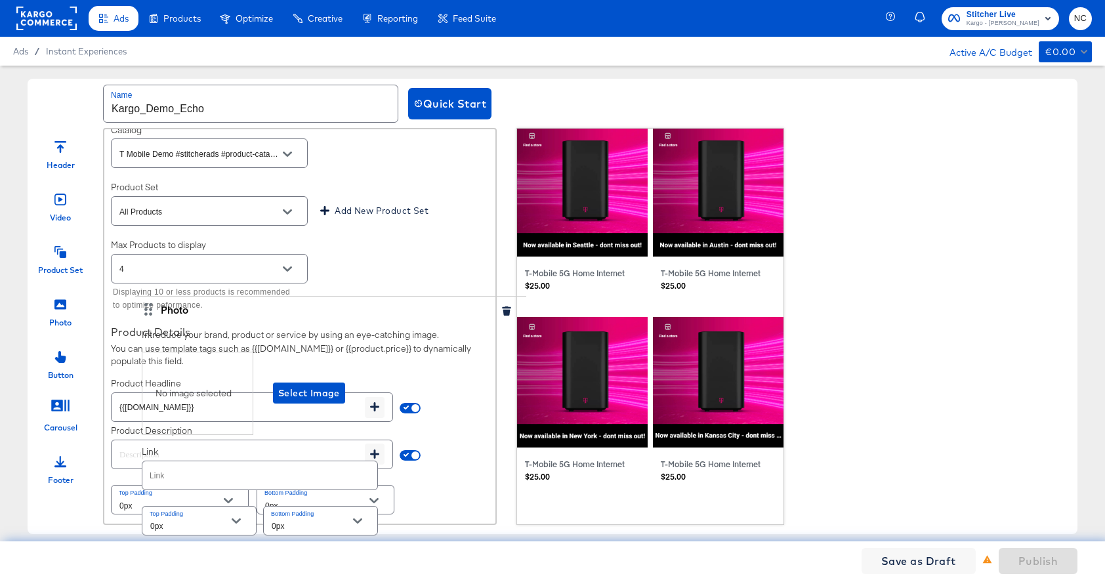
scroll to position [61, 0]
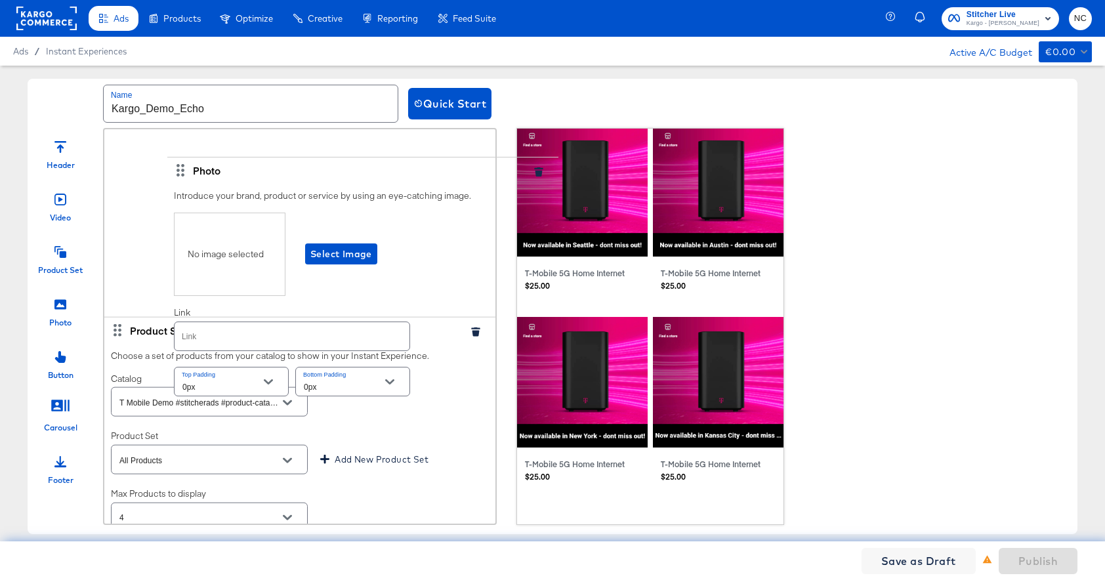
drag, startPoint x: 117, startPoint y: 432, endPoint x: 180, endPoint y: 163, distance: 276.4
click at [180, 163] on div "Product Set Choose a set of products from your catalog to show in your Instant …" at bounding box center [299, 296] width 391 height 456
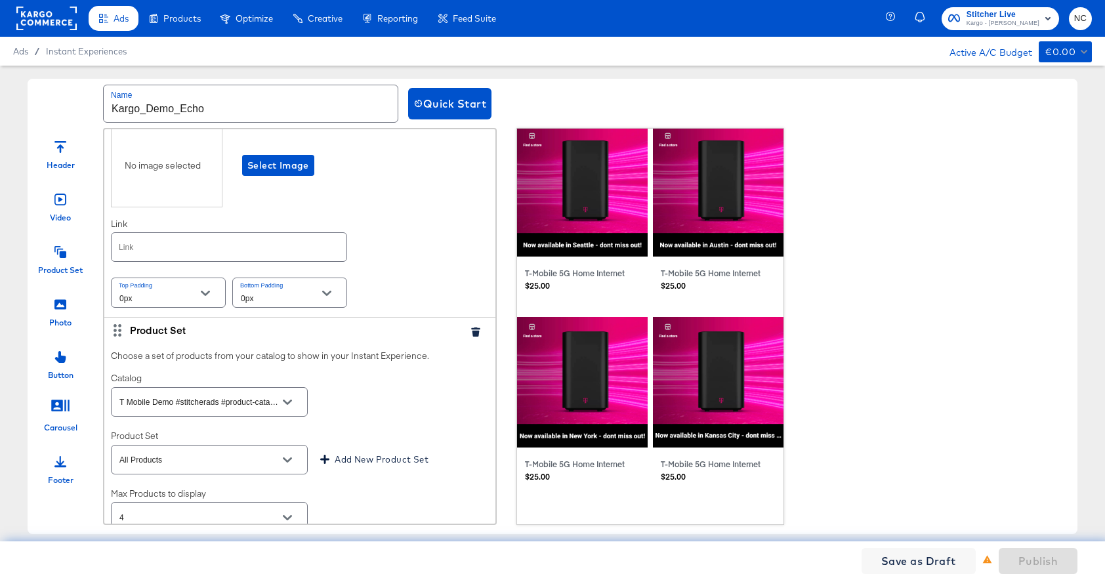
scroll to position [0, 0]
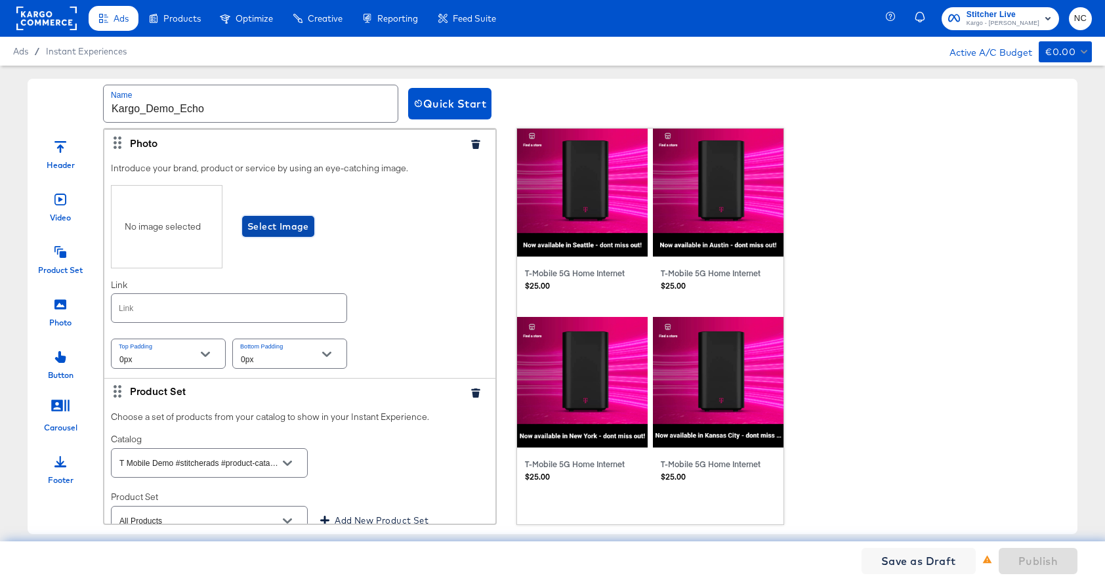
click at [257, 219] on span "Select Image" at bounding box center [278, 227] width 62 height 16
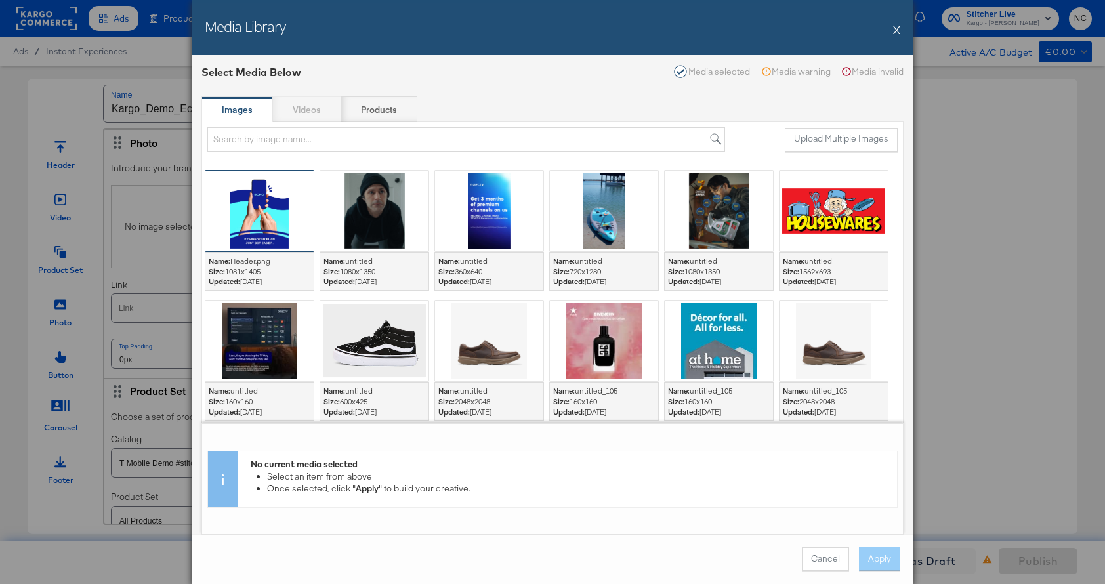
click at [273, 231] on div at bounding box center [259, 211] width 108 height 81
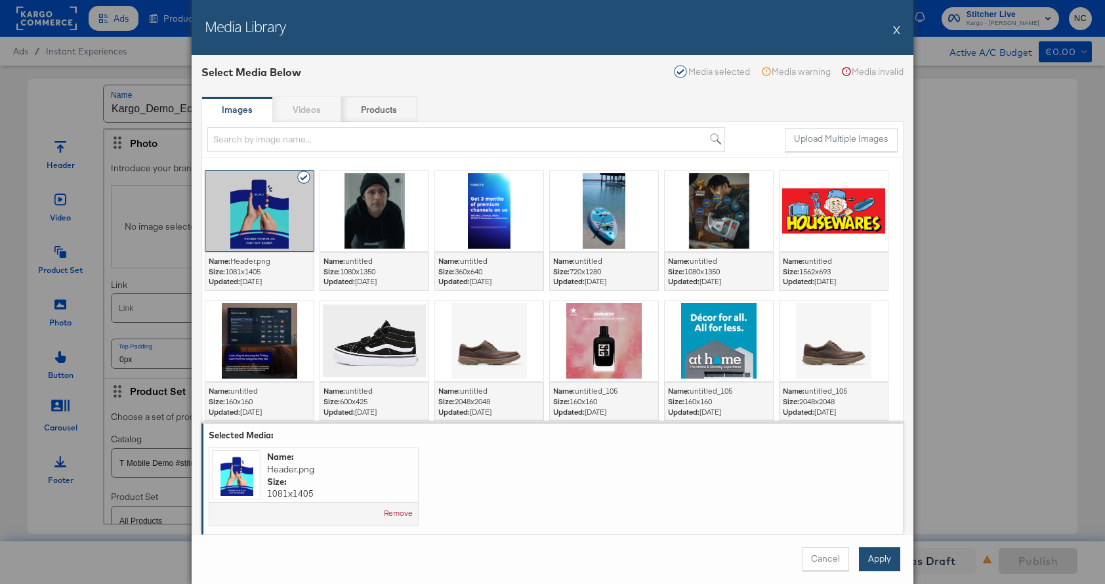
click at [874, 563] on button "Apply" at bounding box center [879, 559] width 41 height 24
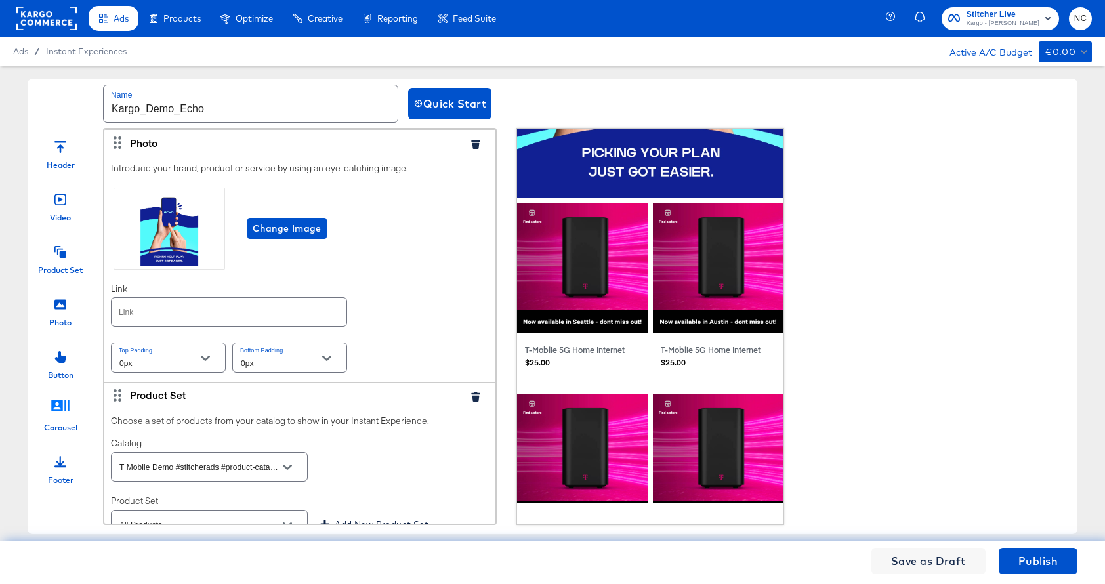
click at [66, 414] on icon at bounding box center [61, 406] width 20 height 20
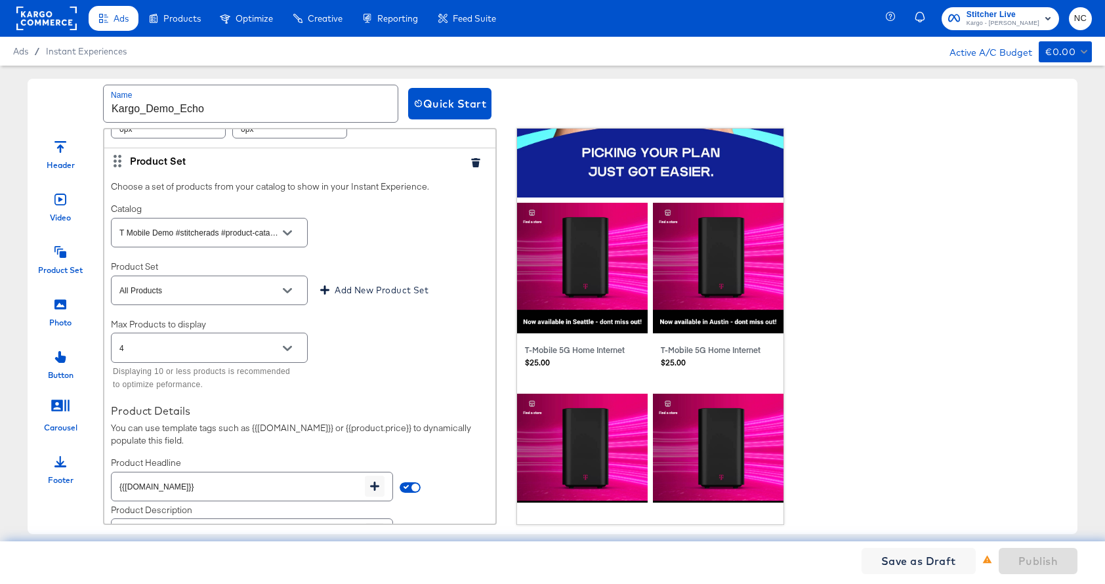
scroll to position [559, 0]
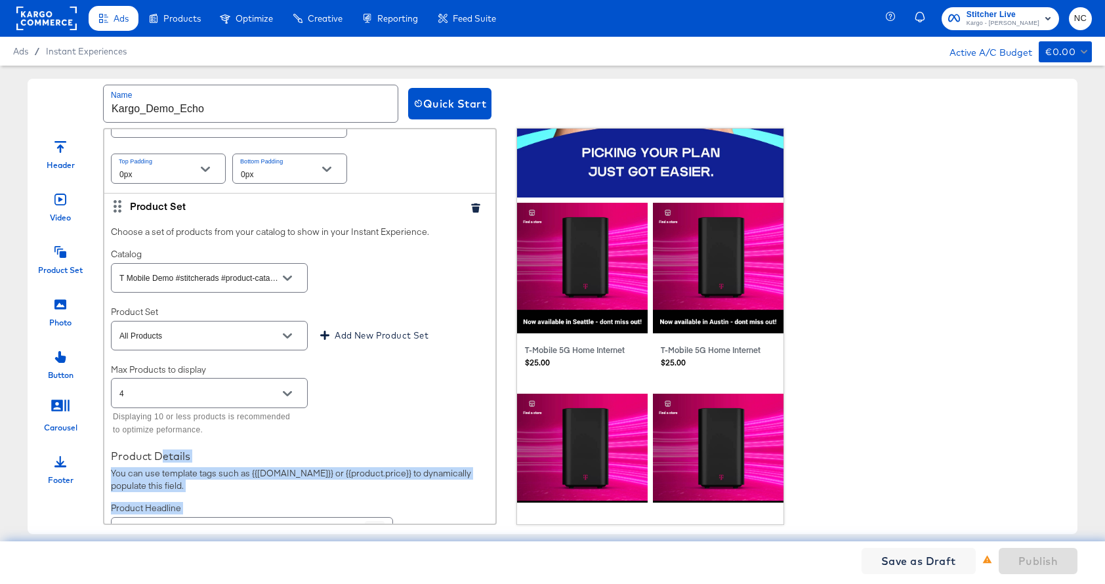
drag, startPoint x: 116, startPoint y: 293, endPoint x: 153, endPoint y: 465, distance: 175.9
click at [159, 454] on div "Photo Introduce your brand, product or service by using an eye-catching image. …" at bounding box center [299, 416] width 391 height 953
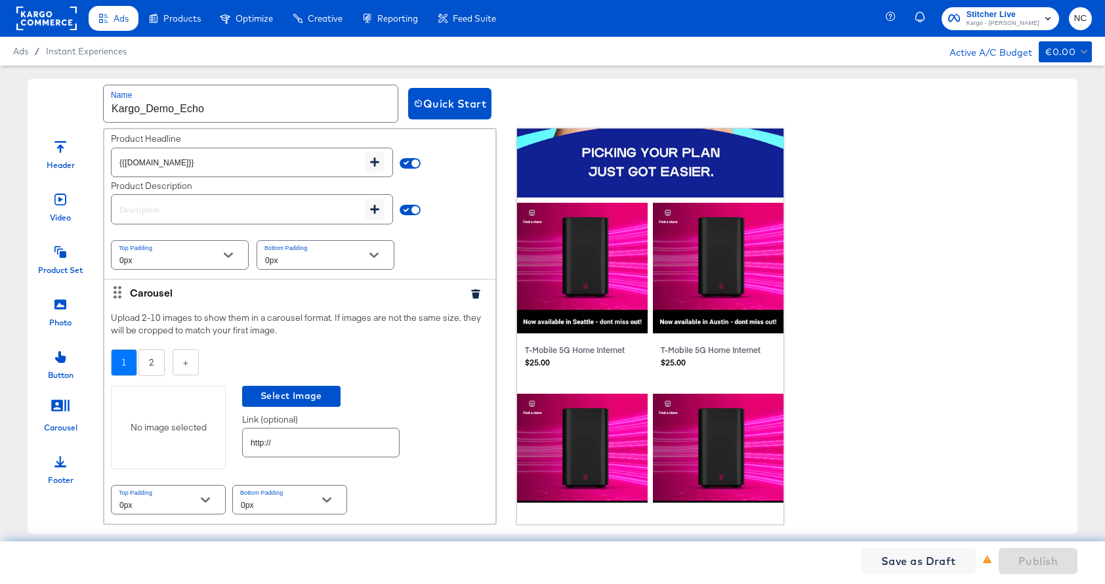
click at [152, 301] on div "Carousel" at bounding box center [299, 292] width 391 height 26
drag, startPoint x: 116, startPoint y: 291, endPoint x: 156, endPoint y: 319, distance: 48.6
click at [156, 318] on div "Carousel Upload 2-10 images to show them in a carousel format. If images are no…" at bounding box center [299, 401] width 391 height 245
click at [129, 293] on div "Carousel" at bounding box center [299, 292] width 391 height 26
drag, startPoint x: 116, startPoint y: 293, endPoint x: 136, endPoint y: 293, distance: 20.3
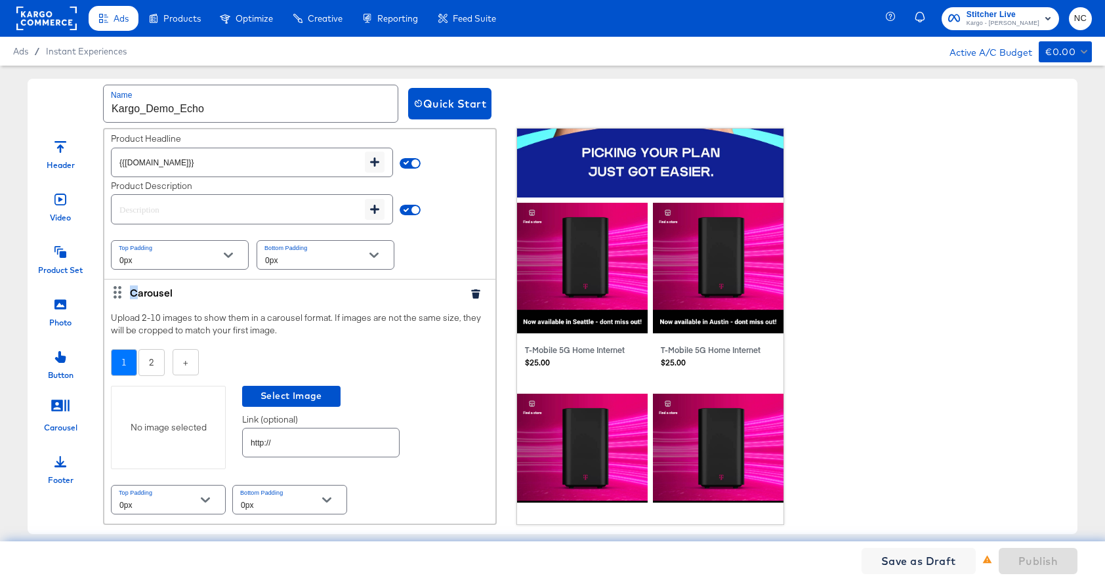
click at [136, 293] on div "Carousel" at bounding box center [299, 292] width 391 height 26
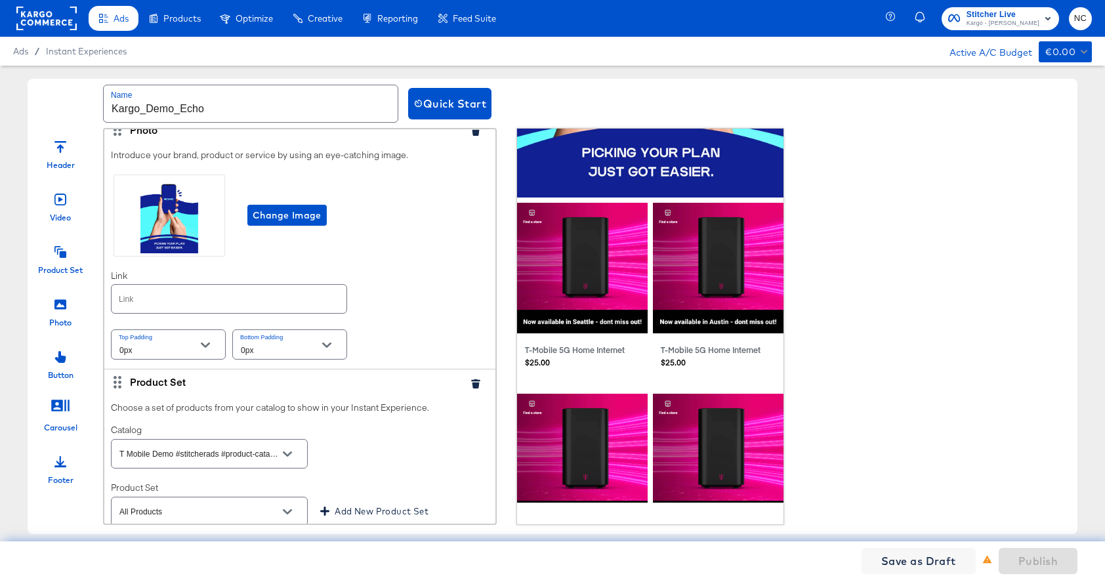
scroll to position [15, 0]
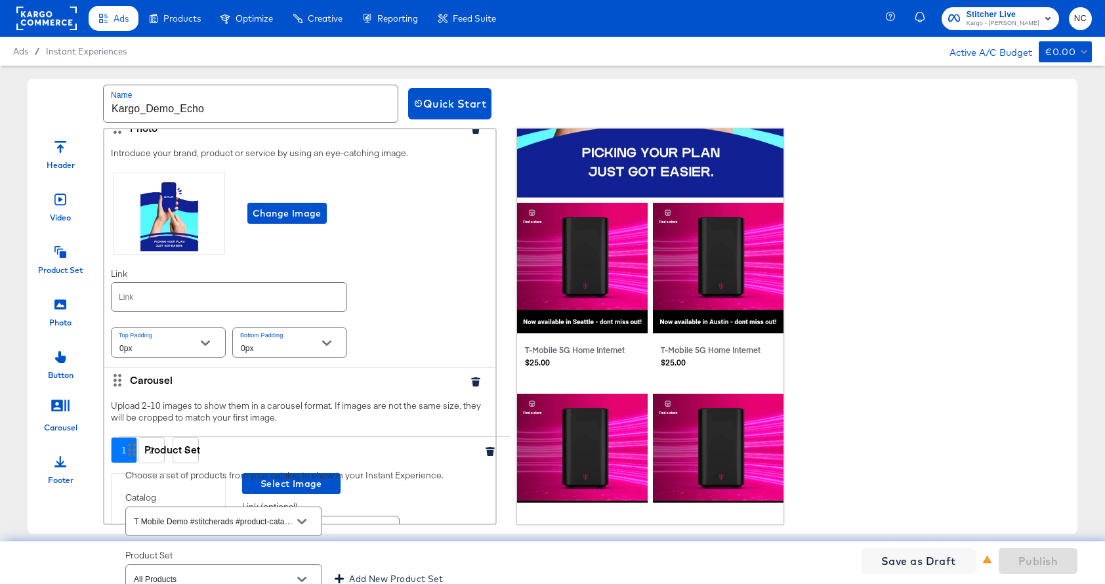
drag, startPoint x: 116, startPoint y: 383, endPoint x: 130, endPoint y: 460, distance: 78.1
click at [130, 460] on div "Photo Introduce your brand, product or service by using an eye-catching image. …" at bounding box center [299, 363] width 391 height 498
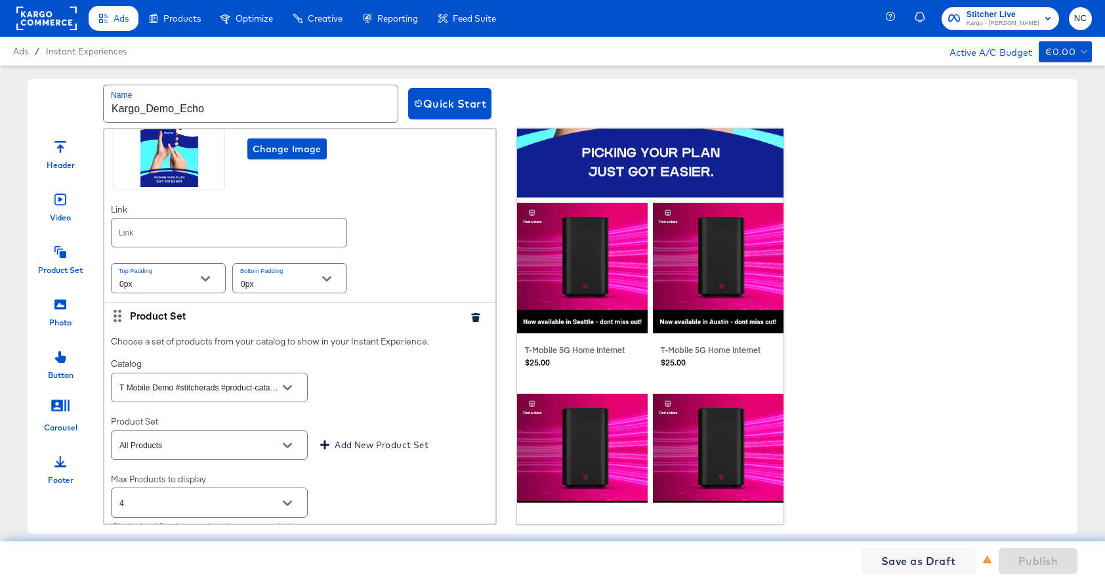
scroll to position [83, 0]
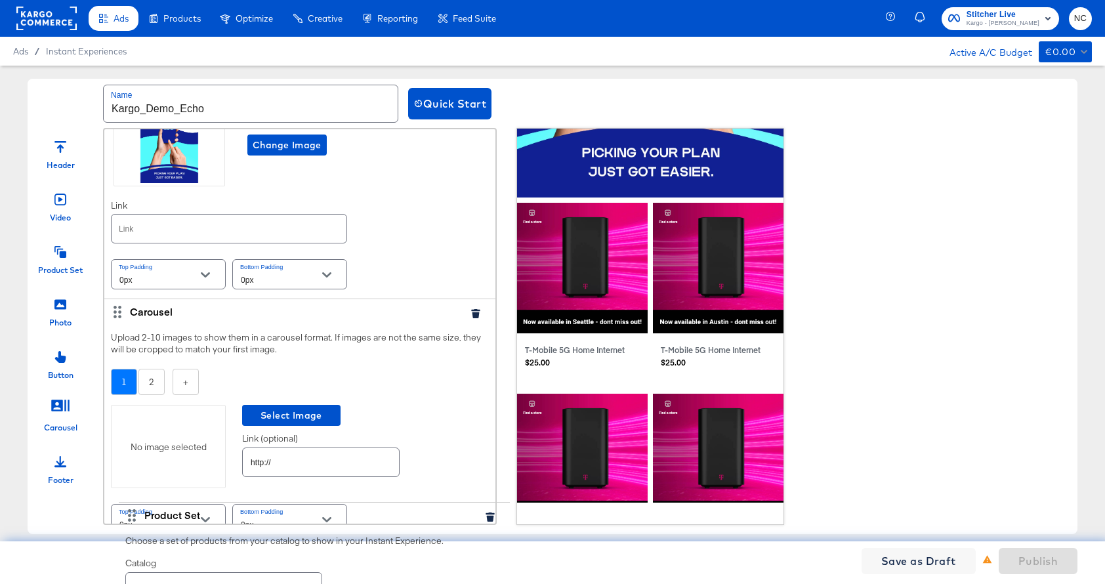
drag, startPoint x: 119, startPoint y: 312, endPoint x: 135, endPoint y: 519, distance: 207.4
click at [135, 519] on div "Photo Introduce your brand, product or service by using an eye-catching image. …" at bounding box center [299, 295] width 391 height 498
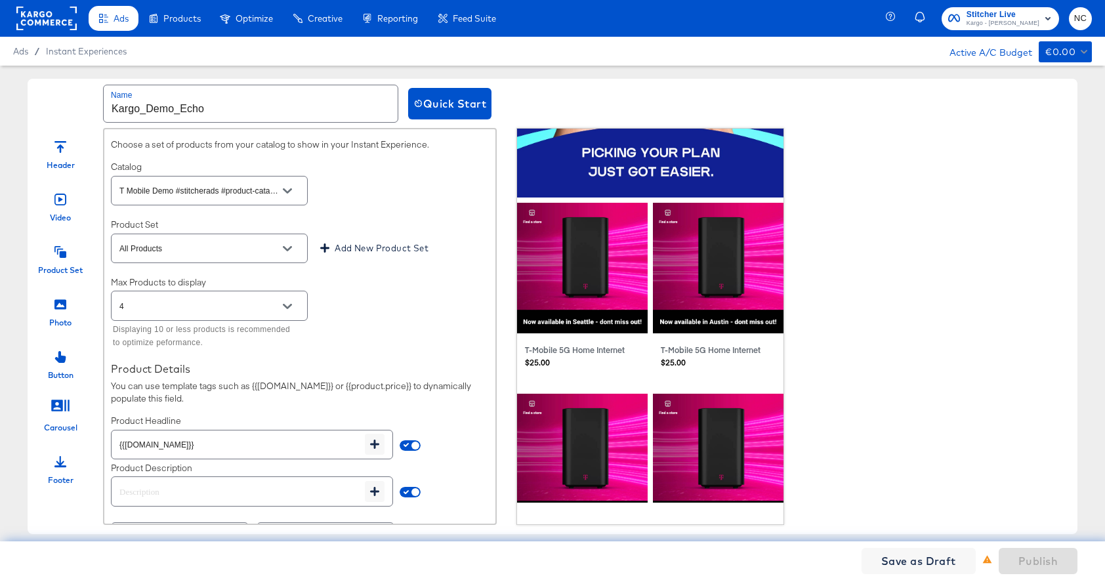
scroll to position [372, 0]
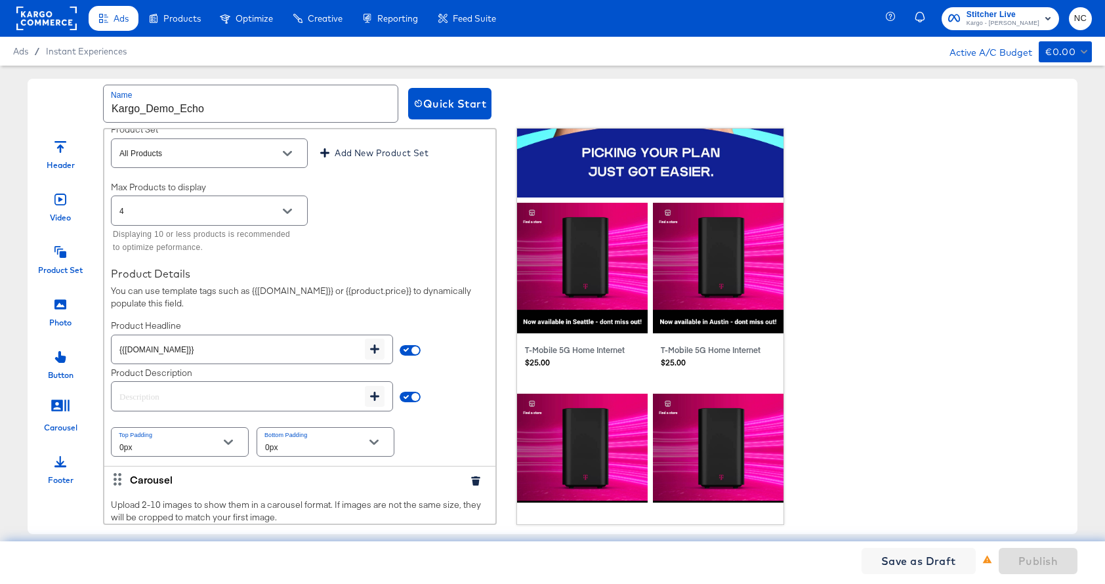
click at [143, 485] on div "Carousel" at bounding box center [294, 480] width 329 height 14
drag, startPoint x: 118, startPoint y: 478, endPoint x: 137, endPoint y: 445, distance: 38.2
click at [137, 445] on div "Photo Introduce your brand, product or service by using an eye-catching image. …" at bounding box center [299, 234] width 391 height 953
click at [188, 484] on div "Carousel" at bounding box center [294, 480] width 329 height 14
drag, startPoint x: 187, startPoint y: 480, endPoint x: 196, endPoint y: 440, distance: 41.1
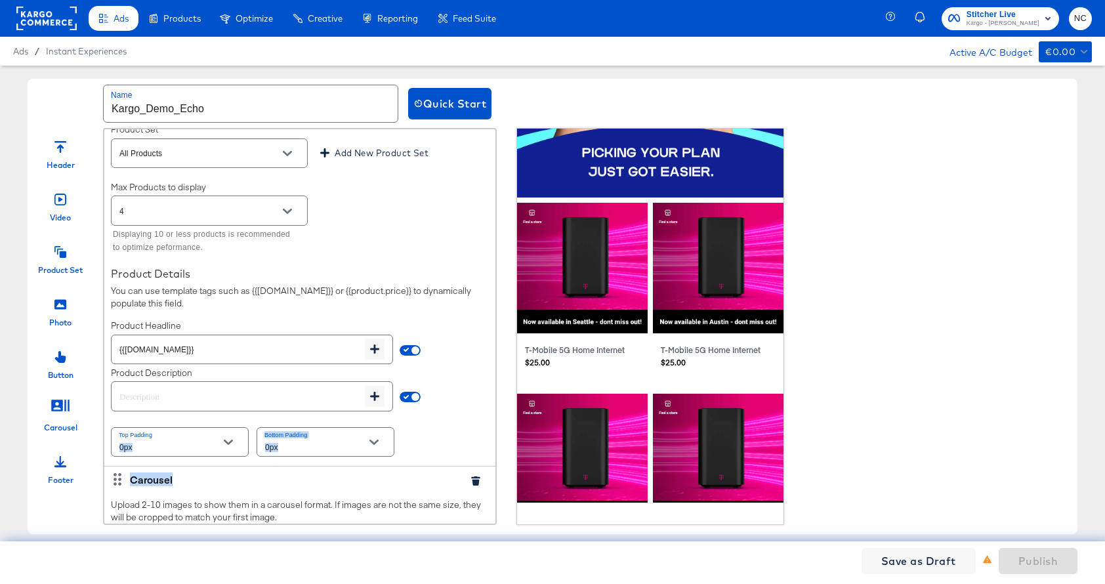
click at [196, 440] on div "Photo Introduce your brand, product or service by using an eye-catching image. …" at bounding box center [299, 234] width 391 height 953
drag, startPoint x: 115, startPoint y: 480, endPoint x: 124, endPoint y: 477, distance: 9.6
click at [125, 477] on div "Carousel" at bounding box center [299, 479] width 391 height 26
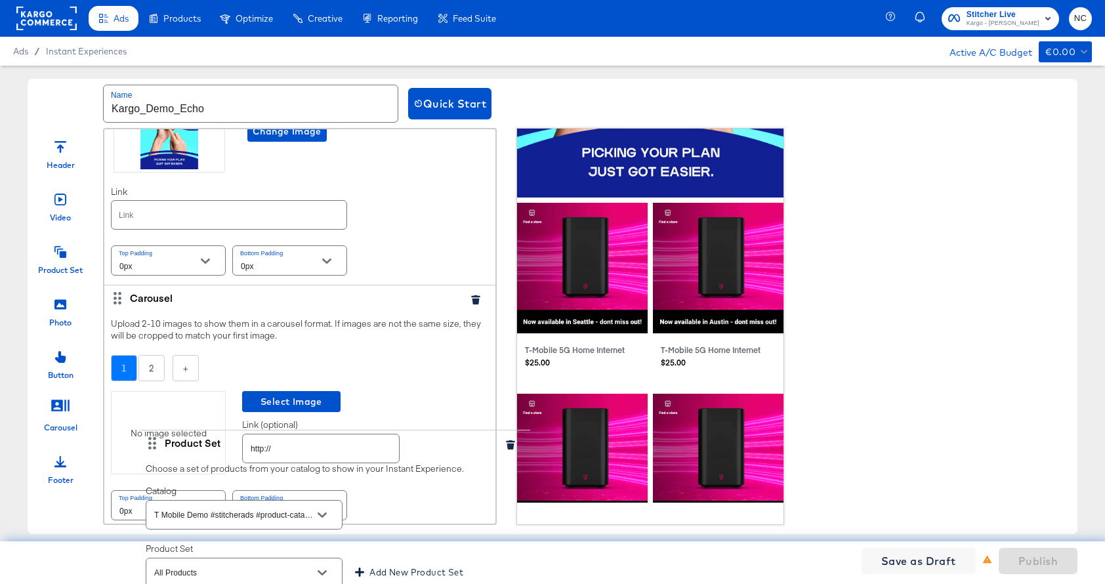
scroll to position [102, 0]
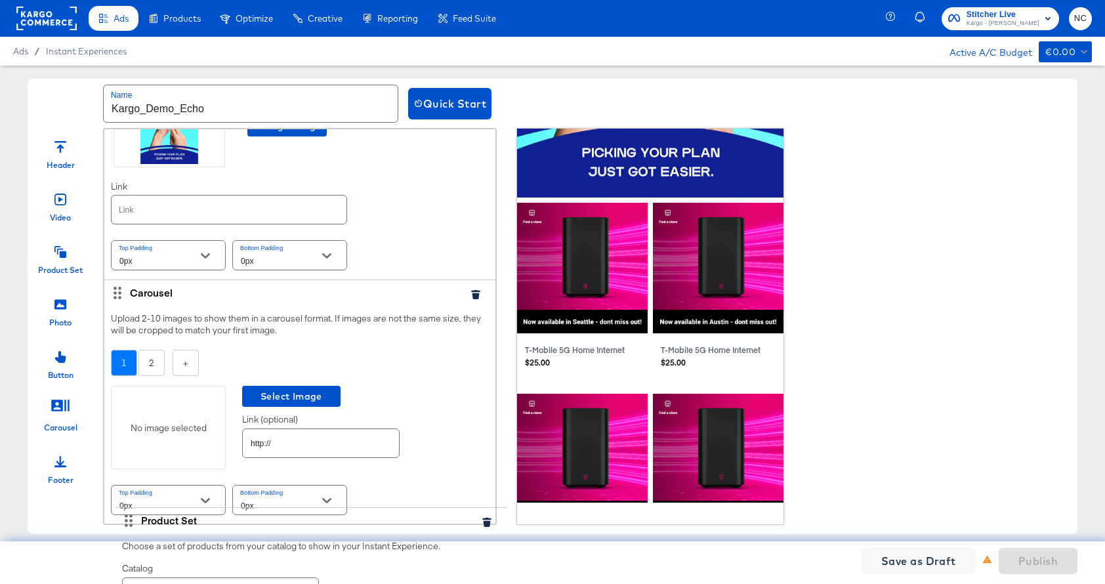
drag, startPoint x: 115, startPoint y: 397, endPoint x: 126, endPoint y: 524, distance: 127.8
click at [126, 524] on div "Photo Introduce your brand, product or service by using an eye-catching image. …" at bounding box center [300, 326] width 394 height 397
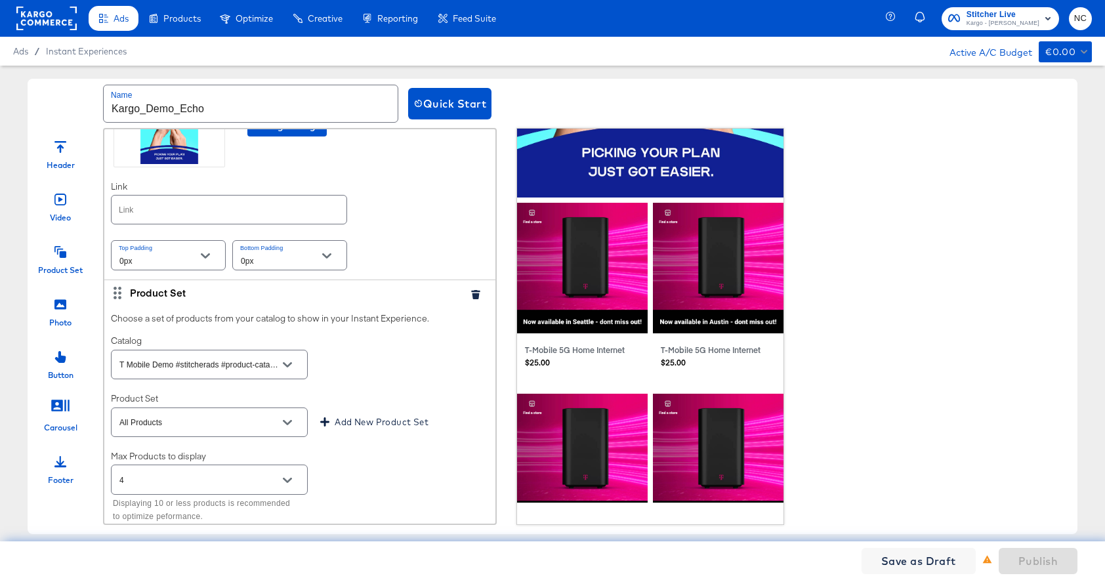
click at [477, 295] on icon "button" at bounding box center [475, 294] width 9 height 9
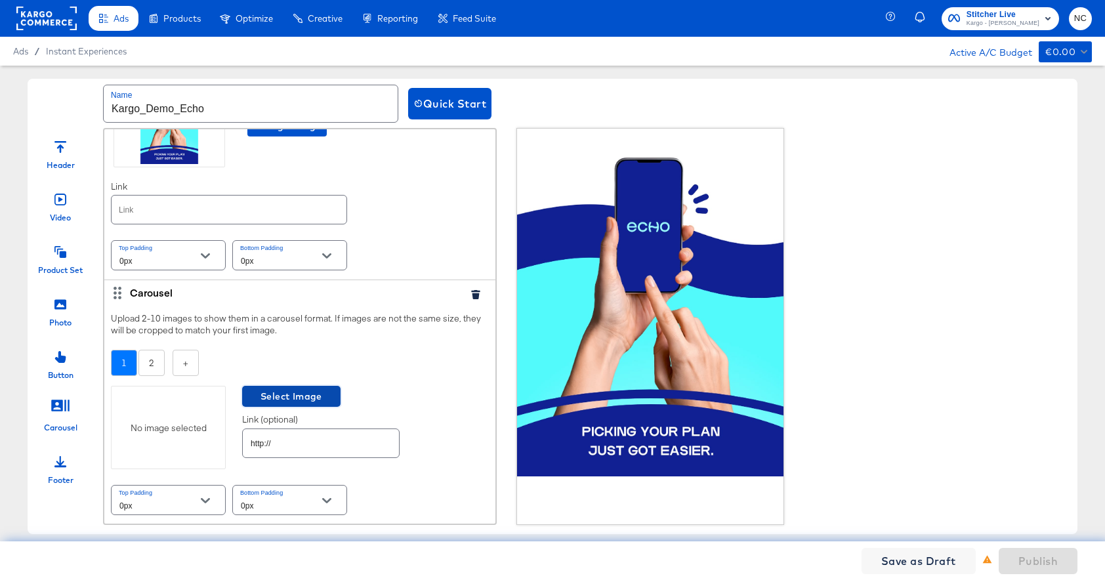
click at [276, 396] on span "Select Image" at bounding box center [291, 397] width 88 height 16
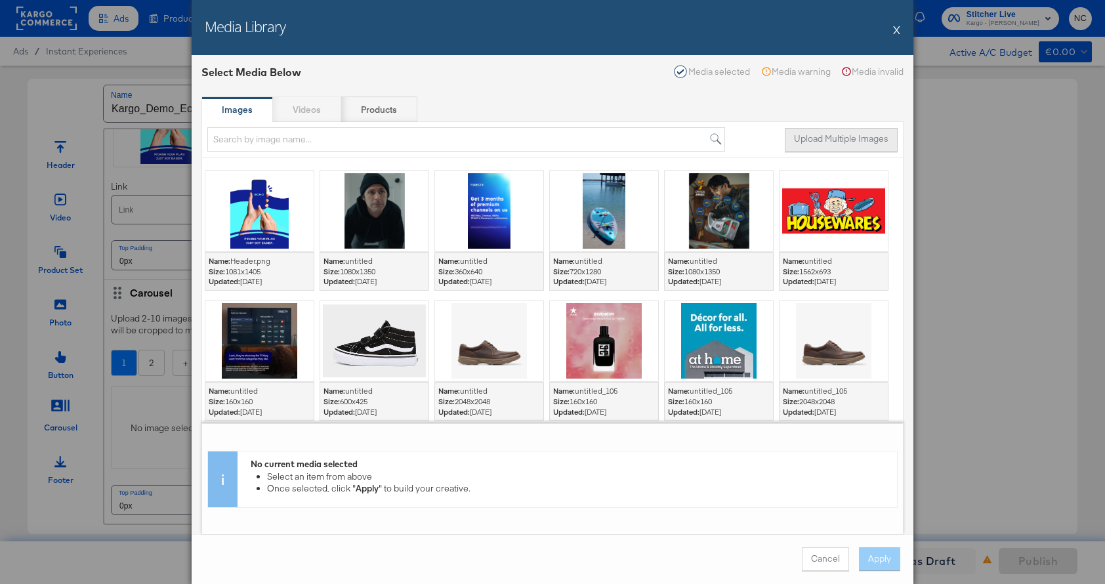
click at [864, 138] on button "Upload Multiple Images" at bounding box center [841, 140] width 113 height 24
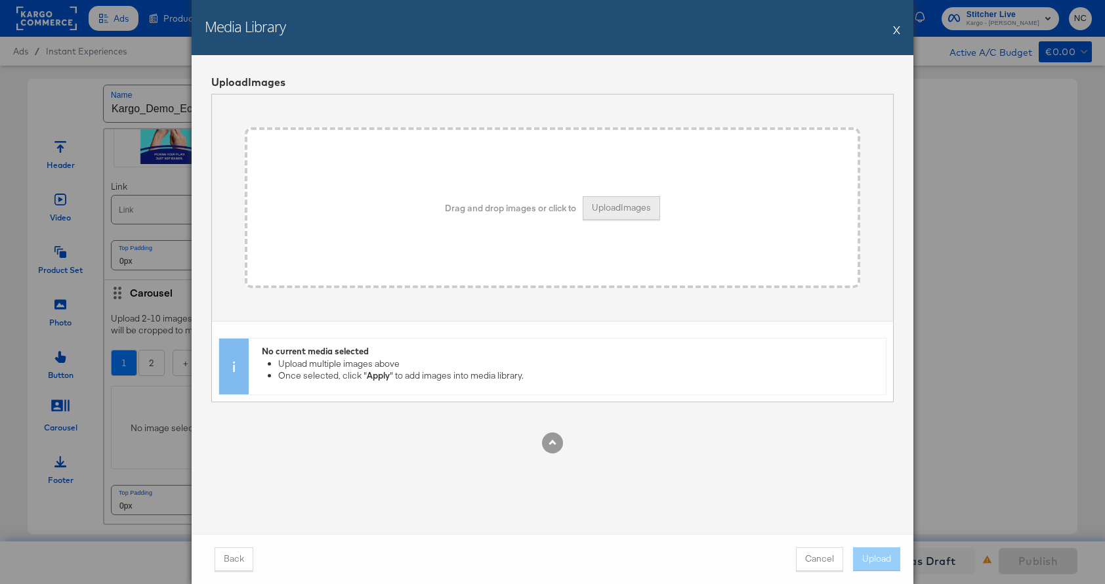
click at [606, 209] on button "Upload Images" at bounding box center [621, 208] width 77 height 24
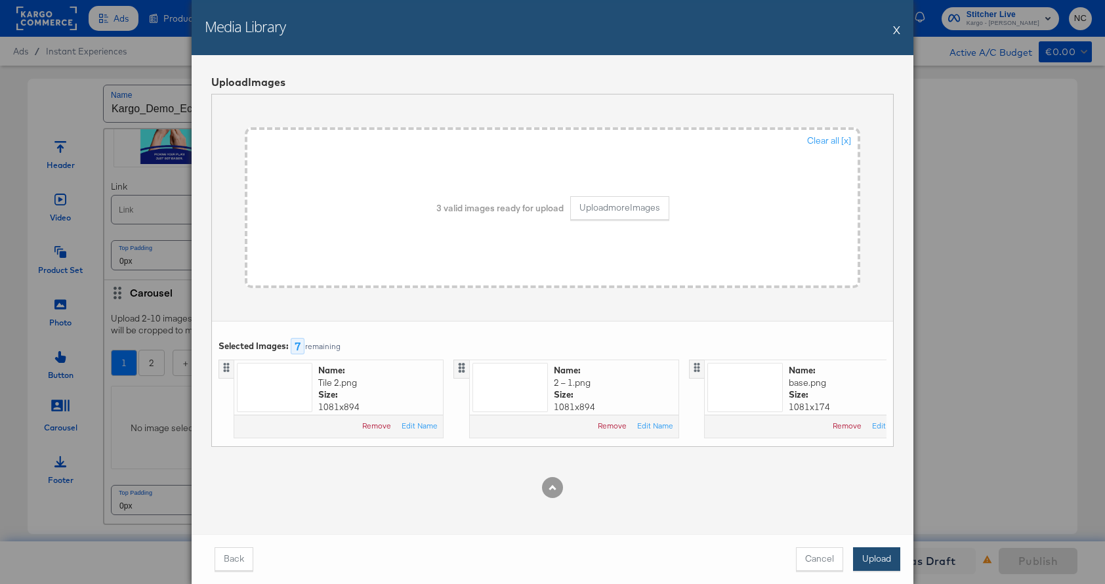
click at [885, 557] on button "Upload" at bounding box center [876, 559] width 47 height 24
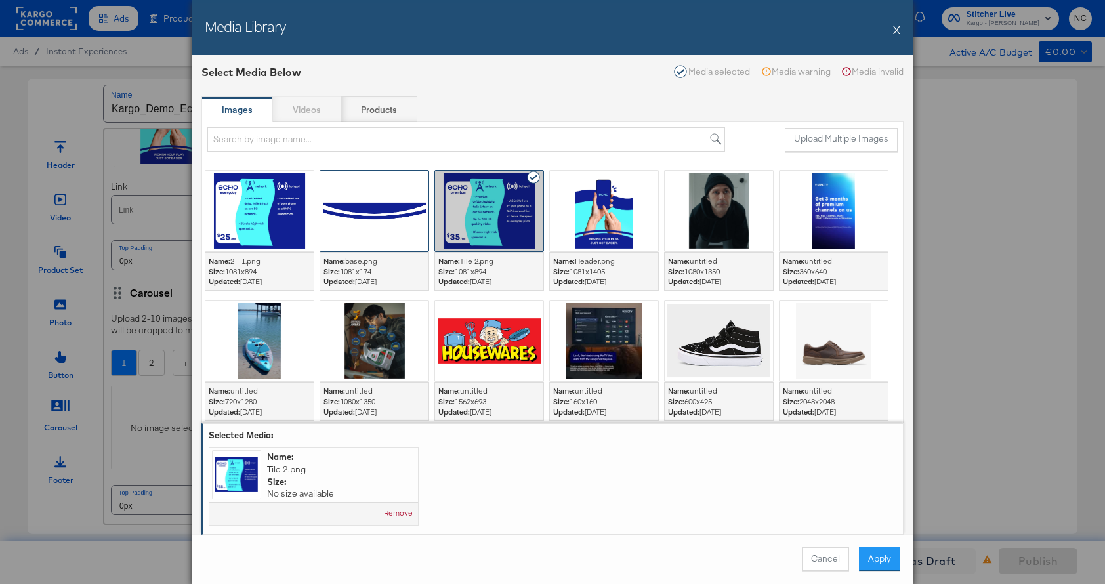
click at [366, 209] on div at bounding box center [374, 211] width 108 height 81
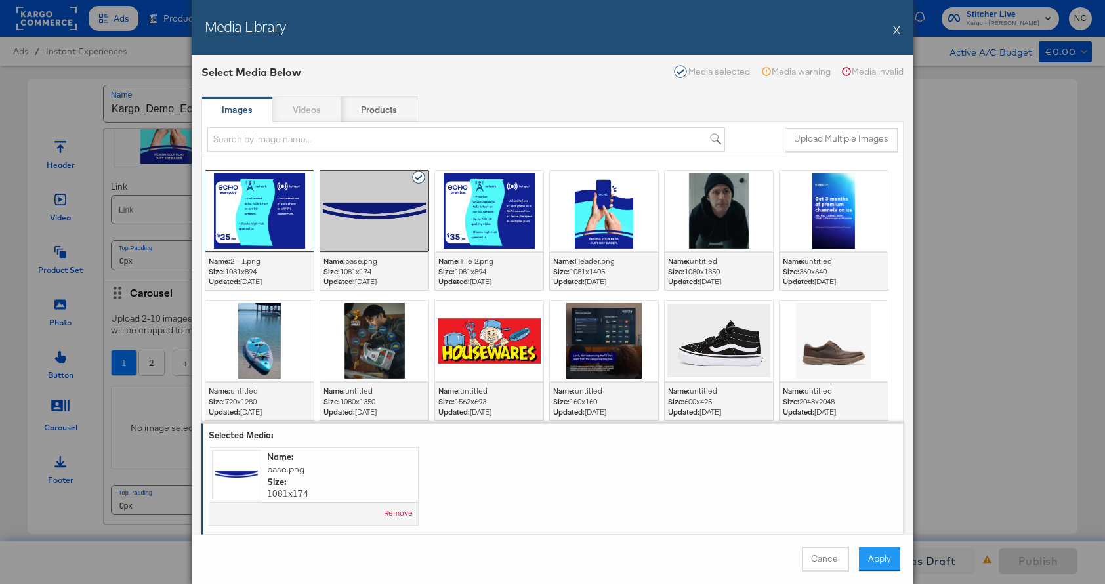
click at [261, 208] on div at bounding box center [259, 211] width 108 height 81
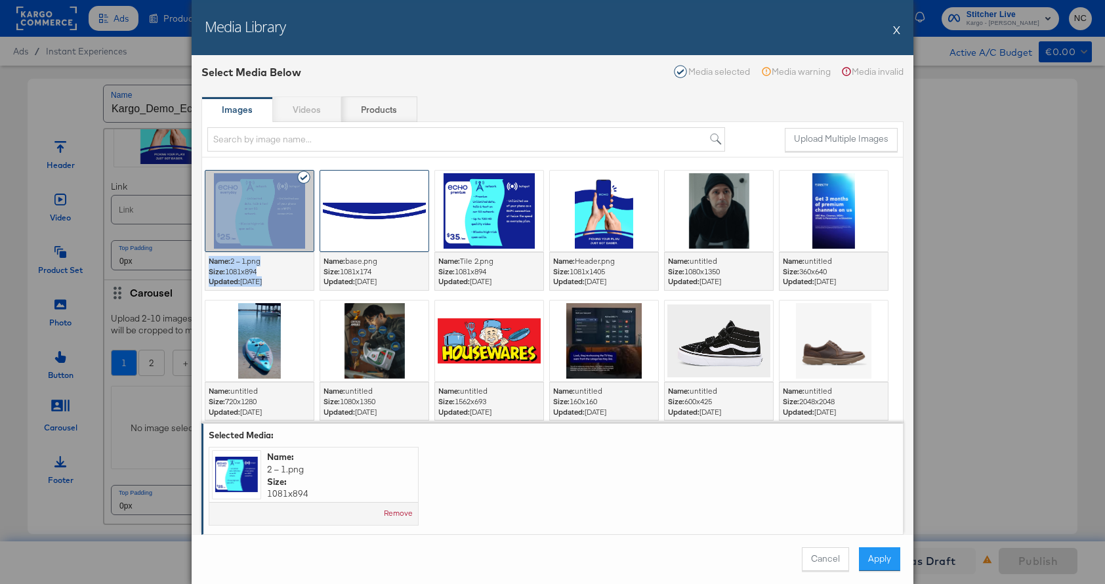
click at [380, 202] on div at bounding box center [374, 211] width 108 height 81
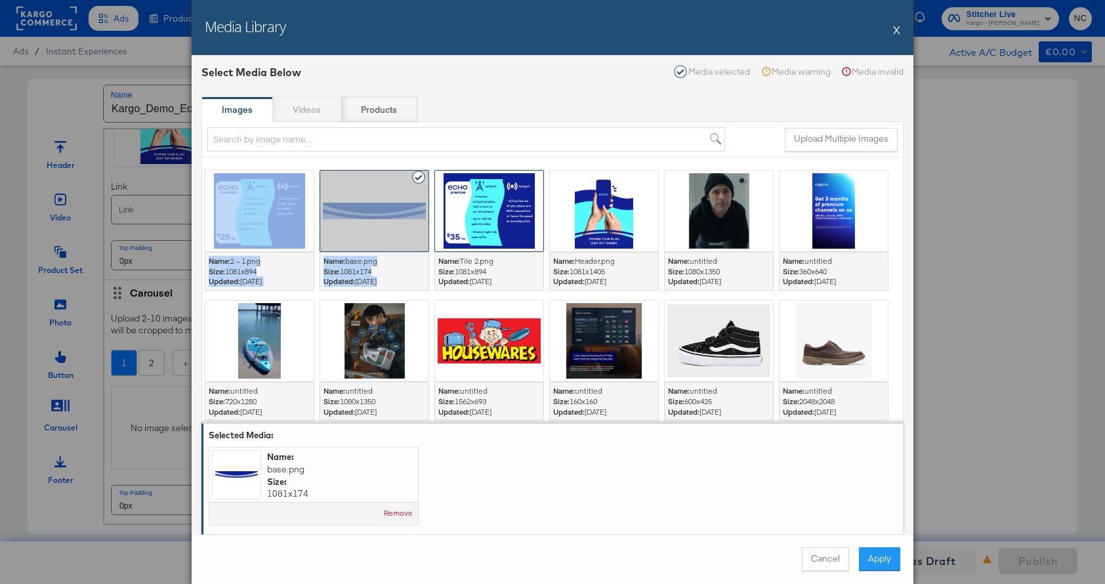
click at [482, 202] on div at bounding box center [489, 211] width 108 height 81
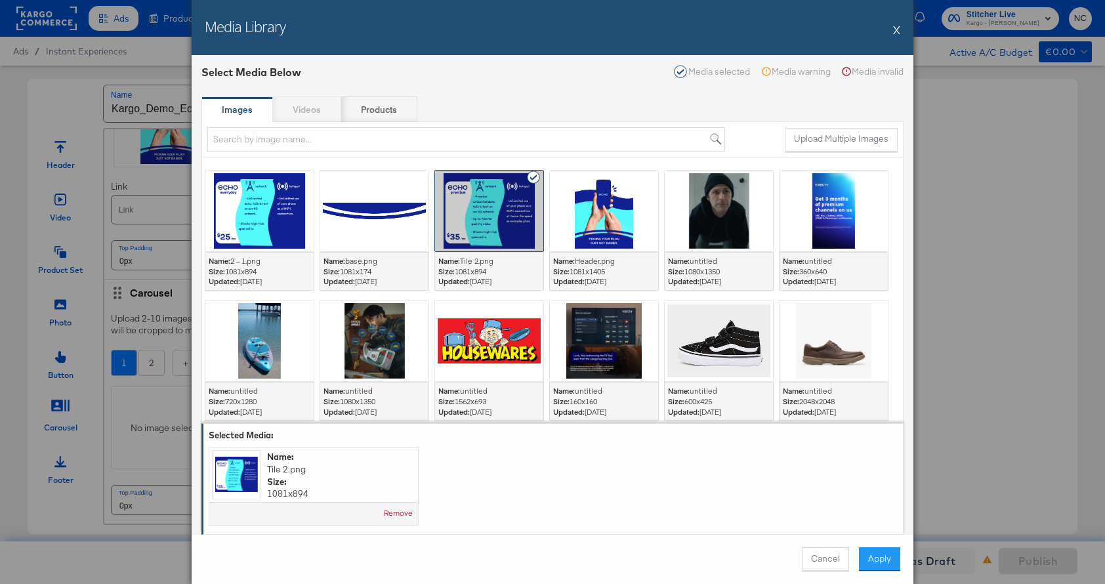
click at [482, 190] on div at bounding box center [489, 211] width 108 height 81
click at [876, 563] on button "Apply" at bounding box center [879, 559] width 41 height 24
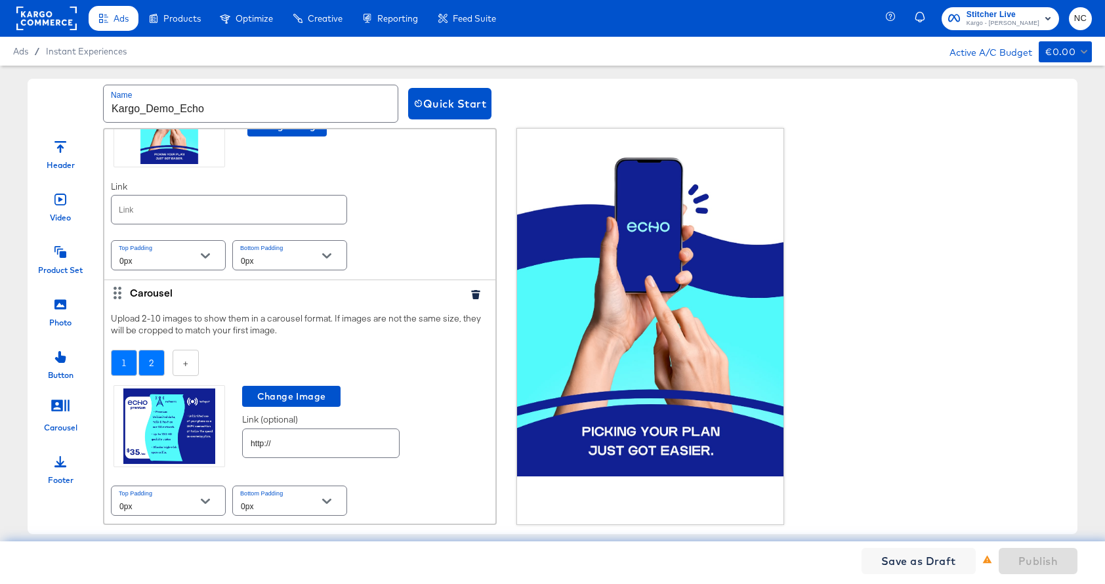
click at [148, 364] on div "2" at bounding box center [151, 363] width 26 height 27
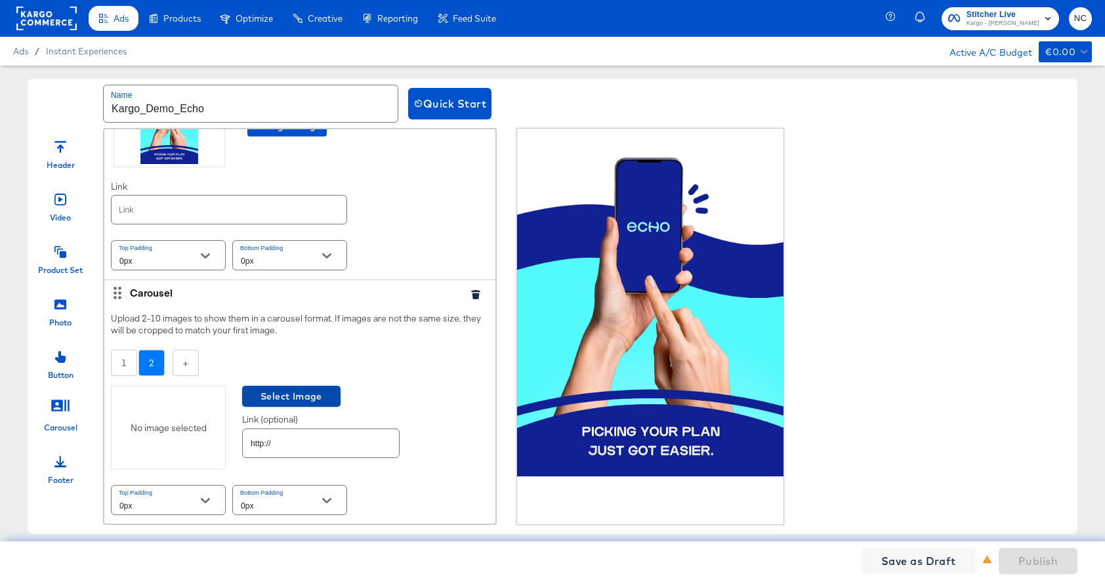
click at [302, 390] on span "Select Image" at bounding box center [291, 397] width 88 height 16
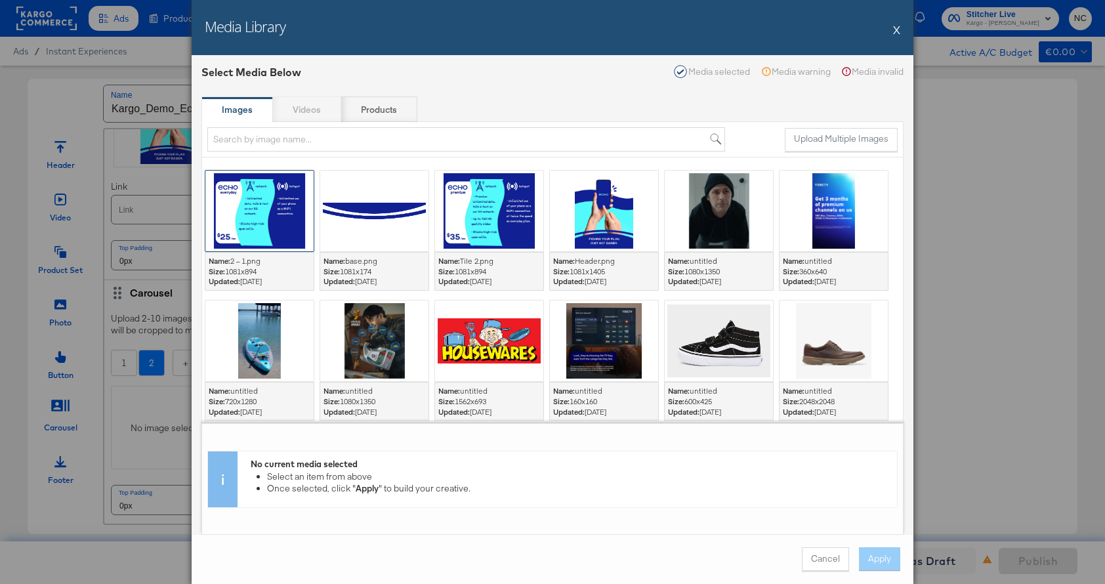
click at [272, 220] on div at bounding box center [259, 211] width 108 height 81
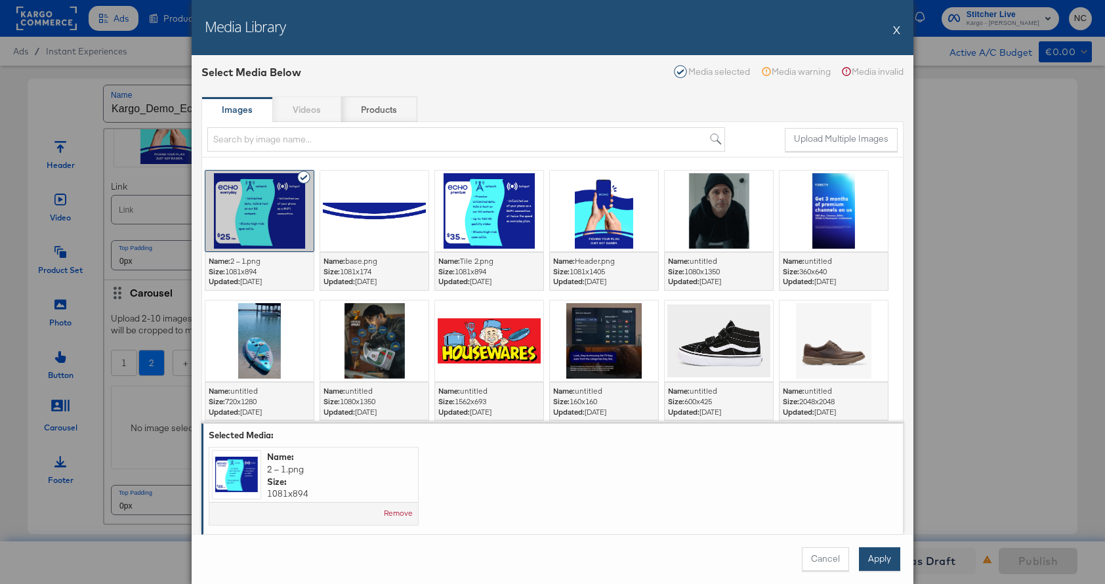
click at [883, 553] on button "Apply" at bounding box center [879, 559] width 41 height 24
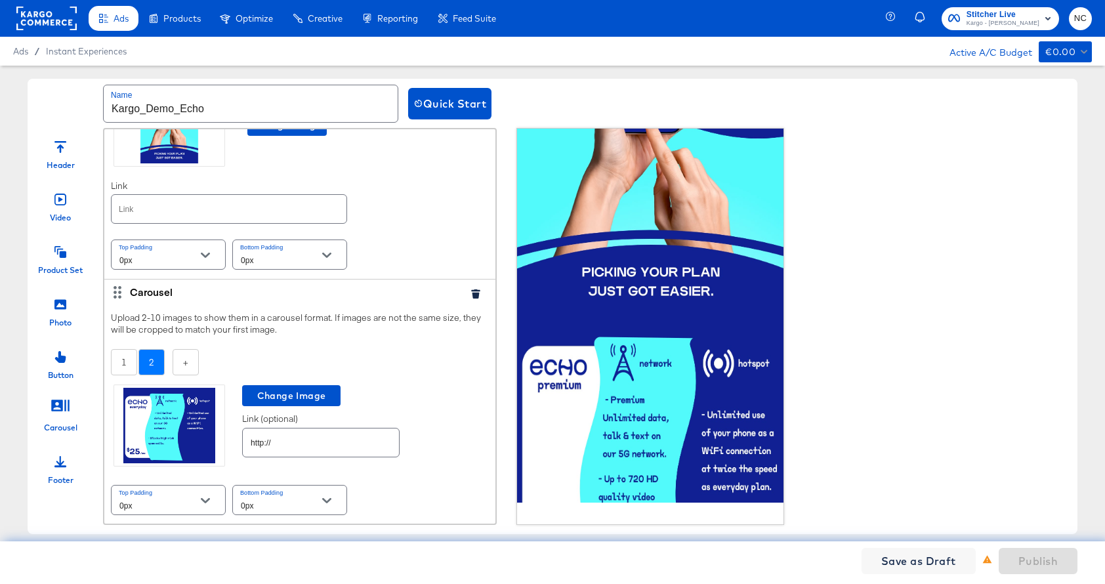
scroll to position [245, 0]
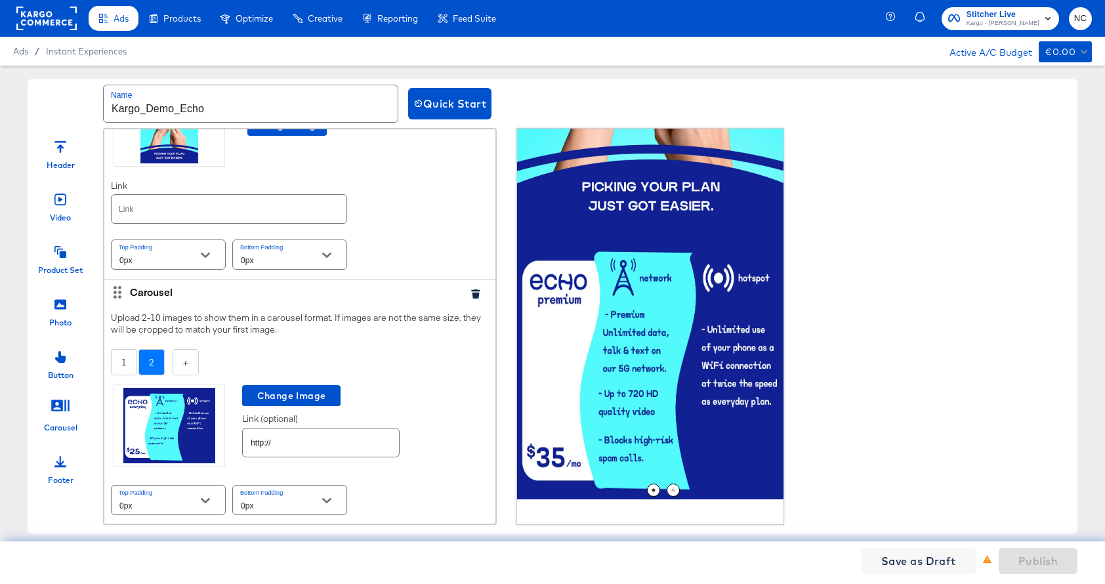
click at [56, 308] on icon at bounding box center [60, 304] width 12 height 10
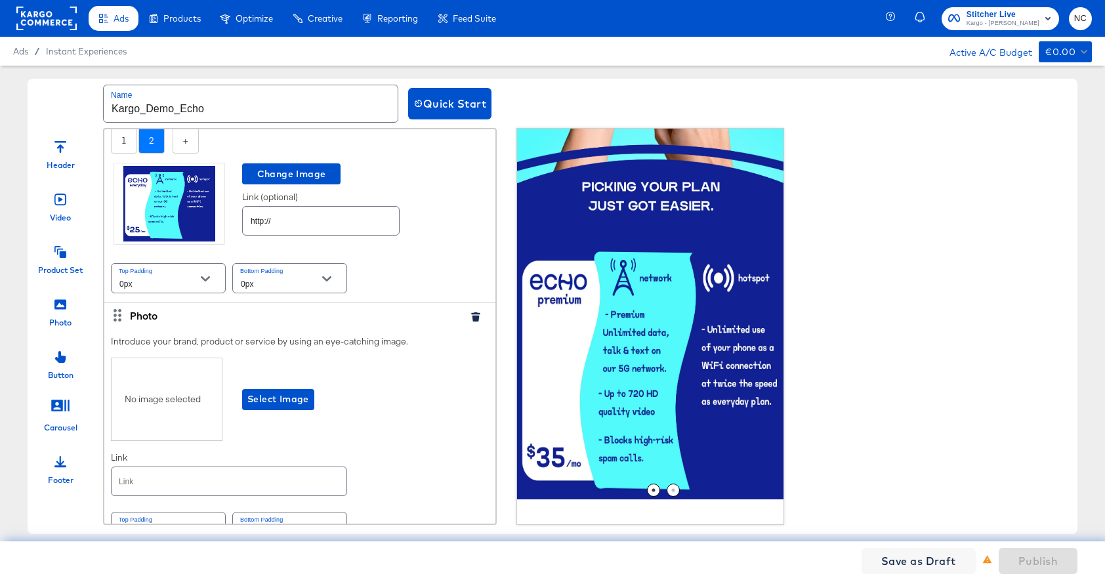
scroll to position [352, 0]
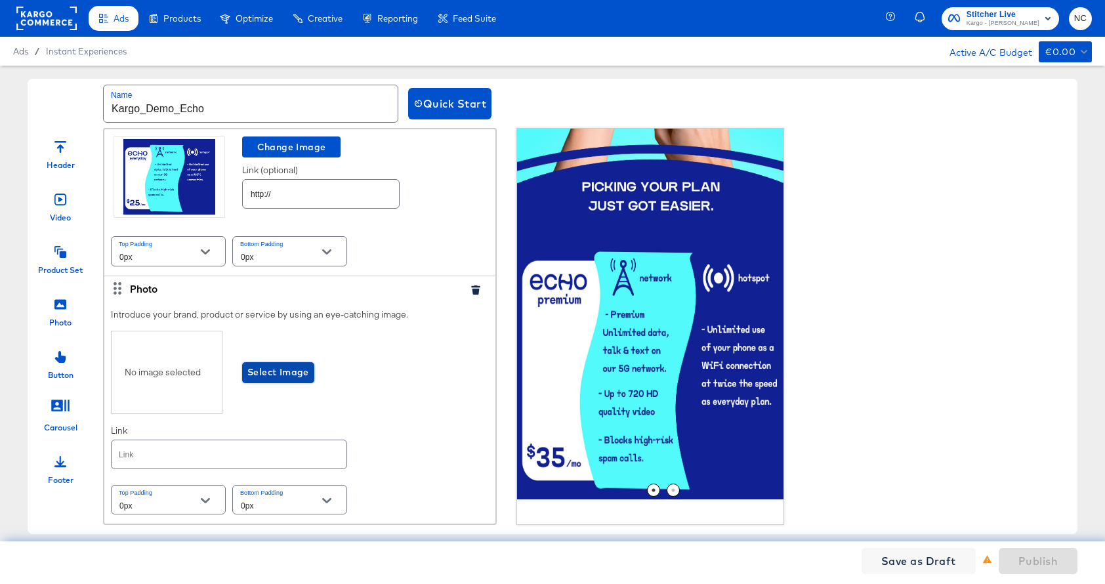
click at [262, 370] on span "Select Image" at bounding box center [278, 372] width 62 height 16
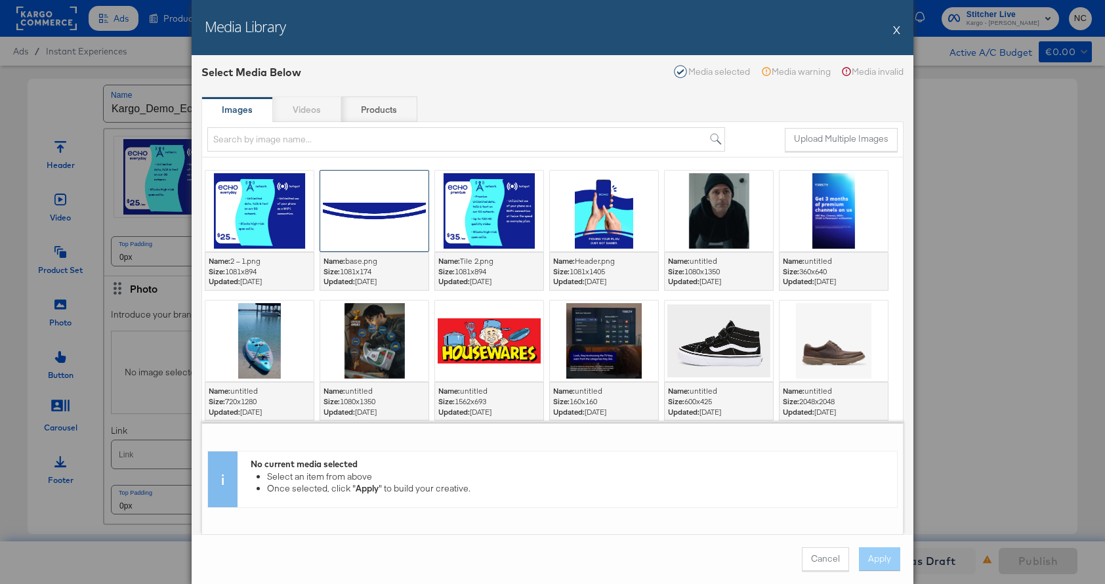
click at [379, 221] on div at bounding box center [374, 211] width 108 height 81
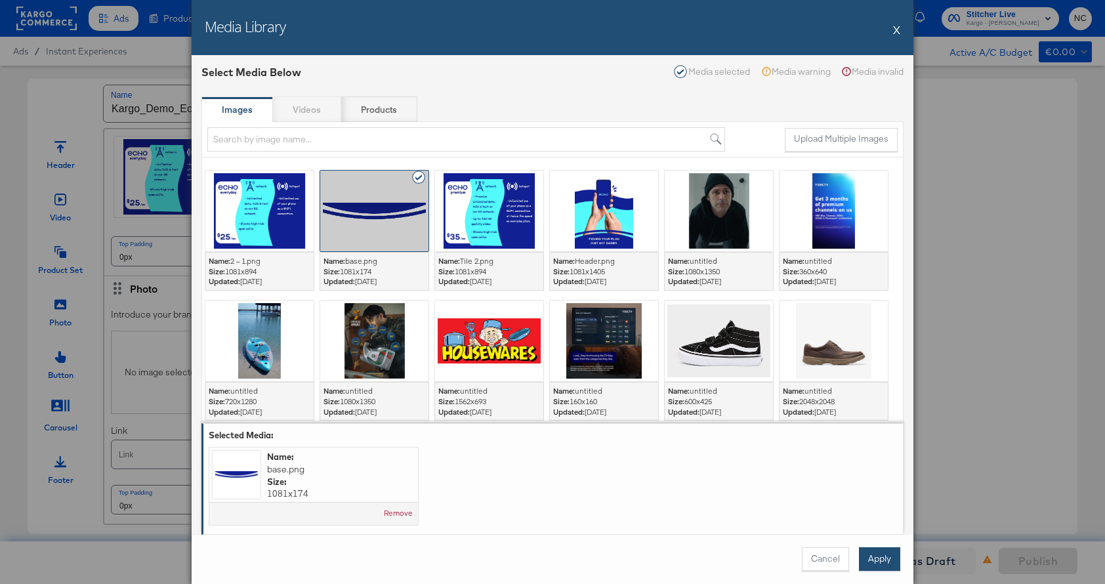
click at [875, 551] on button "Apply" at bounding box center [879, 559] width 41 height 24
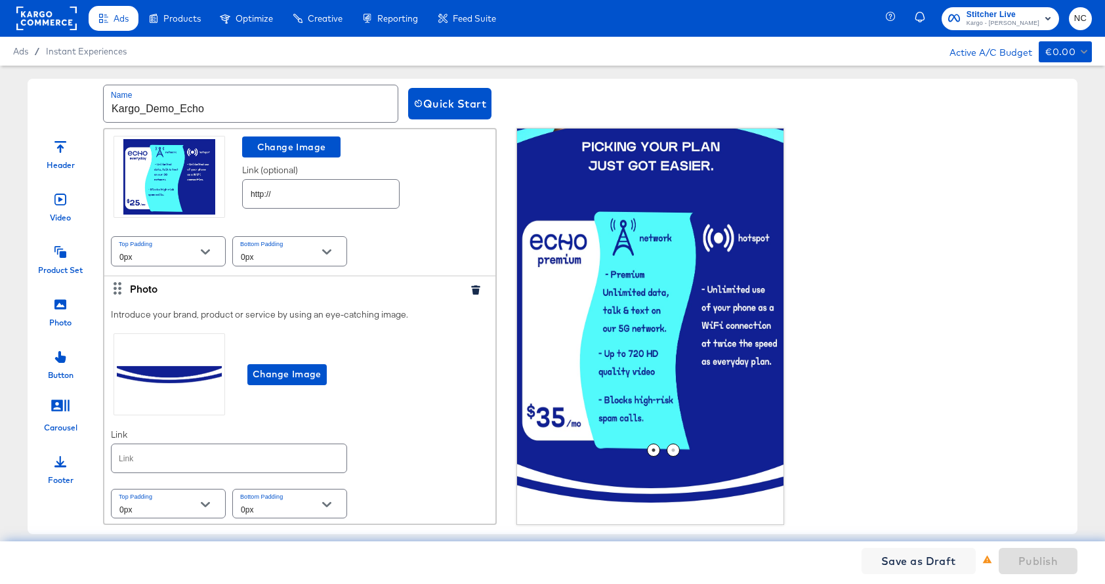
scroll to position [356, 0]
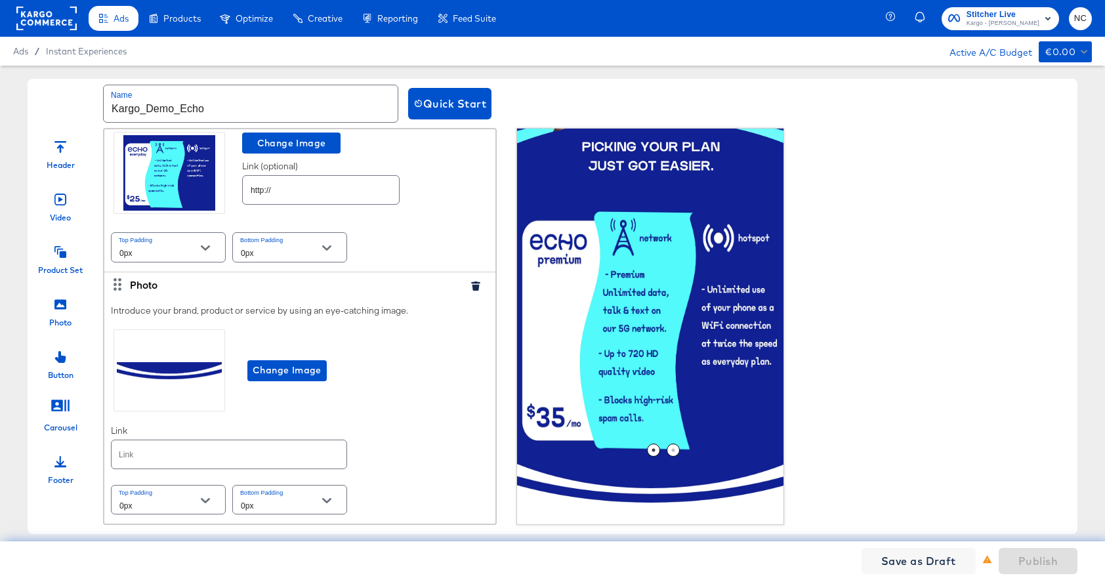
click at [60, 250] on icon at bounding box center [60, 252] width 12 height 12
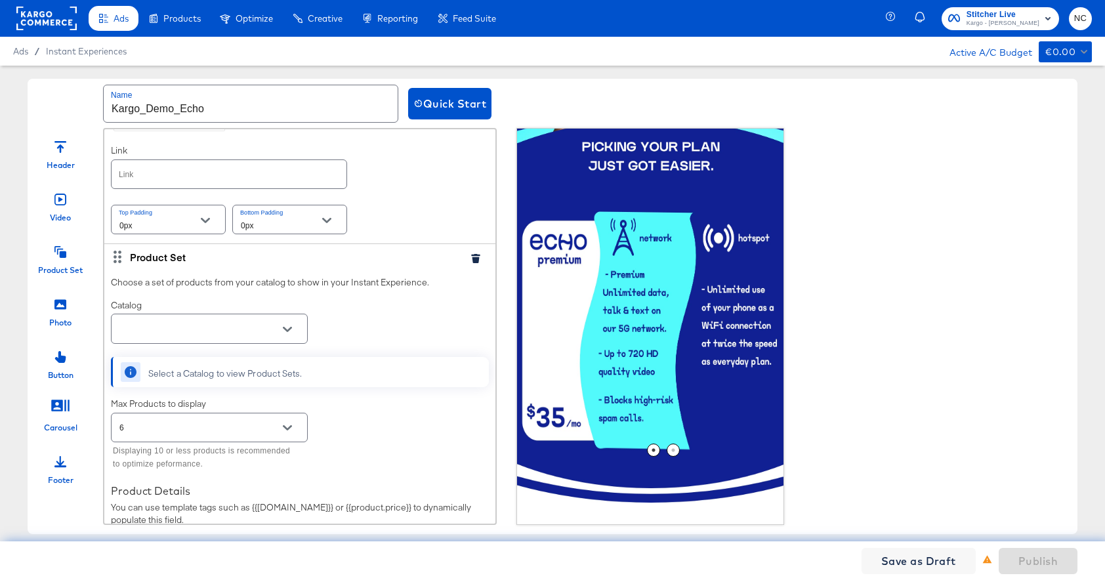
scroll to position [795, 0]
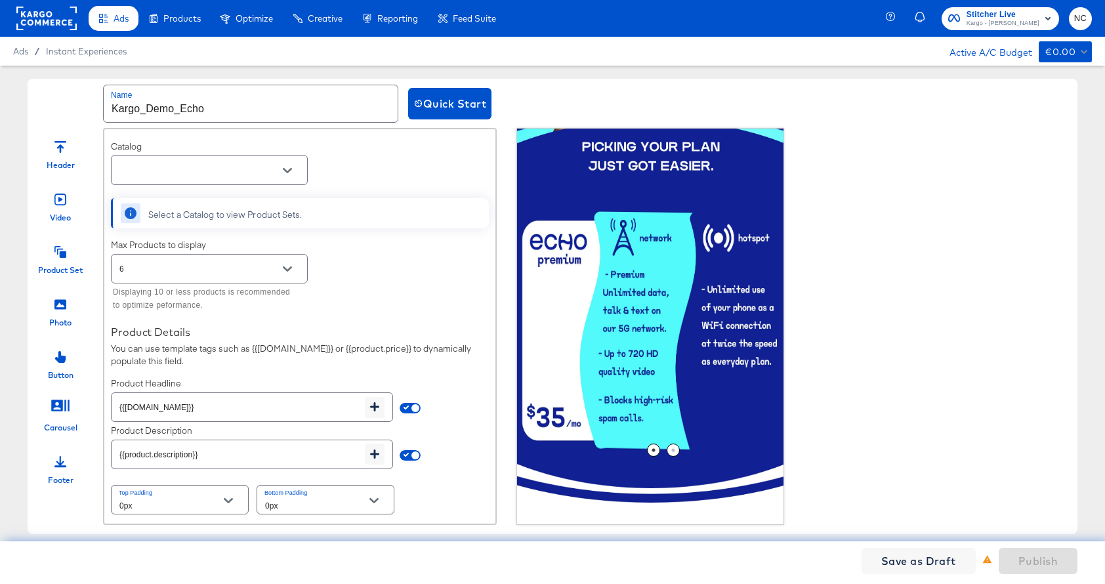
click at [268, 177] on input "text" at bounding box center [199, 170] width 165 height 15
click at [269, 207] on li "T Mobile Demo #stitcherads #product-catalog #keep" at bounding box center [210, 208] width 196 height 33
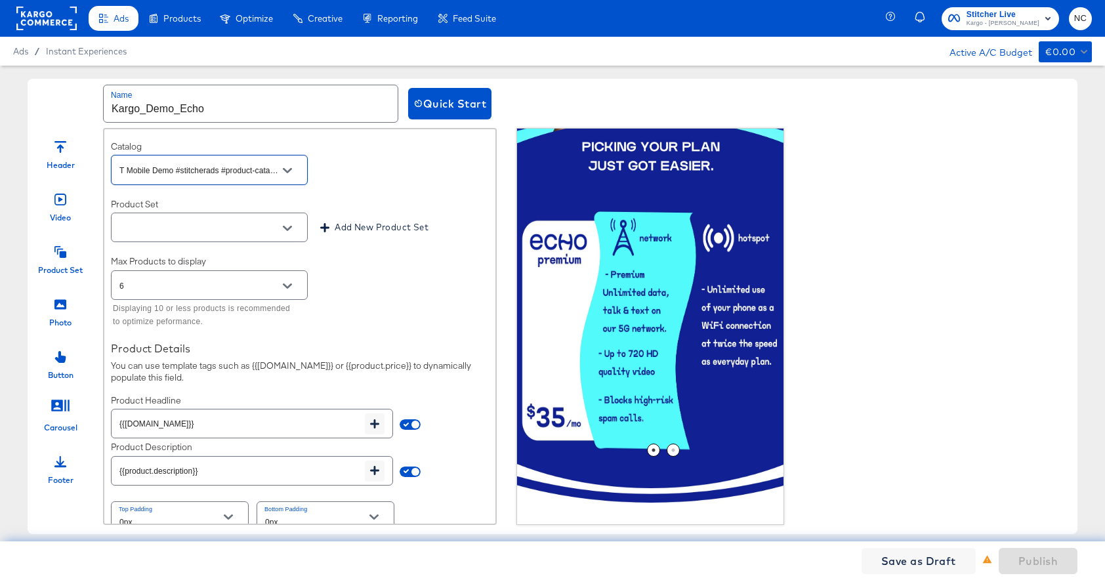
click at [284, 228] on icon "Open" at bounding box center [287, 228] width 9 height 9
type input "T Mobile Demo #stitcherads #product-catalog #keep"
click at [257, 255] on li "All Products" at bounding box center [210, 260] width 196 height 21
type input "All Products"
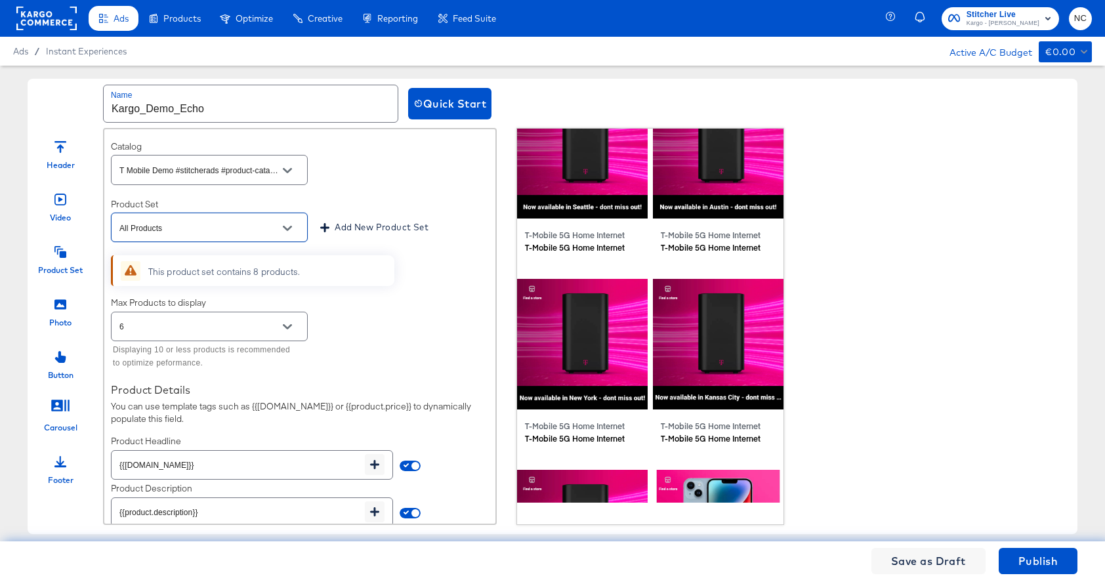
scroll to position [858, 0]
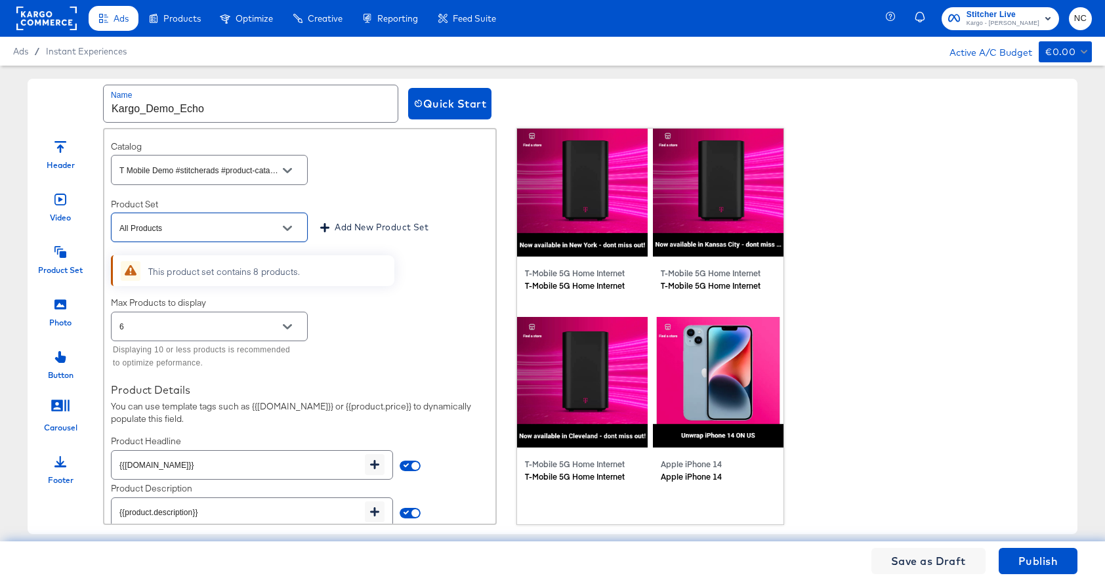
click at [289, 329] on icon "Open" at bounding box center [287, 326] width 9 height 9
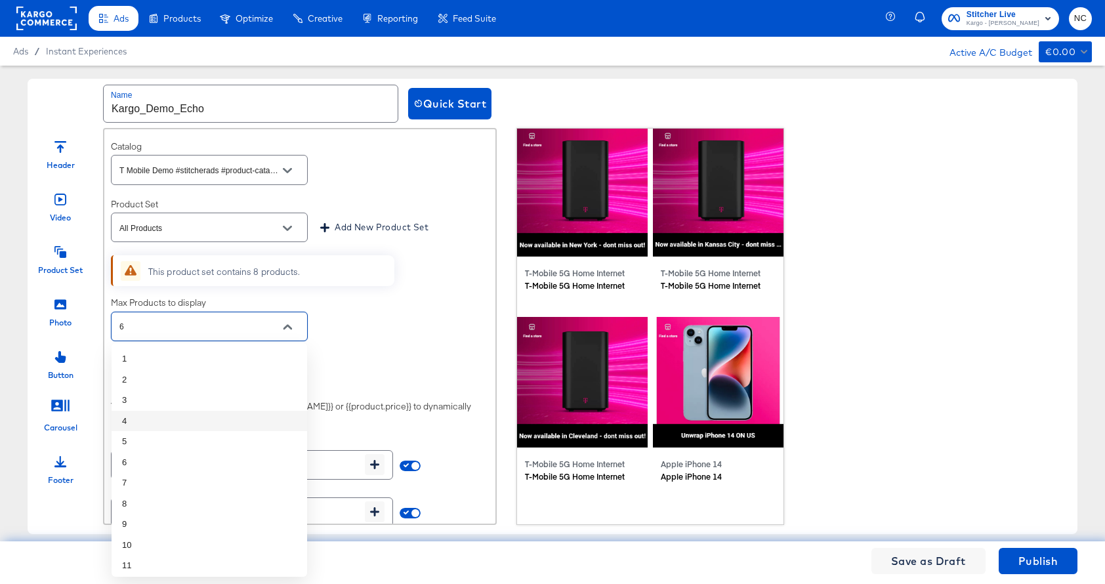
click at [224, 417] on li "4" at bounding box center [210, 421] width 196 height 21
type input "4"
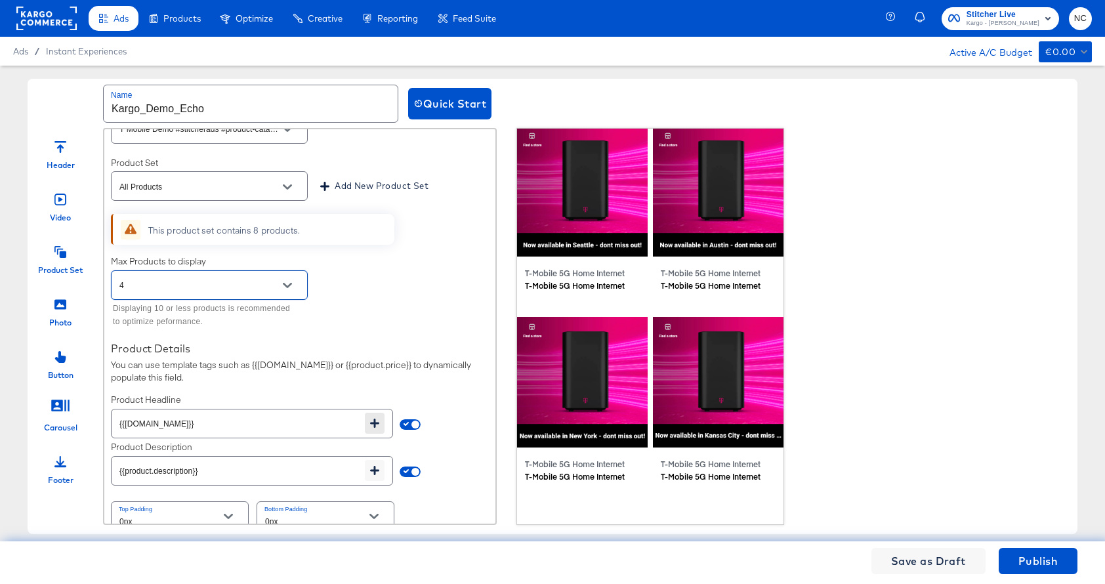
scroll to position [853, 0]
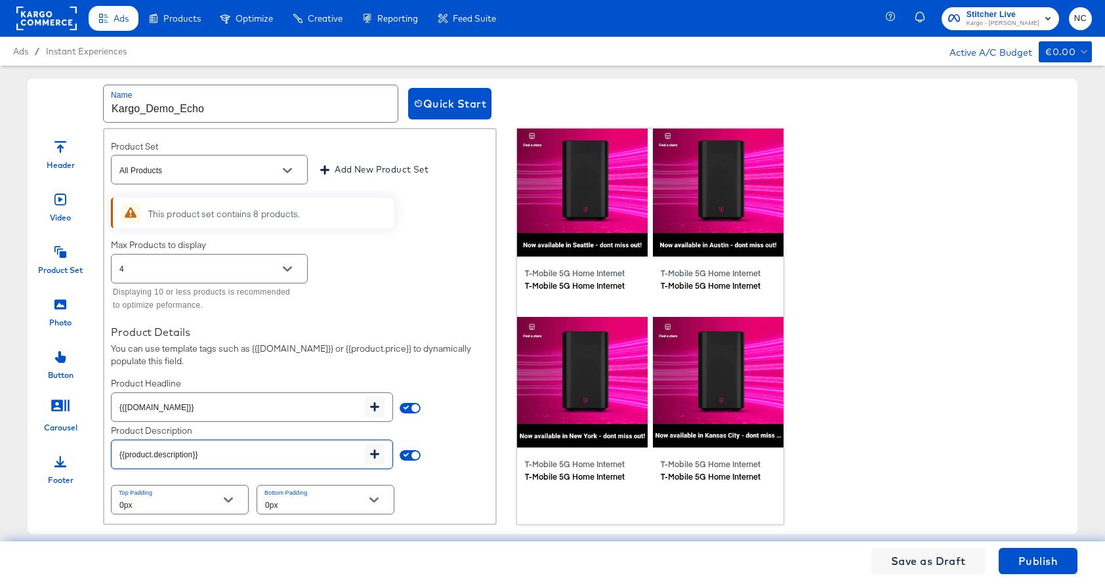
click at [222, 461] on input "{{product.description}}" at bounding box center [238, 449] width 253 height 28
click at [443, 465] on div "Choose a set of products from your catalog to show in your Instant Experience. …" at bounding box center [299, 288] width 391 height 471
click at [60, 310] on icon at bounding box center [60, 305] width 12 height 12
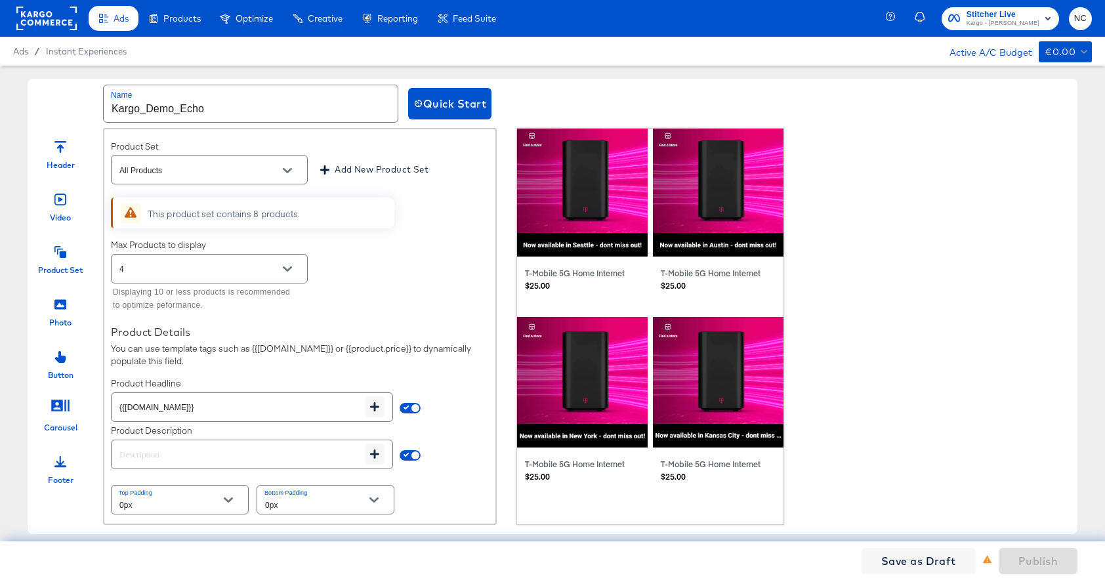
scroll to position [1101, 0]
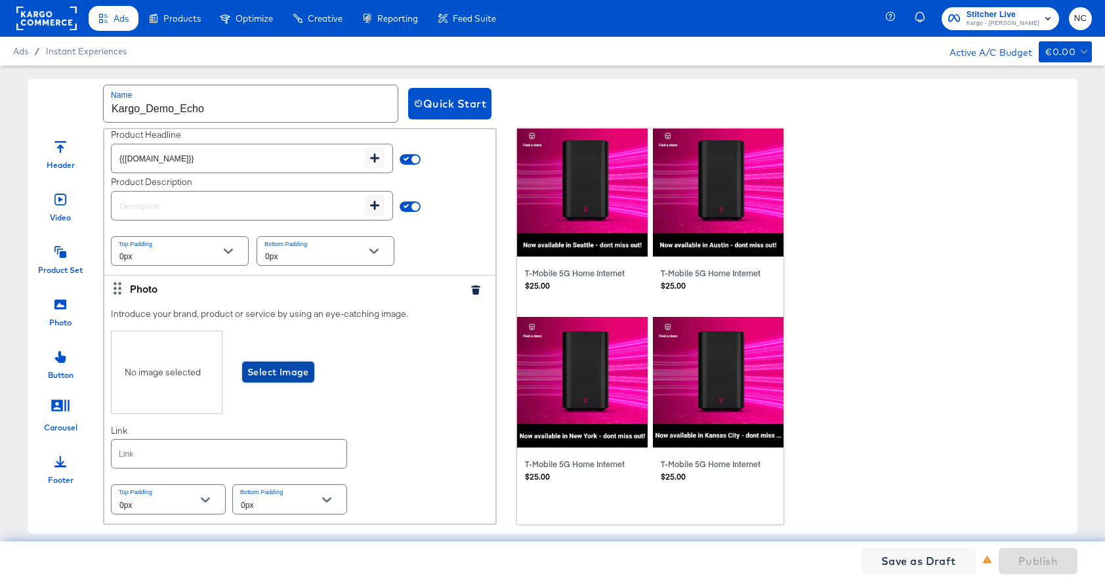
click at [242, 372] on button "Select Image" at bounding box center [278, 372] width 72 height 21
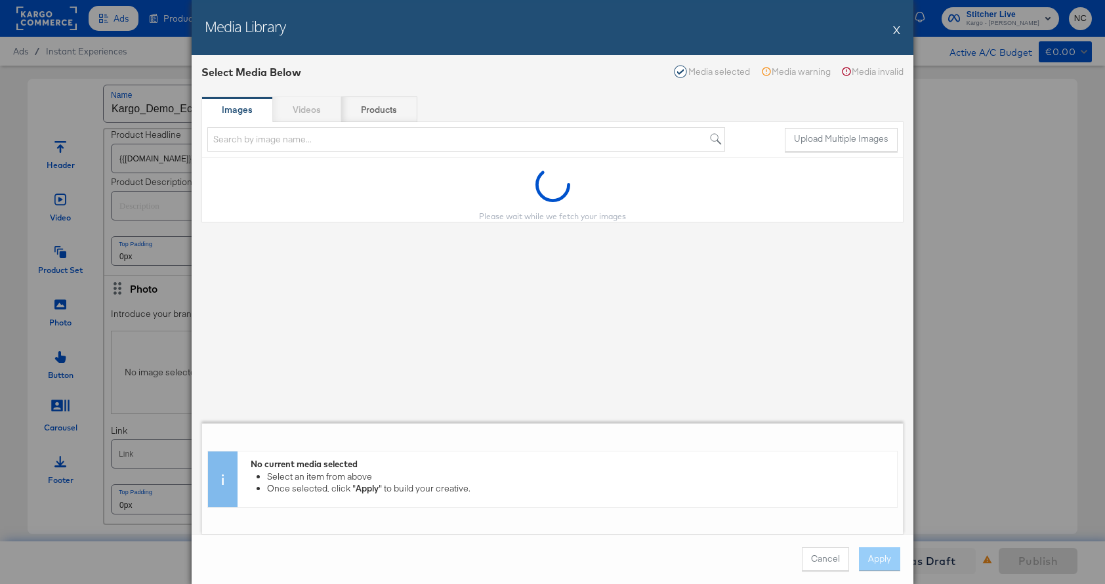
click at [264, 373] on div "Select Media Below Media selected Media warning Media invalid Images Videos Pro…" at bounding box center [553, 294] width 722 height 479
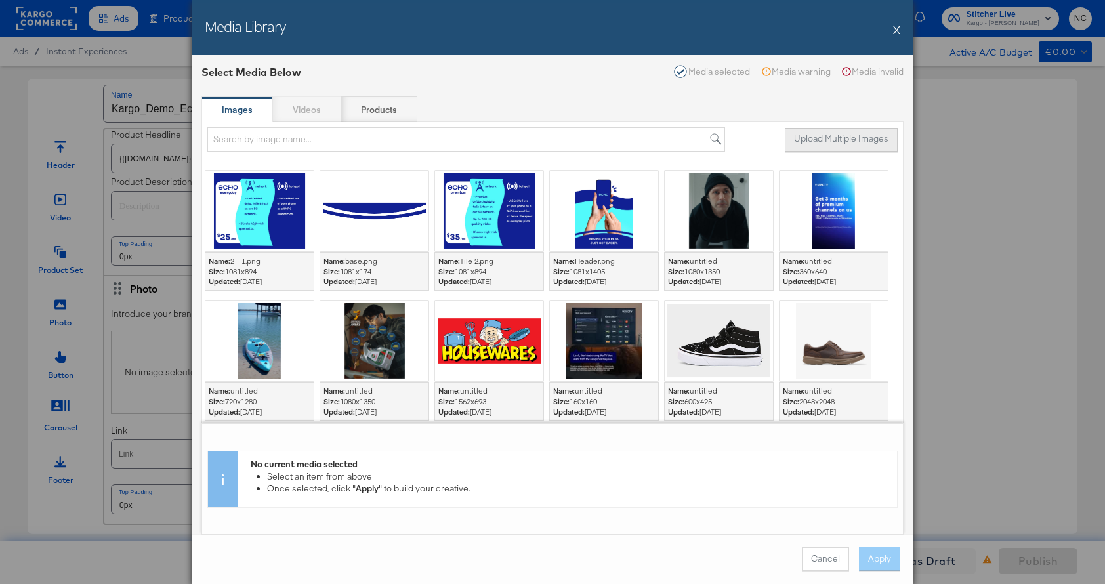
click at [897, 133] on button "Upload Multiple Images" at bounding box center [841, 140] width 113 height 24
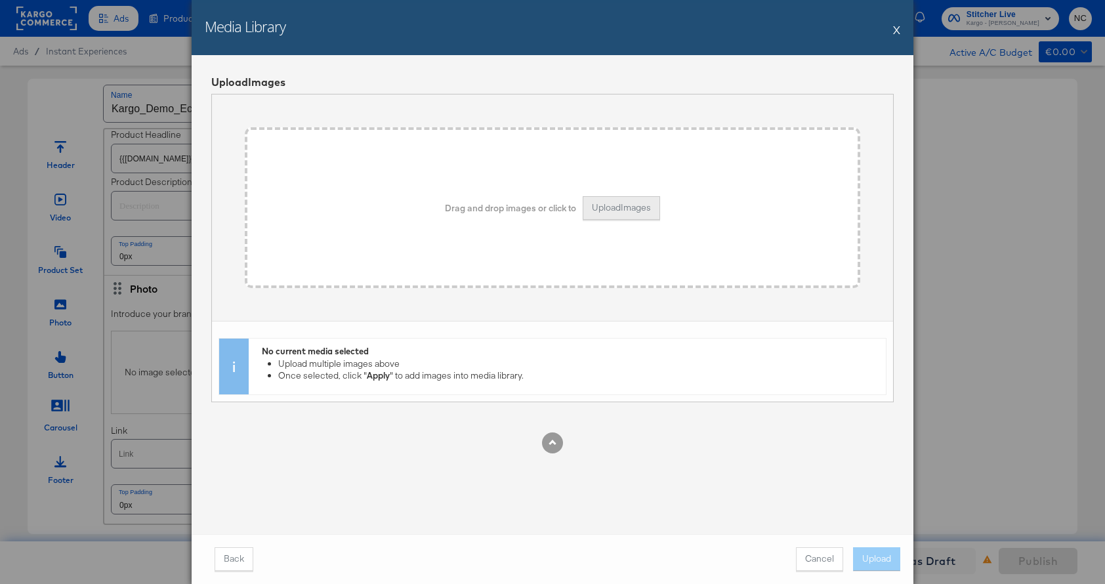
click at [603, 218] on button "Upload Images" at bounding box center [621, 208] width 77 height 24
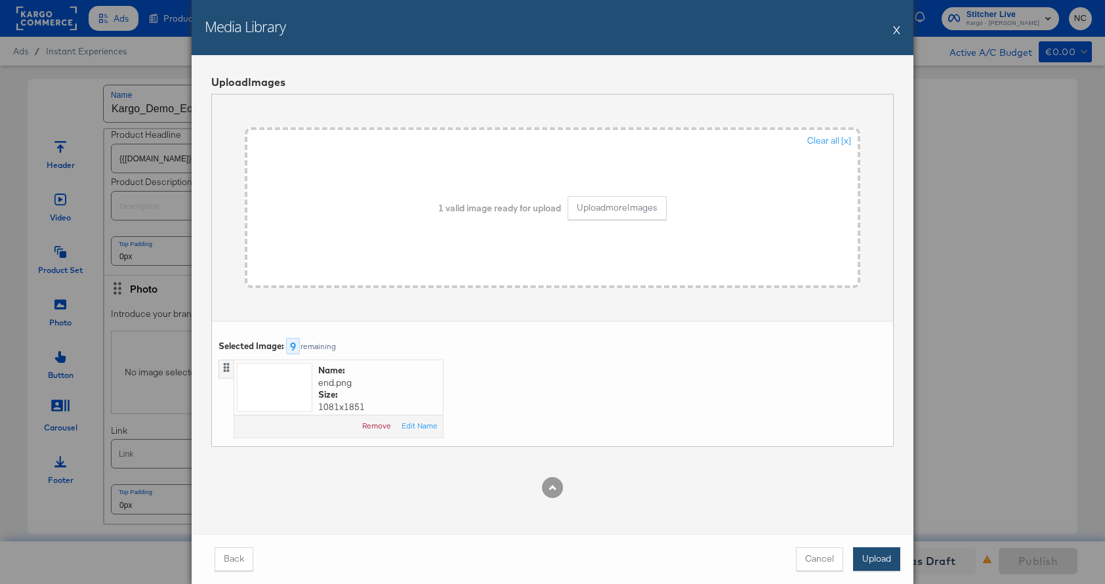
click at [893, 559] on button "Upload" at bounding box center [876, 559] width 47 height 24
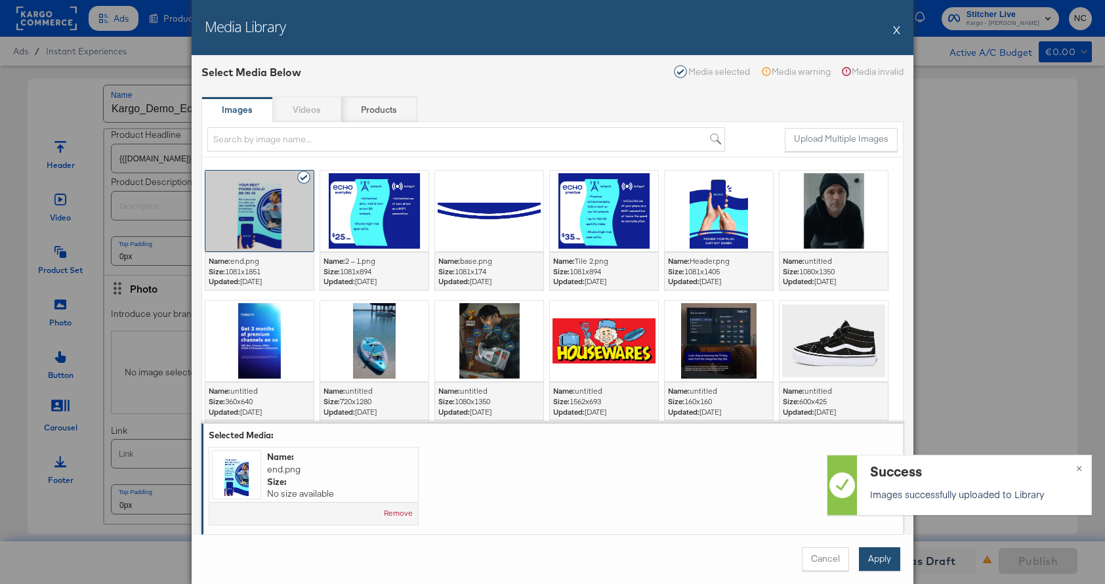
click at [876, 552] on button "Apply" at bounding box center [879, 559] width 41 height 24
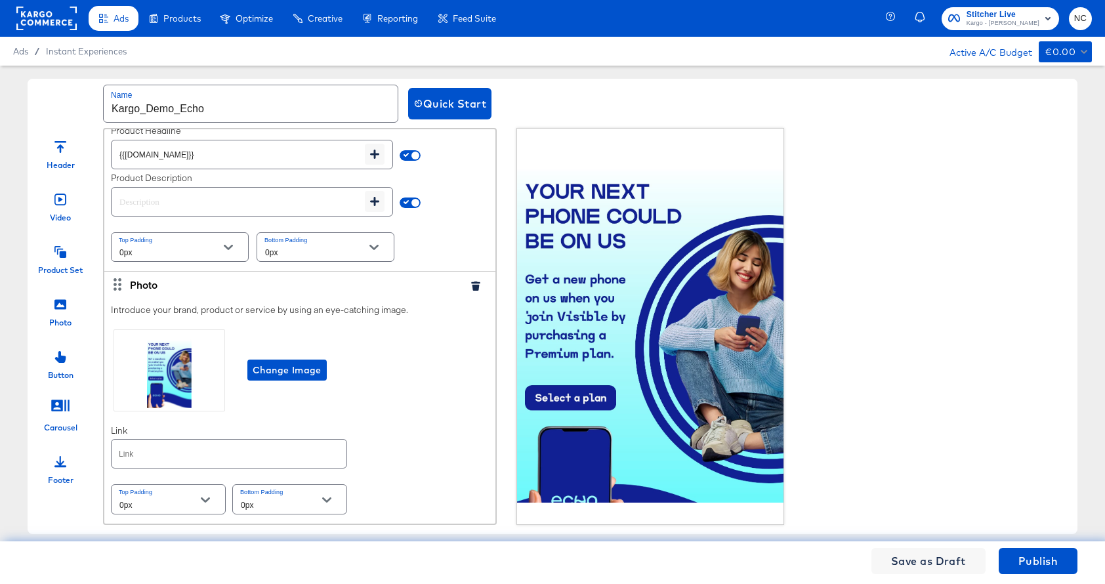
scroll to position [1126, 0]
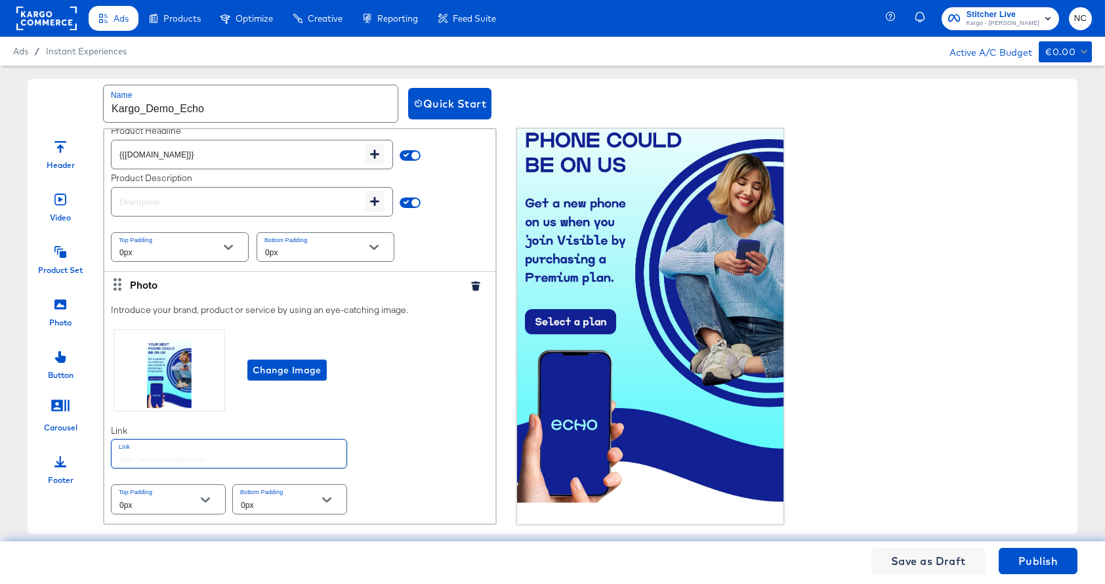
click at [236, 454] on input "text" at bounding box center [229, 454] width 235 height 28
paste input "https://www.kargo.com/"
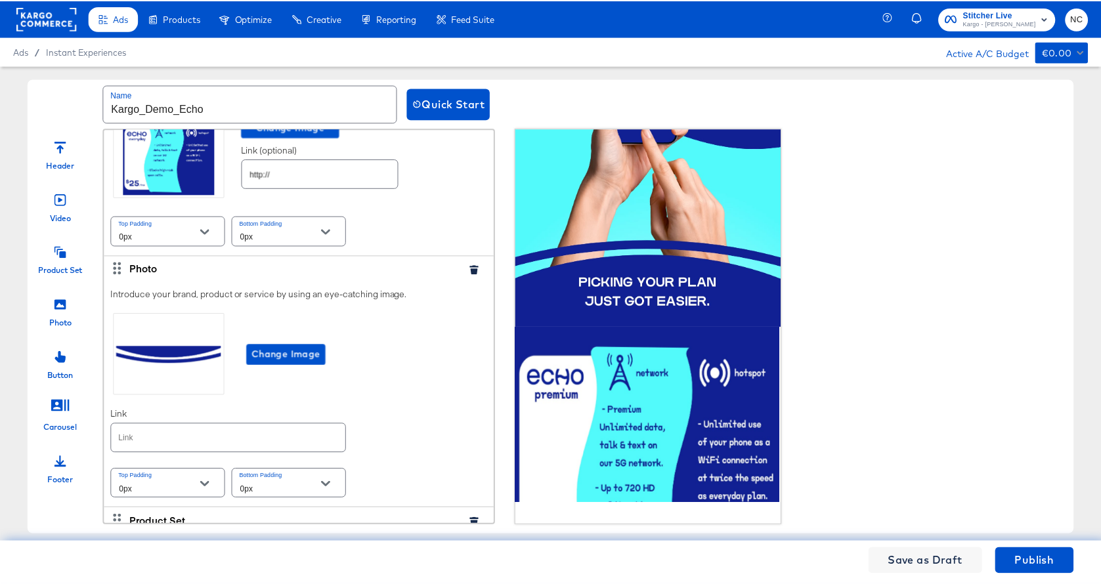
scroll to position [106, 1]
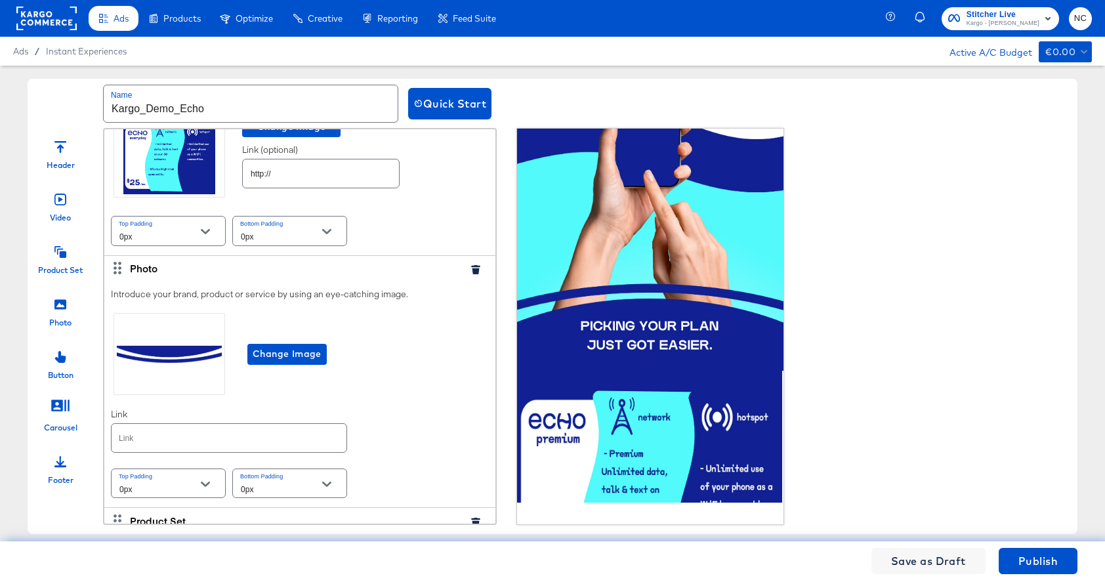
type input "https://www.kargo.com/"
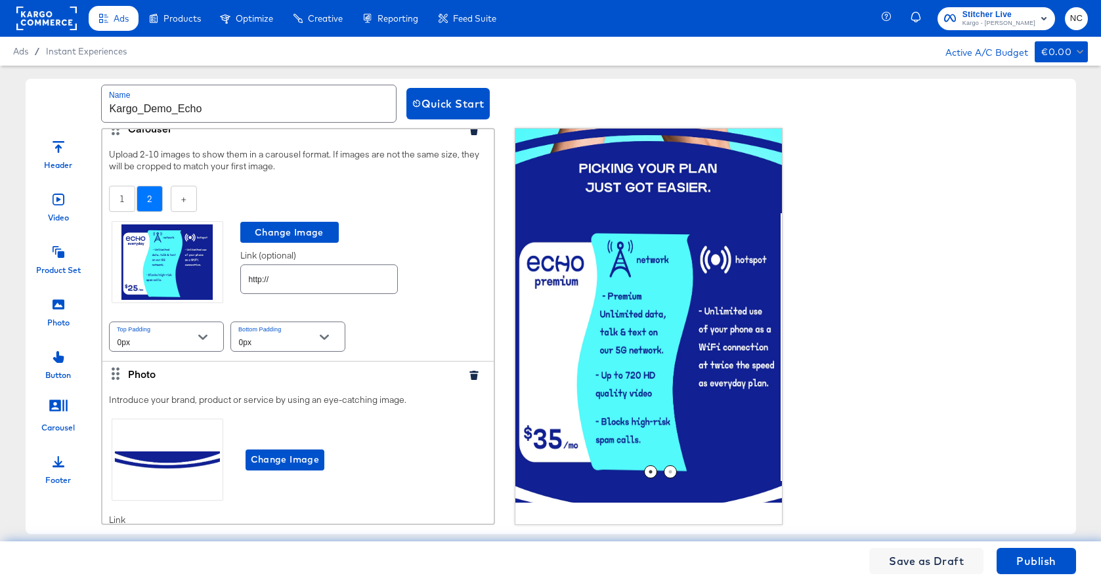
scroll to position [258, 0]
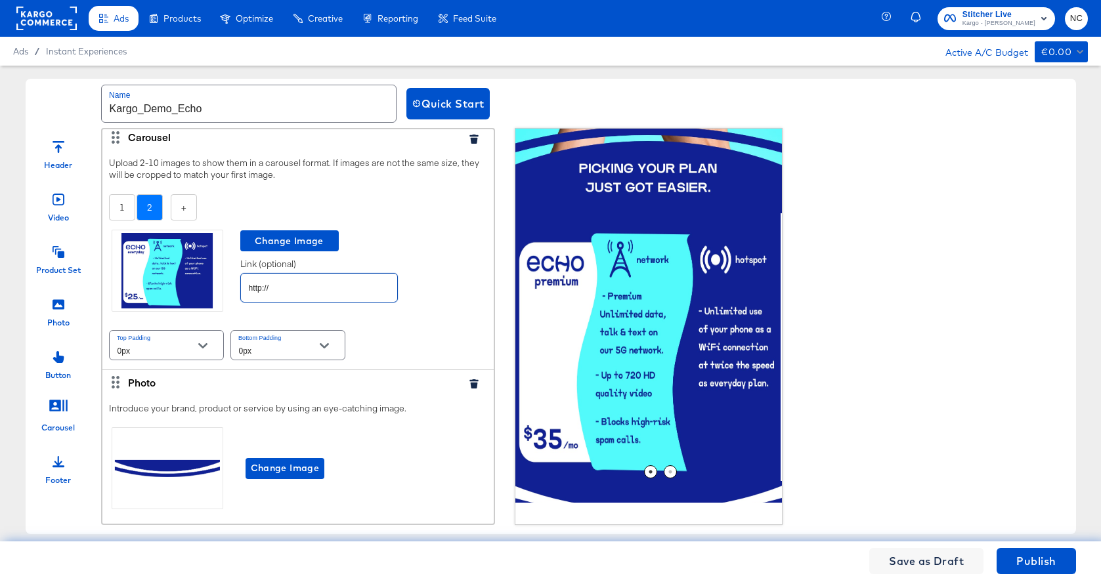
click at [295, 287] on input "http://" at bounding box center [319, 282] width 156 height 28
paste input "https://www.kargo.com/"
type input "http://https://www.kargo.com/"
click at [119, 205] on div "1" at bounding box center [122, 207] width 26 height 27
click at [307, 294] on input "text" at bounding box center [319, 282] width 156 height 28
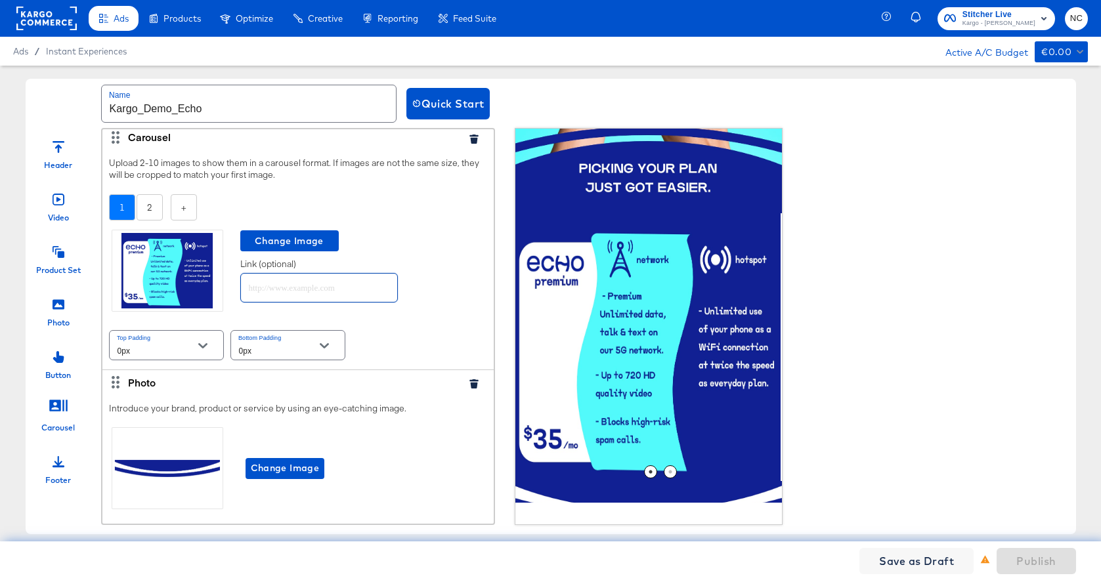
paste input "https://www.kargo.com/"
type input "https://www.kargo.com/"
click at [152, 208] on div "2" at bounding box center [150, 207] width 26 height 27
drag, startPoint x: 354, startPoint y: 289, endPoint x: 232, endPoint y: 286, distance: 122.1
click at [232, 287] on div "Change Image Link (optional) http://https://www.kargo.com/" at bounding box center [298, 268] width 378 height 94
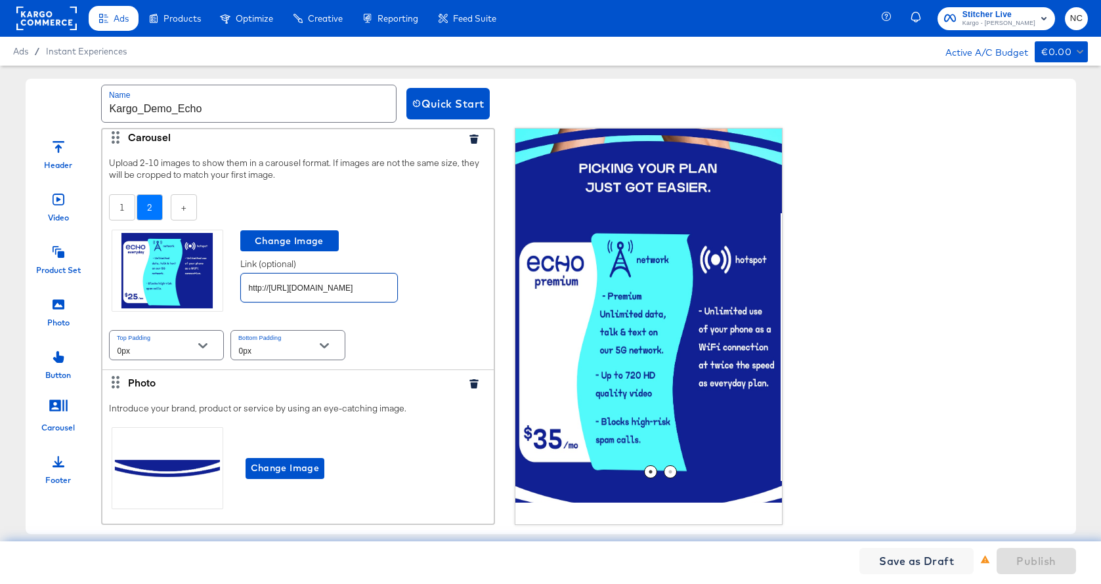
paste input "text"
type input "https://www.kargo.com/"
click at [117, 206] on div "1" at bounding box center [122, 207] width 26 height 27
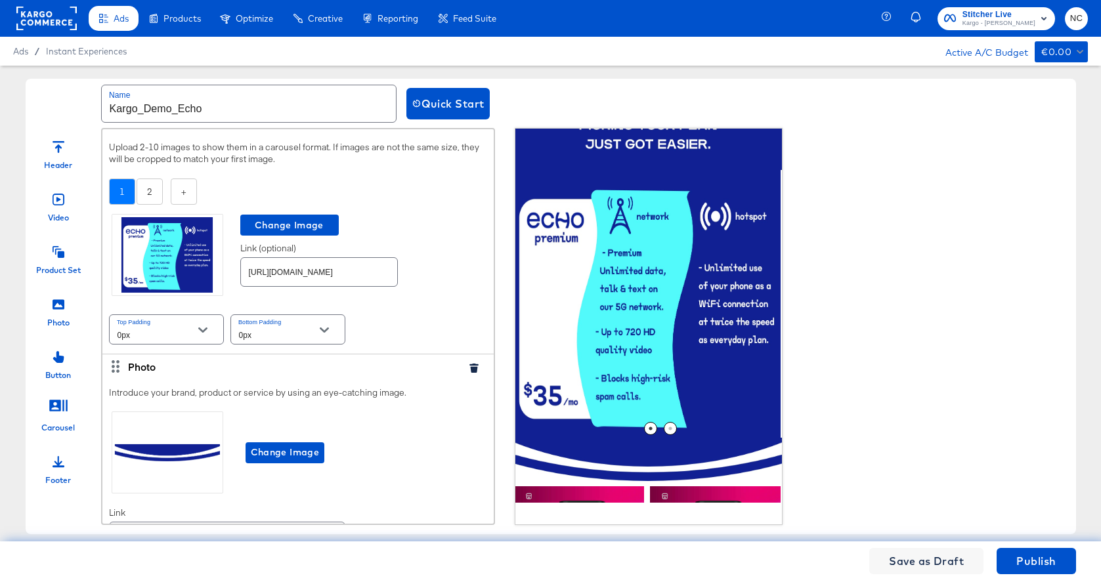
scroll to position [306, 1]
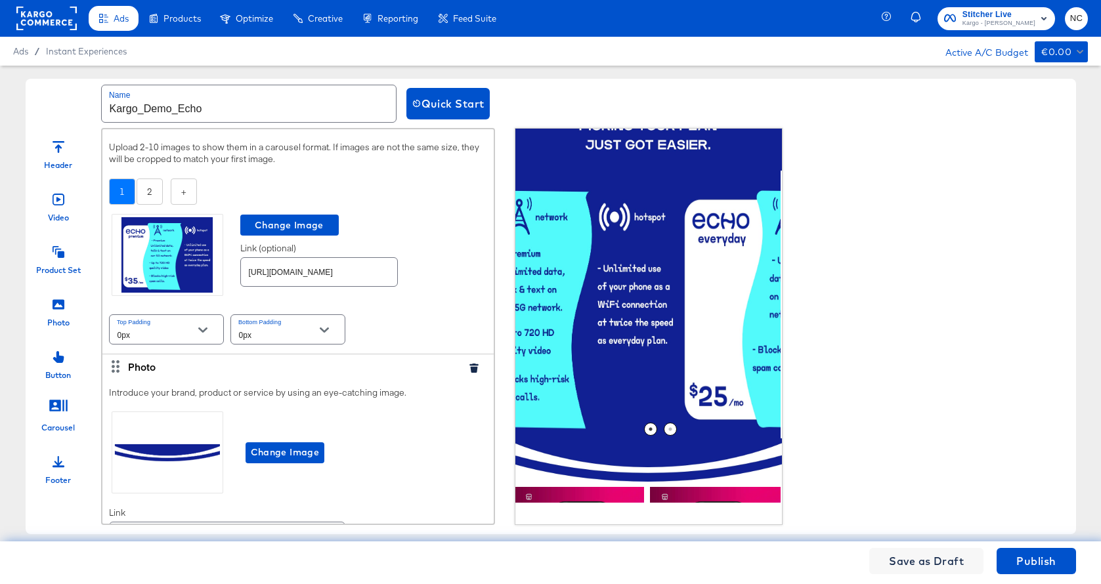
drag, startPoint x: 700, startPoint y: 310, endPoint x: 561, endPoint y: 327, distance: 140.1
click at [568, 318] on img at bounding box center [547, 305] width 268 height 268
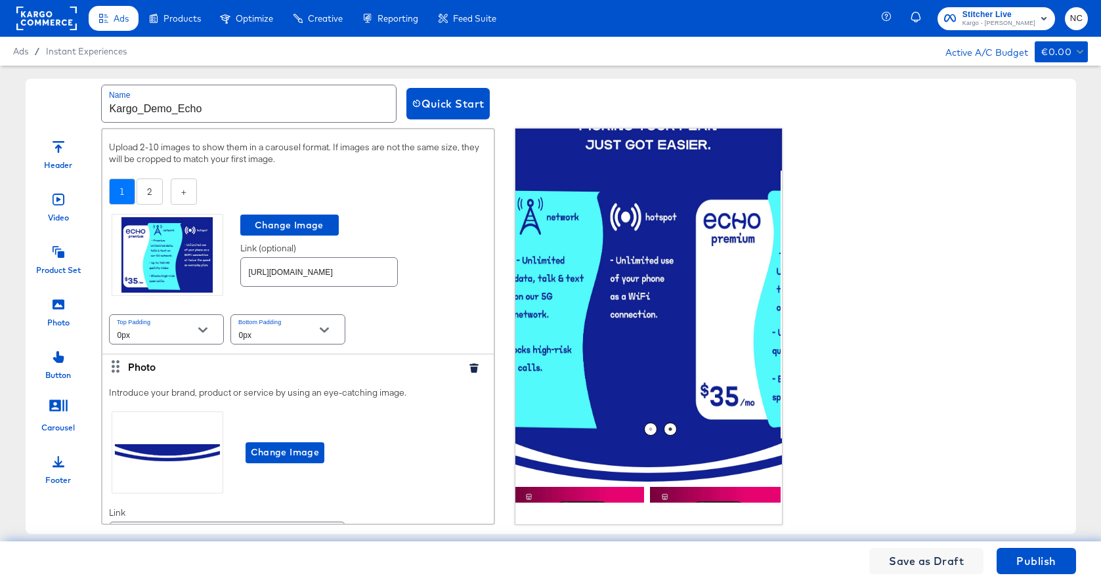
drag, startPoint x: 683, startPoint y: 314, endPoint x: 520, endPoint y: 314, distance: 162.1
click at [528, 314] on img at bounding box center [558, 305] width 268 height 268
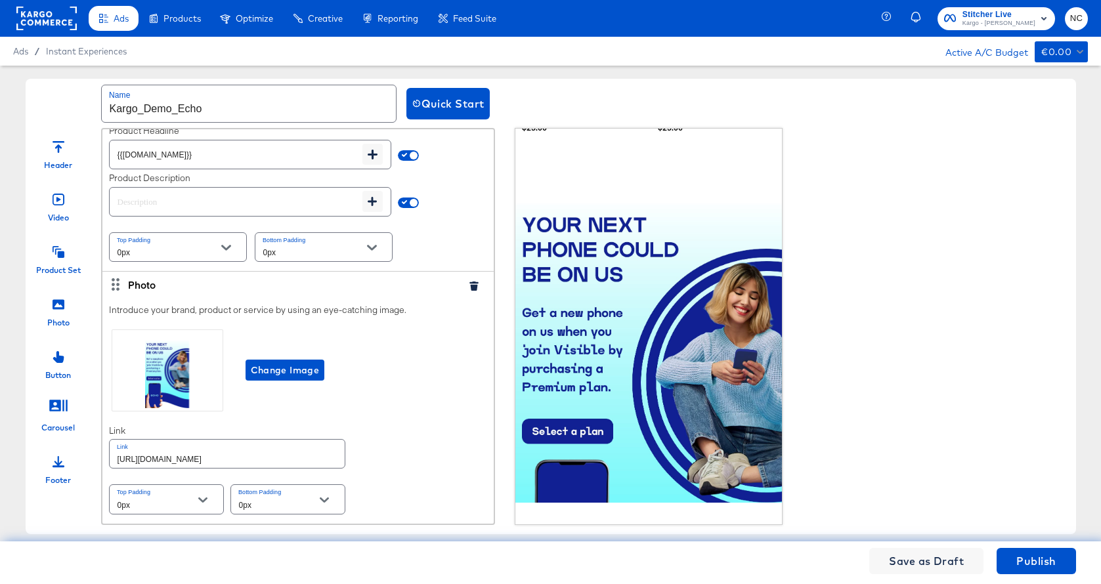
scroll to position [1126, 1]
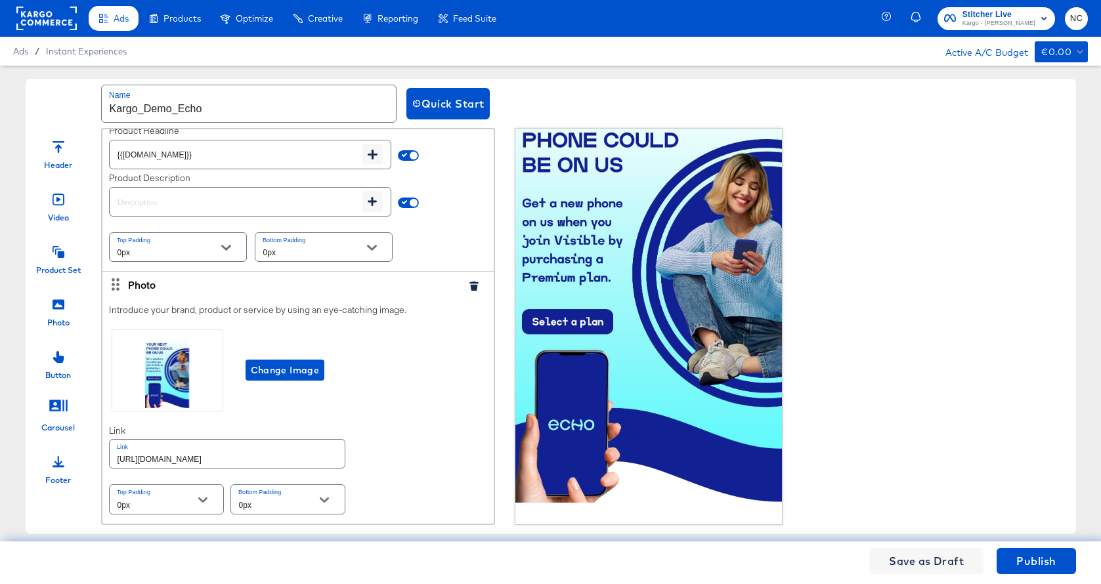
click at [57, 466] on icon at bounding box center [59, 461] width 12 height 11
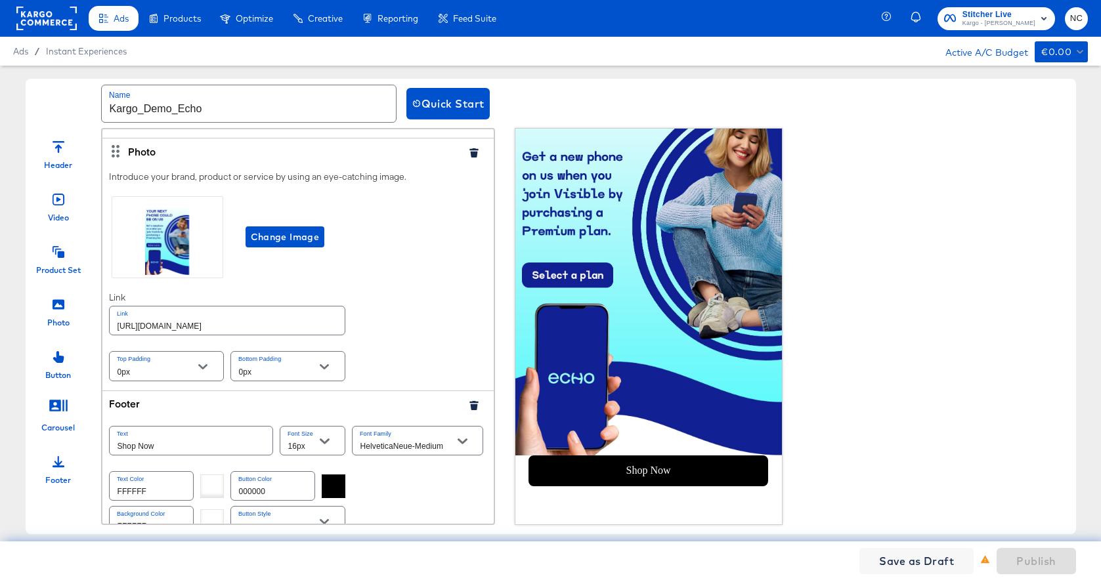
scroll to position [1306, 0]
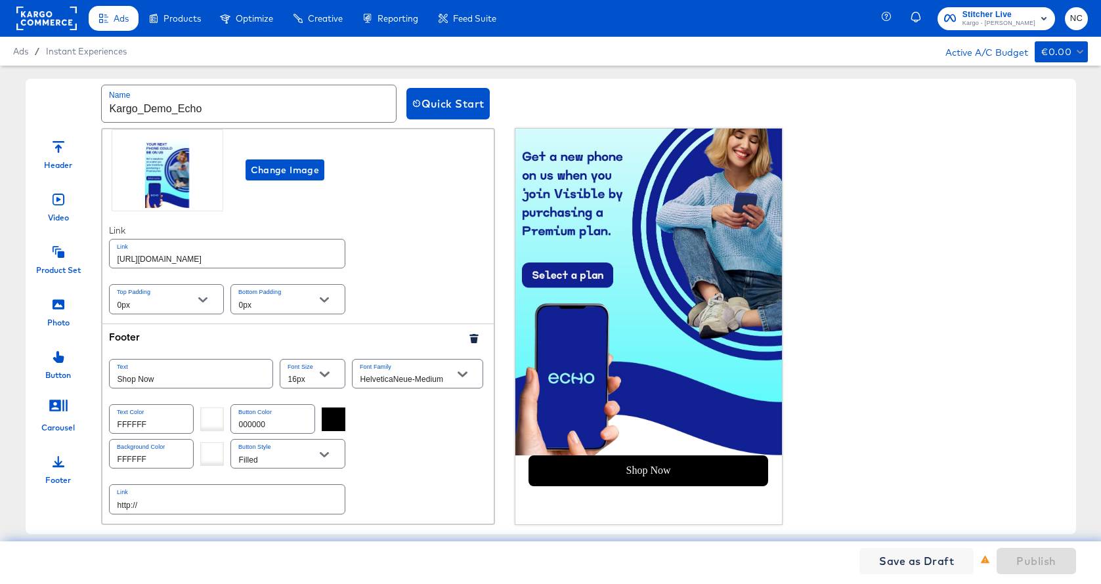
click at [473, 340] on icon "button" at bounding box center [473, 338] width 9 height 9
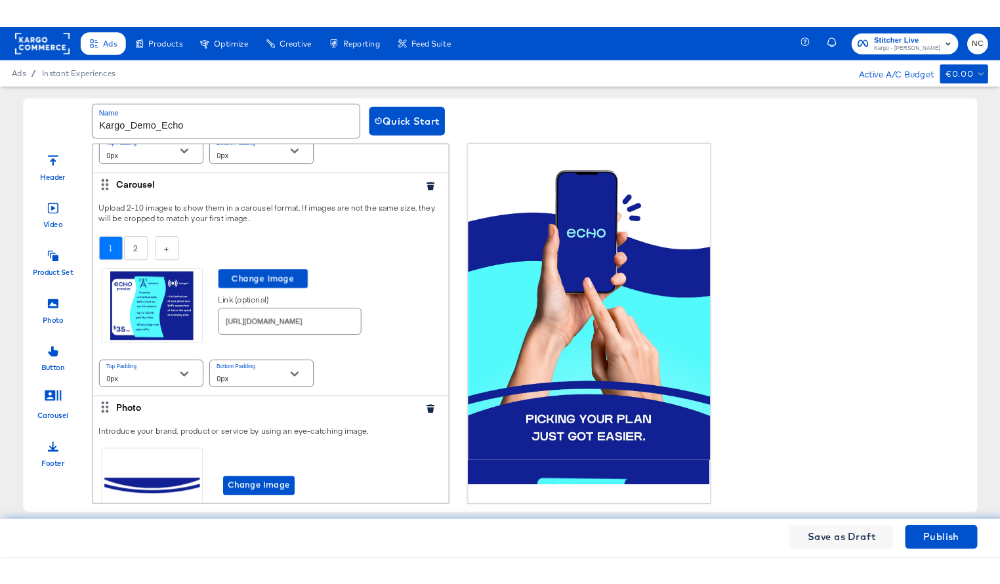
scroll to position [0, 0]
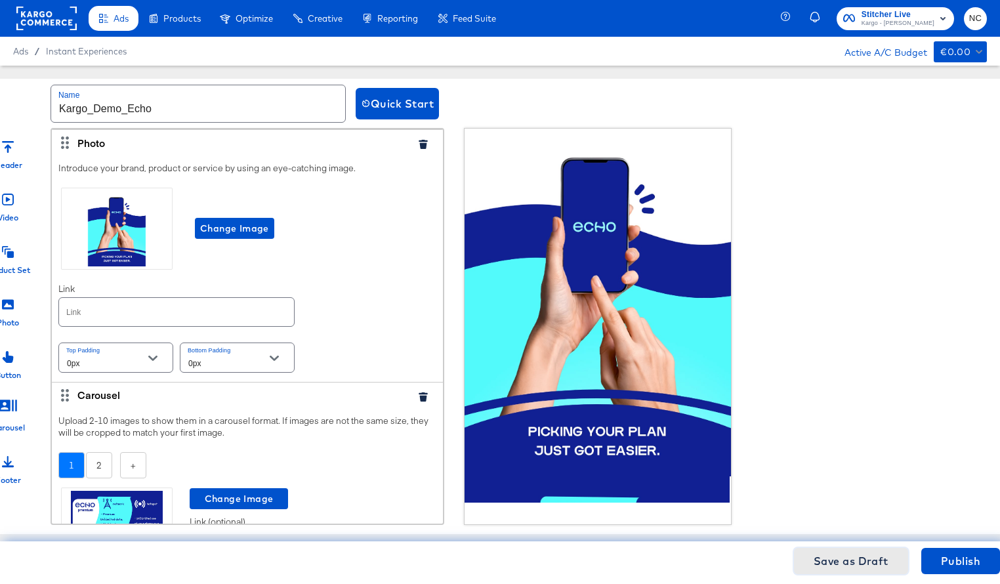
click at [860, 559] on span "Save as Draft" at bounding box center [851, 561] width 75 height 18
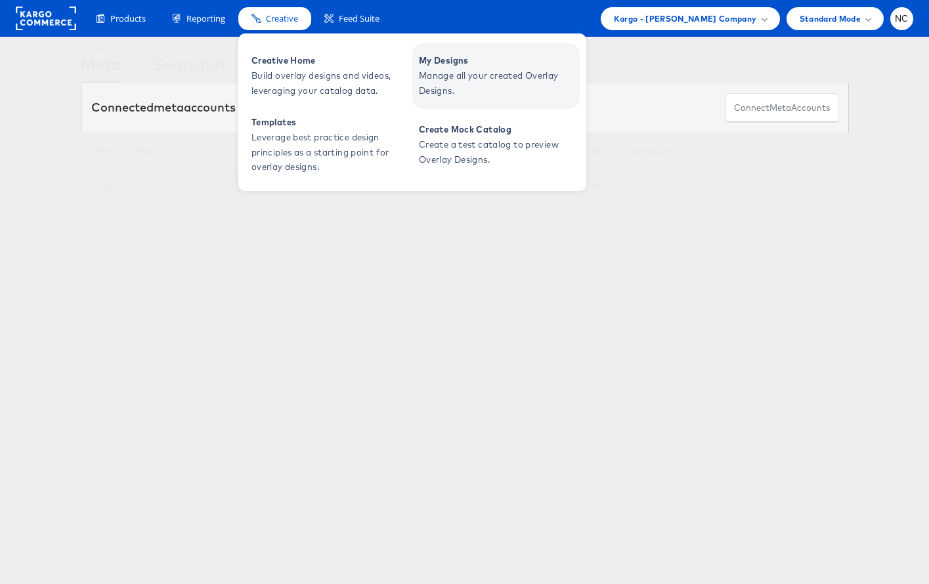
click at [454, 68] on span "My Designs" at bounding box center [498, 60] width 158 height 15
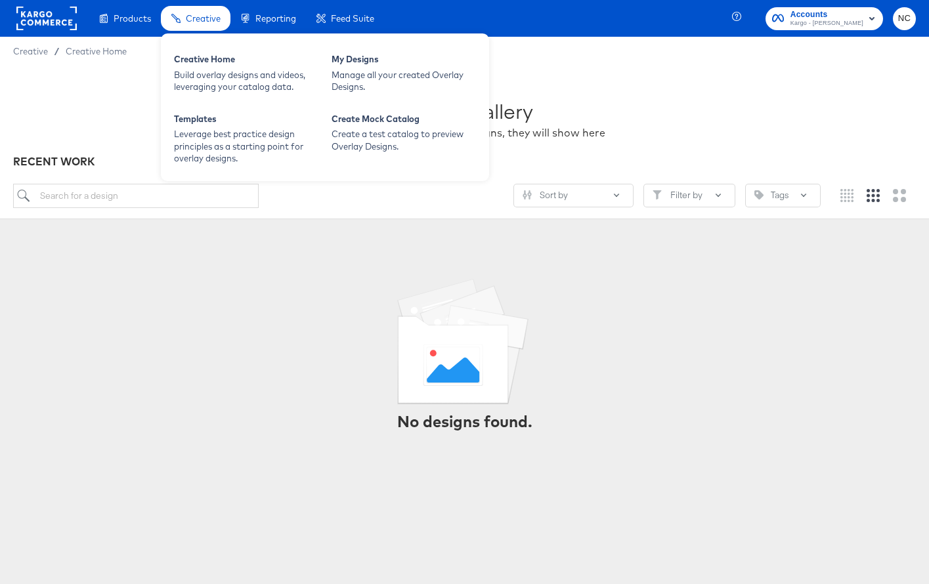
click at [203, 9] on div "Creative" at bounding box center [196, 19] width 70 height 26
click at [201, 69] on div "Build overlay designs and videos, leveraging your catalog data." at bounding box center [246, 81] width 144 height 24
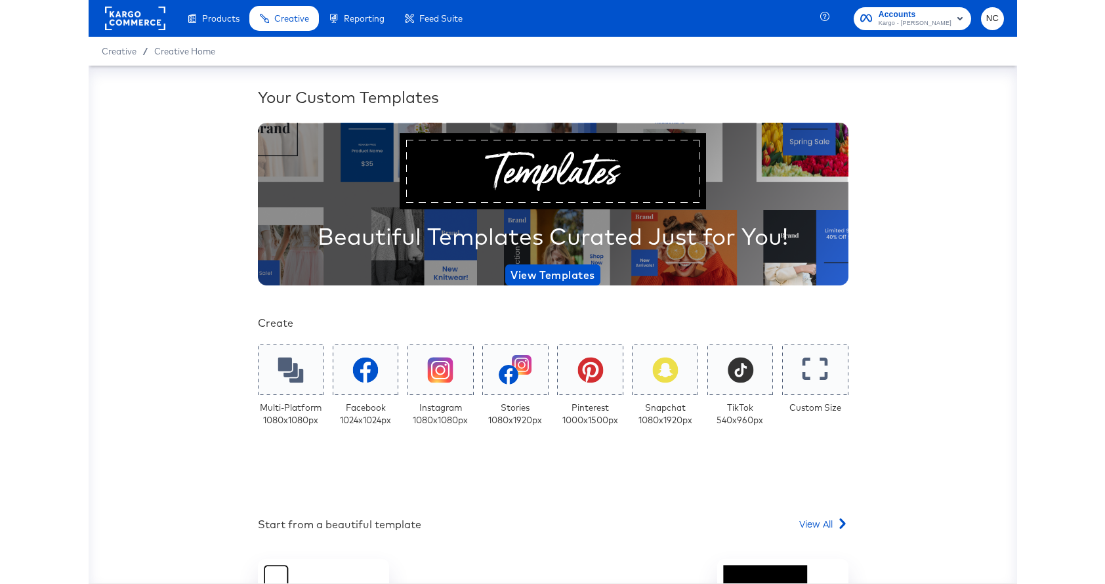
scroll to position [180, 0]
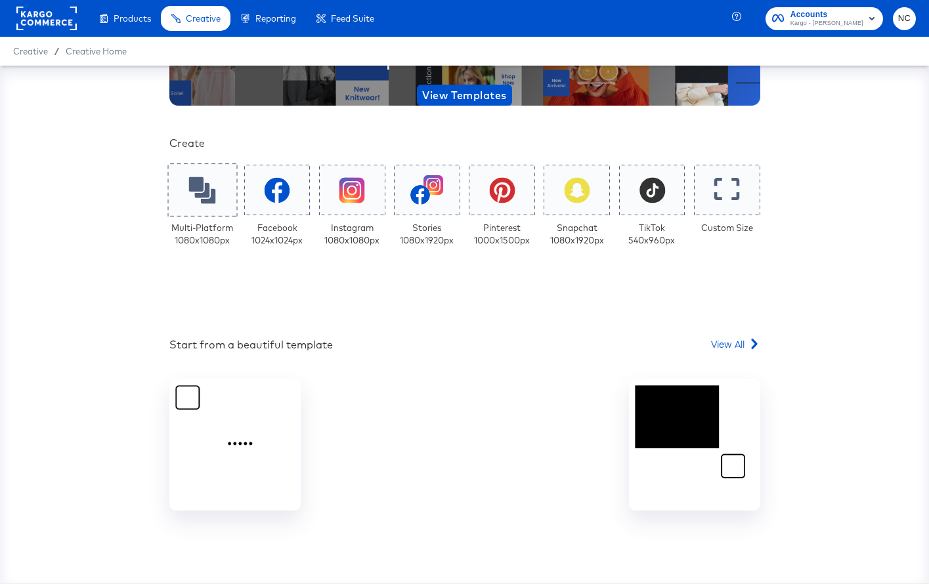
click at [194, 192] on icon at bounding box center [201, 190] width 27 height 27
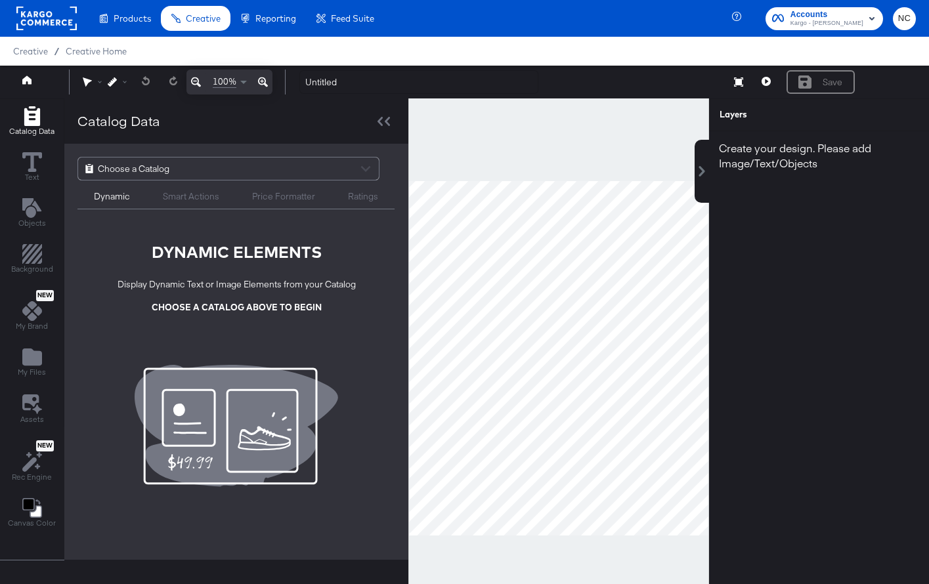
click at [198, 159] on div "Choose a Catalog" at bounding box center [228, 169] width 301 height 22
click at [198, 173] on div "Choose a Catalog" at bounding box center [228, 169] width 301 height 22
click at [359, 167] on div "Choose a Catalog" at bounding box center [228, 169] width 301 height 22
click at [140, 172] on span "Choose a Catalog" at bounding box center [134, 169] width 72 height 22
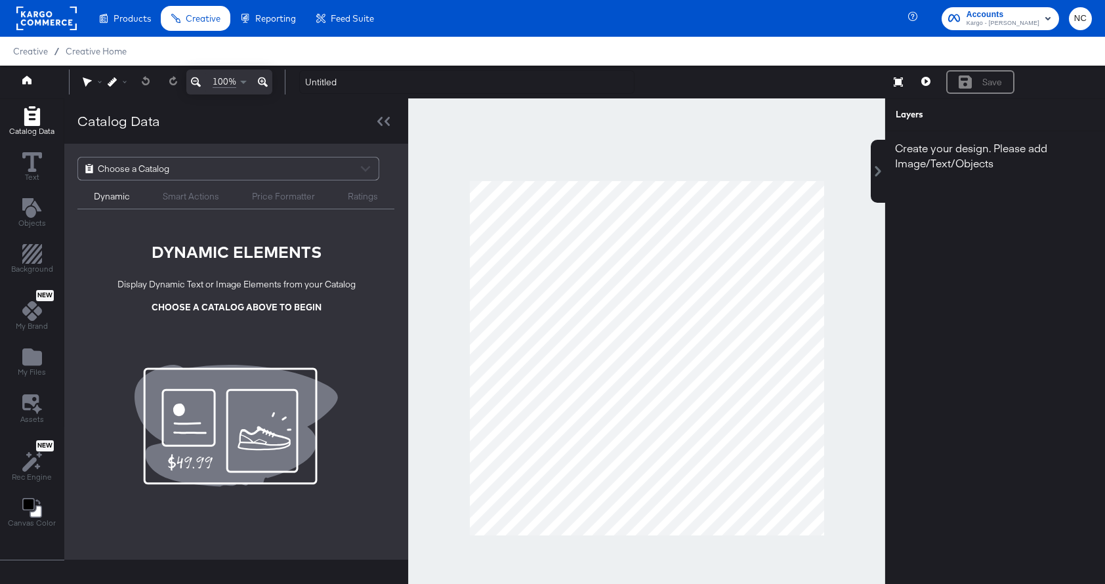
click at [95, 164] on div "Choose a Catalog" at bounding box center [228, 169] width 301 height 22
click at [130, 173] on span "Choose a Catalog" at bounding box center [134, 169] width 72 height 22
click at [115, 169] on span "Choose a Catalog" at bounding box center [134, 169] width 72 height 22
click at [248, 328] on div "DYNAMIC ELEMENTS Display Dynamic Text or Image Elements from your Catalog CHOOS…" at bounding box center [236, 316] width 287 height 187
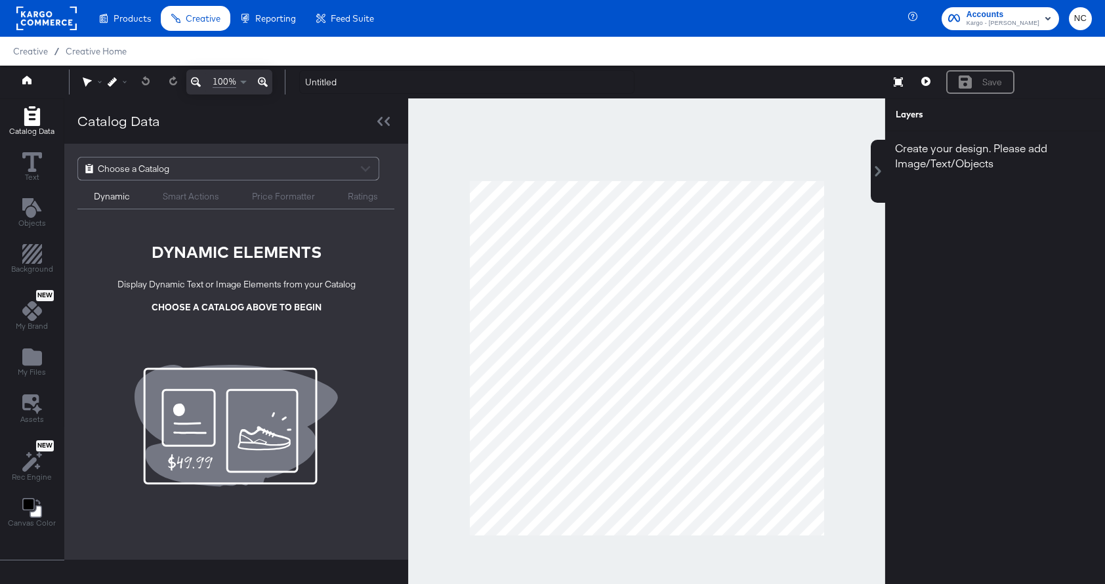
click at [252, 300] on div "DYNAMIC ELEMENTS Display Dynamic Text or Image Elements from your Catalog CHOOS…" at bounding box center [236, 284] width 287 height 87
click at [368, 162] on div "Choose a Catalog" at bounding box center [228, 169] width 301 height 22
click at [41, 12] on rect at bounding box center [46, 19] width 60 height 24
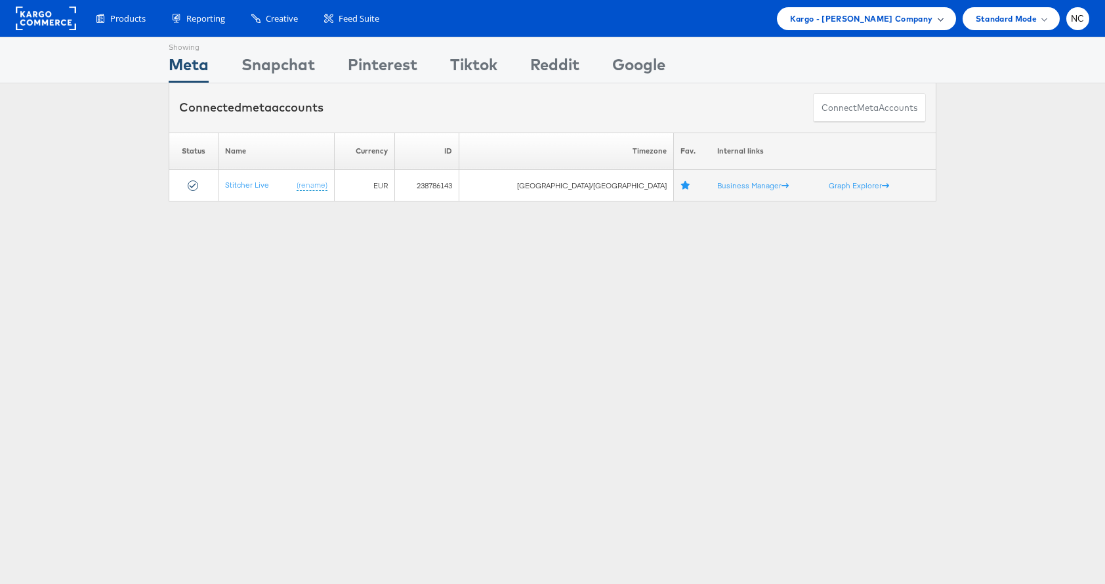
click at [922, 16] on span "Kargo - [PERSON_NAME] Company" at bounding box center [861, 19] width 143 height 14
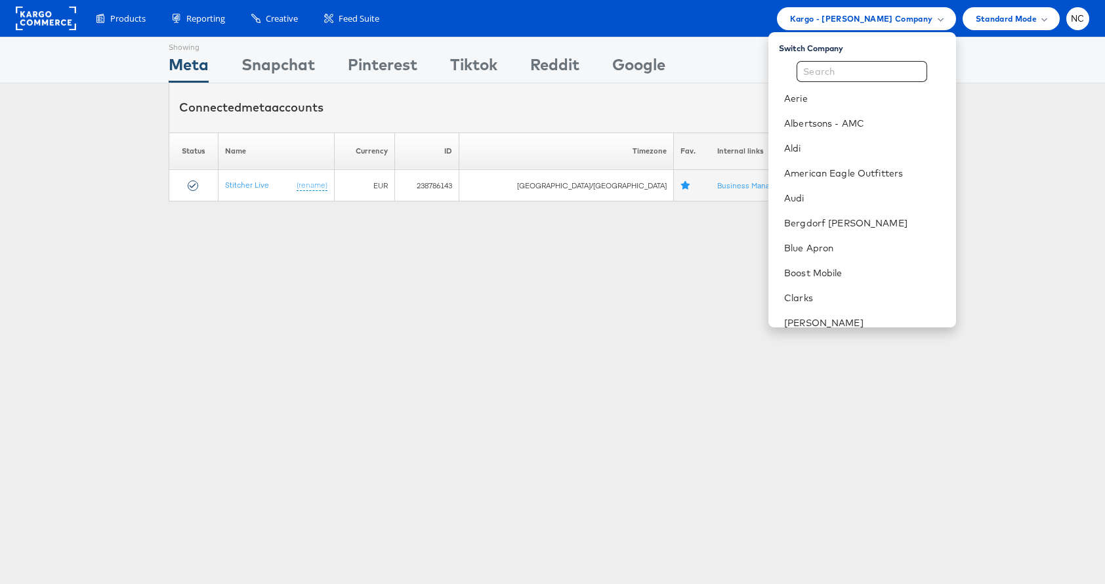
click at [708, 364] on div "Showing Meta Showing Snapchat Showing Pinterest Showing Tiktok Showing Reddit S…" at bounding box center [552, 365] width 1105 height 656
